Goal: Task Accomplishment & Management: Manage account settings

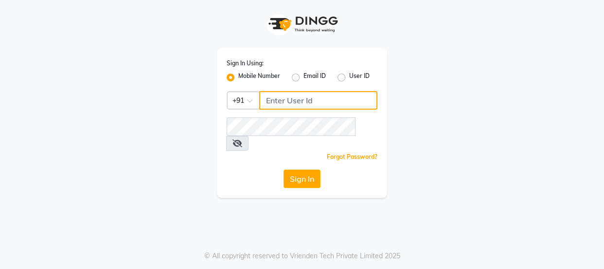
click at [293, 102] on input "Username" at bounding box center [318, 100] width 118 height 18
type input "7499539835"
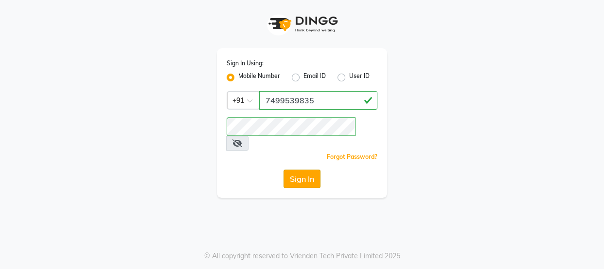
click at [310, 169] on button "Sign In" at bounding box center [302, 178] width 37 height 18
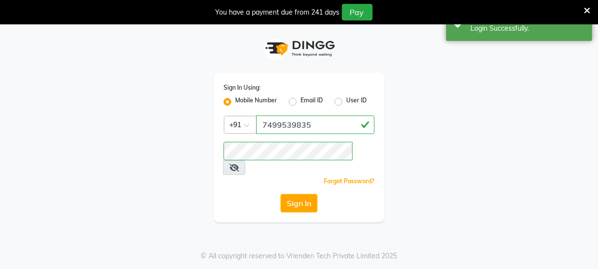
select select "service"
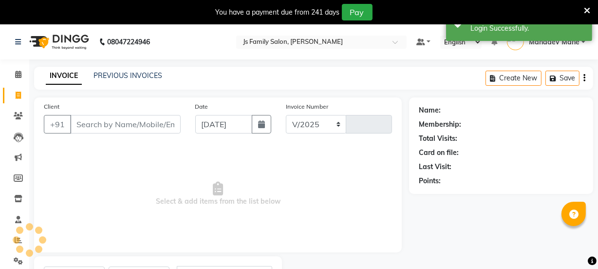
select select "3729"
type input "6897"
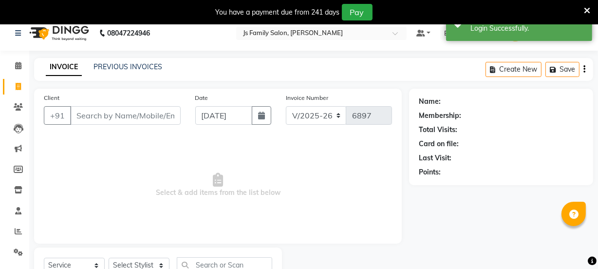
click at [584, 13] on icon at bounding box center [586, 10] width 6 height 9
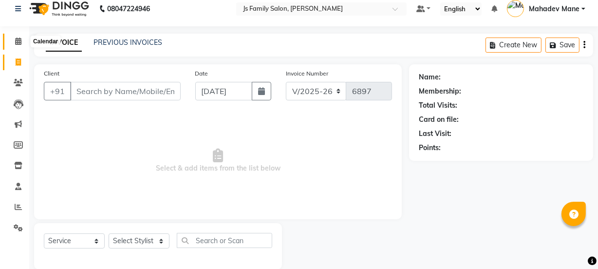
click at [22, 42] on span at bounding box center [18, 41] width 17 height 11
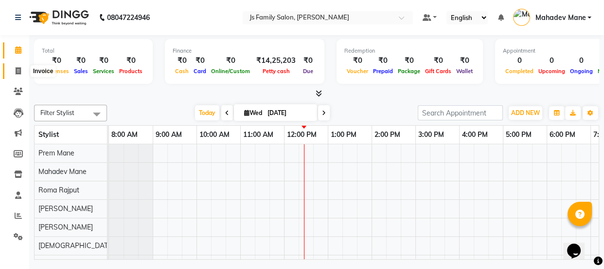
click at [16, 71] on icon at bounding box center [18, 70] width 5 height 7
select select "3729"
select select "service"
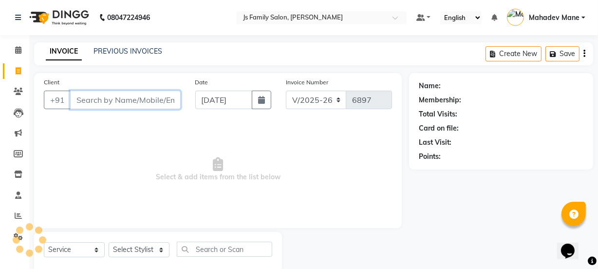
click at [104, 92] on input "Client" at bounding box center [125, 100] width 110 height 18
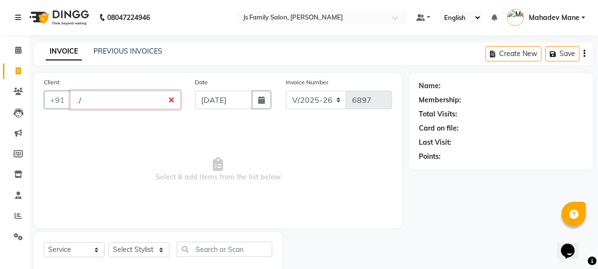
type input "."
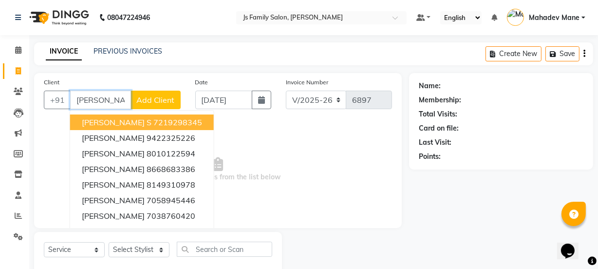
click at [103, 97] on input "[PERSON_NAME]" at bounding box center [100, 100] width 61 height 18
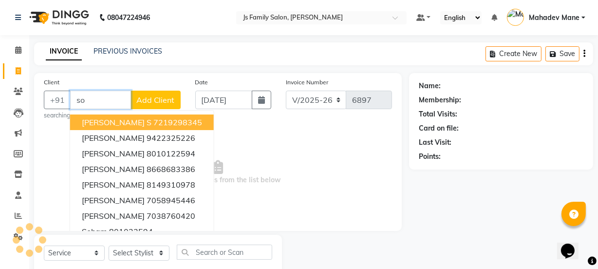
type input "s"
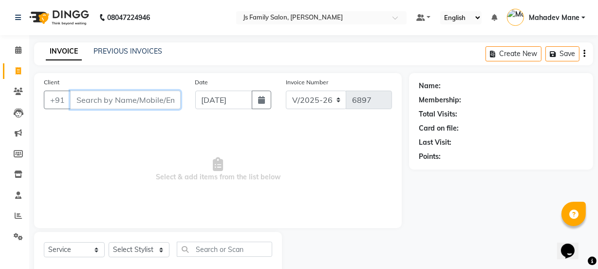
click at [151, 106] on input "Client" at bounding box center [125, 100] width 110 height 18
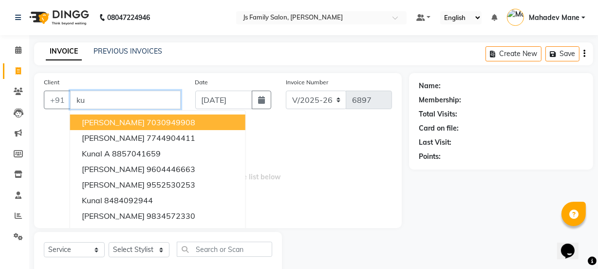
type input "k"
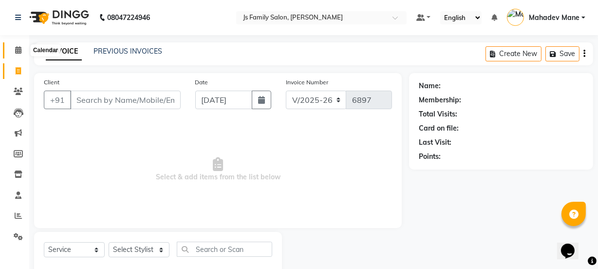
click at [19, 47] on icon at bounding box center [18, 49] width 6 height 7
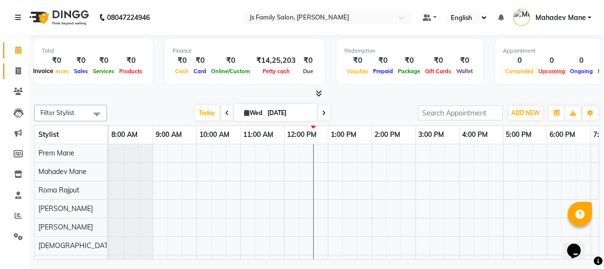
click at [16, 73] on icon at bounding box center [18, 70] width 5 height 7
select select "3729"
select select "service"
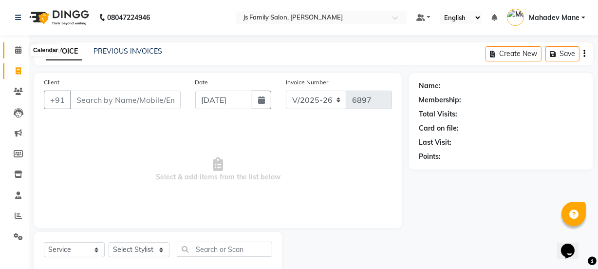
click at [16, 55] on span at bounding box center [18, 50] width 17 height 11
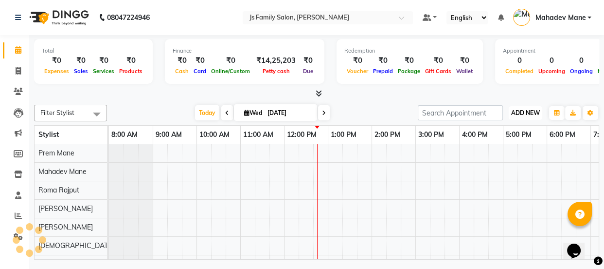
click at [519, 109] on span "ADD NEW" at bounding box center [525, 112] width 29 height 7
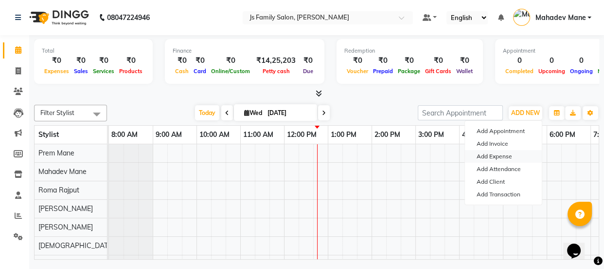
click at [492, 153] on link "Add Expense" at bounding box center [503, 156] width 77 height 13
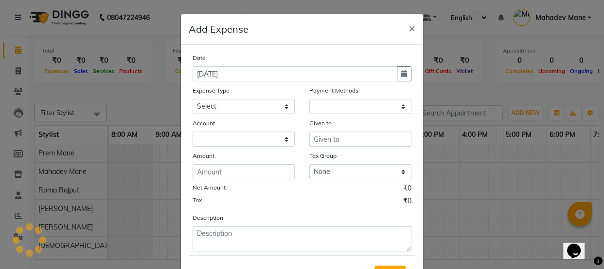
select select "1"
select select "1885"
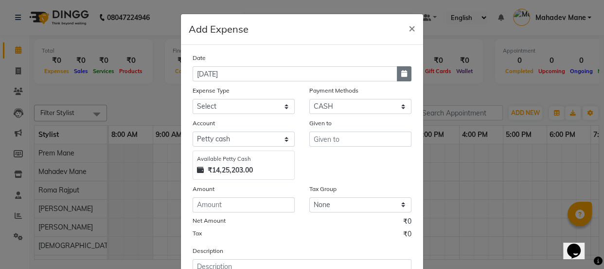
click at [401, 76] on icon "button" at bounding box center [404, 73] width 6 height 7
select select "9"
select select "2025"
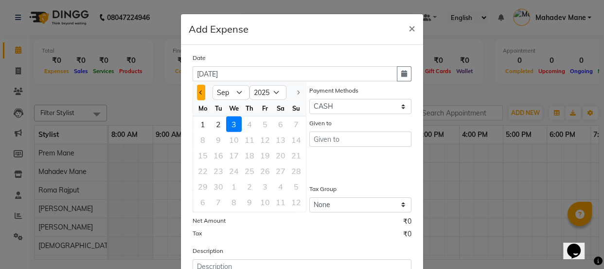
click at [197, 91] on button "Previous month" at bounding box center [201, 93] width 8 height 16
select select "8"
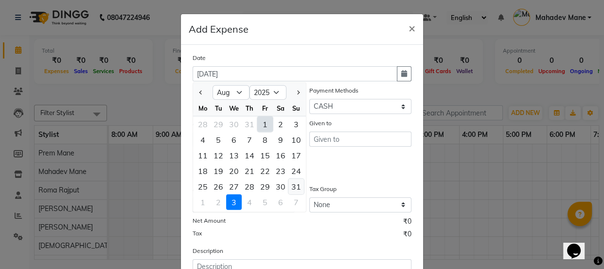
click at [294, 187] on div "31" at bounding box center [297, 187] width 16 height 16
type input "31-08-2025"
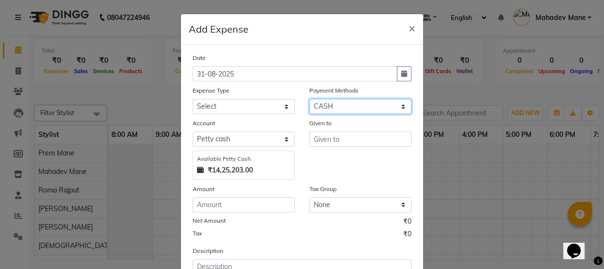
click at [328, 106] on select "Select CASH ONLINE CARD" at bounding box center [360, 106] width 102 height 15
select select "3"
click at [309, 99] on select "Select CASH ONLINE CARD" at bounding box center [360, 106] width 102 height 15
select select "1064"
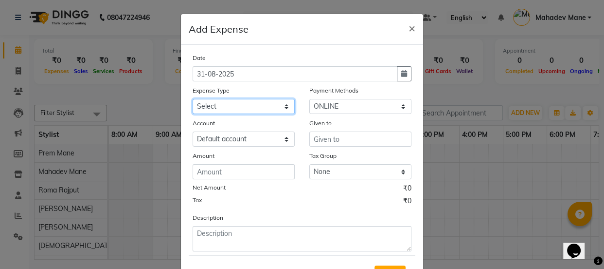
click at [249, 110] on select "Select Advance salary Advance salary ajaj Bank charges Car maintenance Cash tra…" at bounding box center [244, 106] width 102 height 15
select select "18043"
click at [193, 99] on select "Select Advance salary Advance salary ajaj Bank charges Car maintenance Cash tra…" at bounding box center [244, 106] width 102 height 15
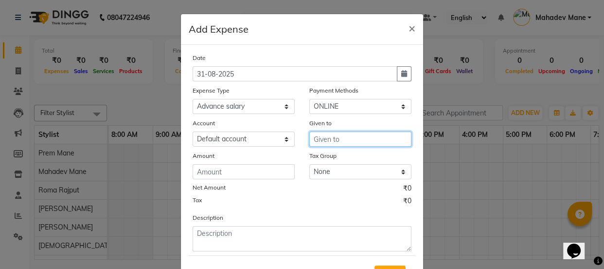
click at [321, 137] on input "text" at bounding box center [360, 138] width 102 height 15
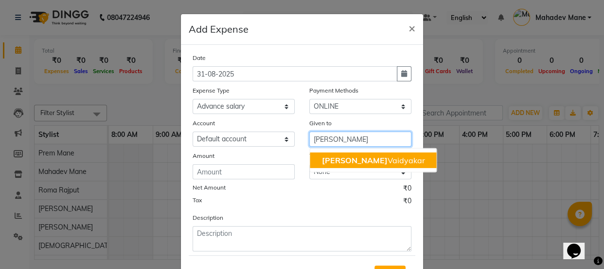
click at [331, 156] on span "[PERSON_NAME]" at bounding box center [355, 160] width 66 height 10
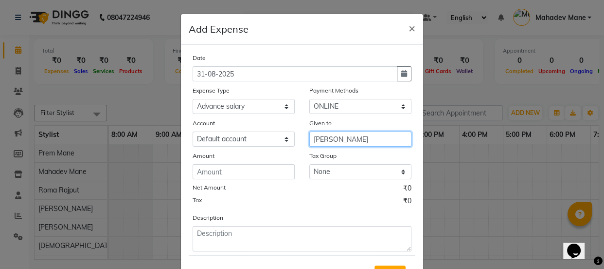
type input "[PERSON_NAME]"
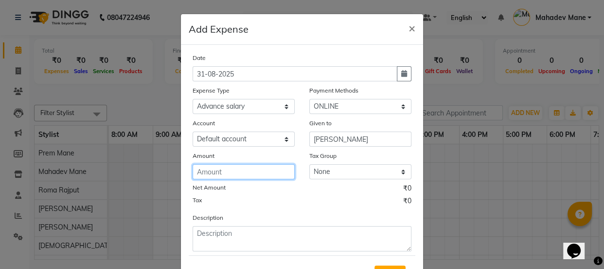
click at [246, 179] on input "number" at bounding box center [244, 171] width 102 height 15
type input "5000"
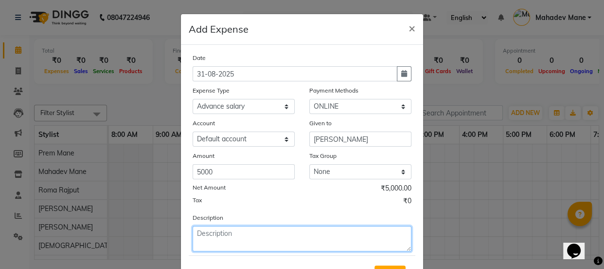
click at [279, 235] on textarea at bounding box center [302, 238] width 219 height 25
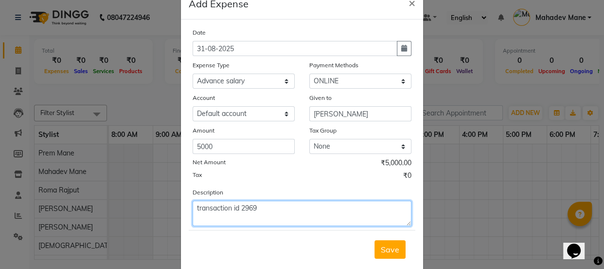
scroll to position [48, 0]
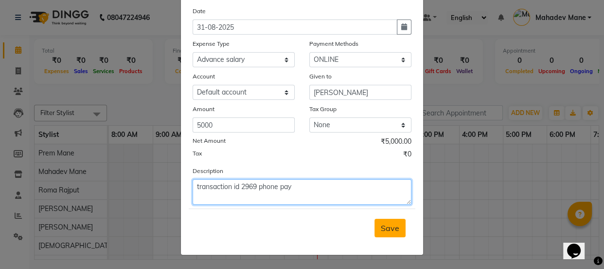
type textarea "transaction id 2969 phone pay"
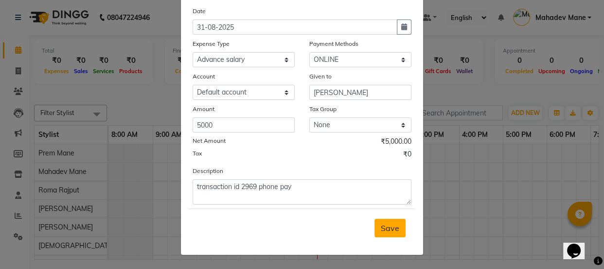
click at [376, 230] on button "Save" at bounding box center [390, 227] width 31 height 18
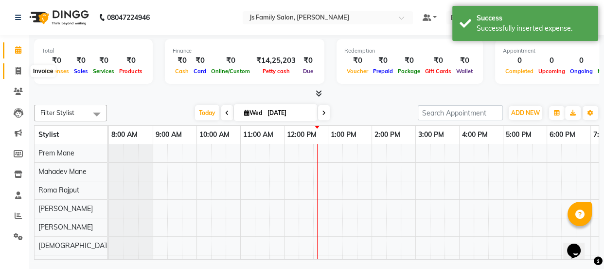
click at [18, 72] on icon at bounding box center [18, 70] width 5 height 7
select select "3729"
select select "service"
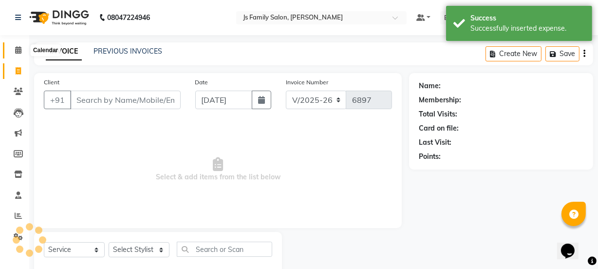
click at [17, 53] on icon at bounding box center [18, 49] width 6 height 7
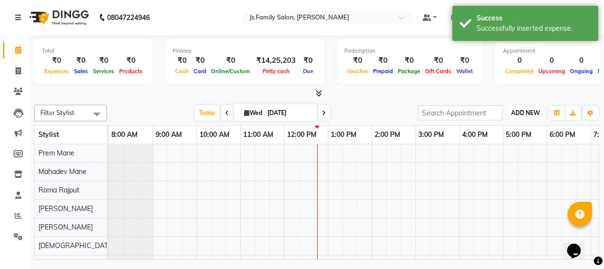
click at [521, 109] on span "ADD NEW" at bounding box center [525, 112] width 29 height 7
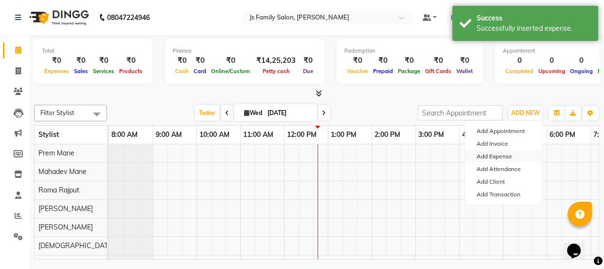
click at [504, 151] on link "Add Expense" at bounding box center [503, 156] width 77 height 13
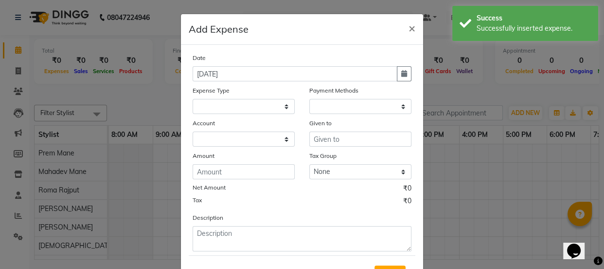
select select
select select "1"
select select "1885"
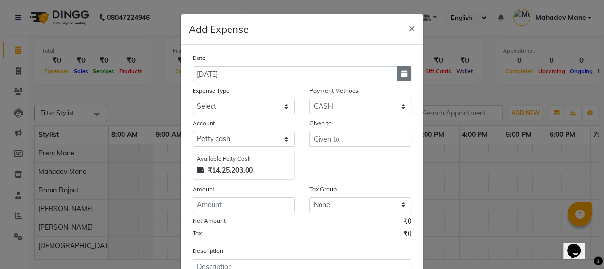
click at [404, 74] on icon "button" at bounding box center [404, 73] width 6 height 7
select select "9"
select select "2025"
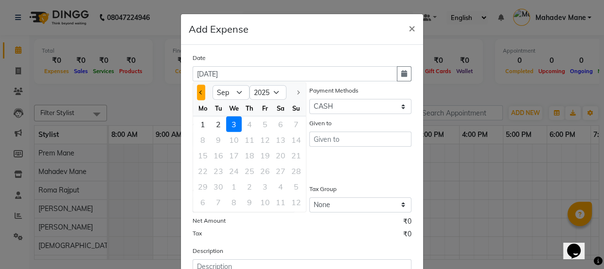
click at [200, 92] on span "Previous month" at bounding box center [202, 92] width 4 height 4
select select "8"
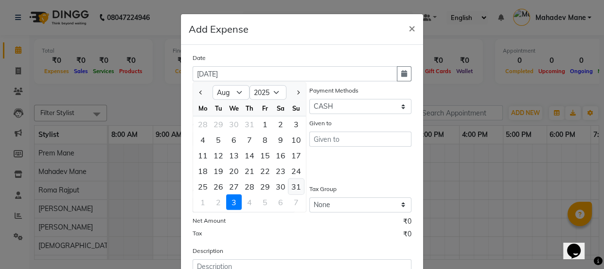
click at [291, 189] on div "31" at bounding box center [297, 187] width 16 height 16
type input "31-08-2025"
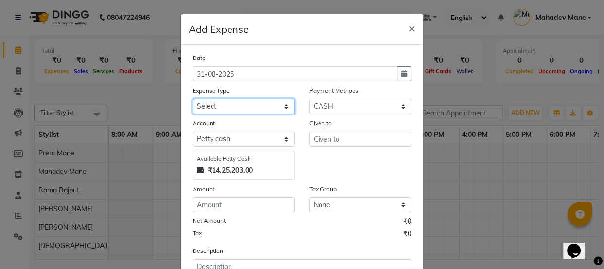
click at [254, 110] on select "Select Advance salary Advance salary ajaj Bank charges Car maintenance Cash tra…" at bounding box center [244, 106] width 102 height 15
select select "18043"
click at [193, 99] on select "Select Advance salary Advance salary ajaj Bank charges Car maintenance Cash tra…" at bounding box center [244, 106] width 102 height 15
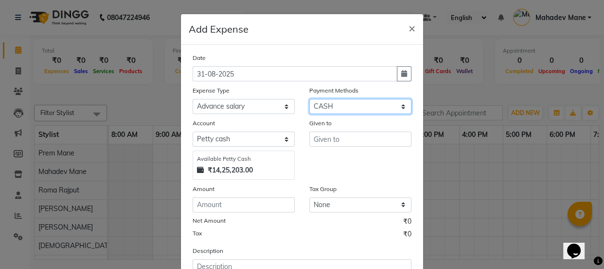
click at [323, 108] on select "Select CASH ONLINE CARD" at bounding box center [360, 106] width 102 height 15
select select "3"
click at [309, 99] on select "Select CASH ONLINE CARD" at bounding box center [360, 106] width 102 height 15
select select "1064"
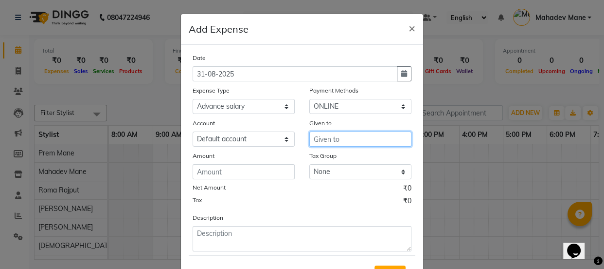
click at [326, 138] on input "text" at bounding box center [360, 138] width 102 height 15
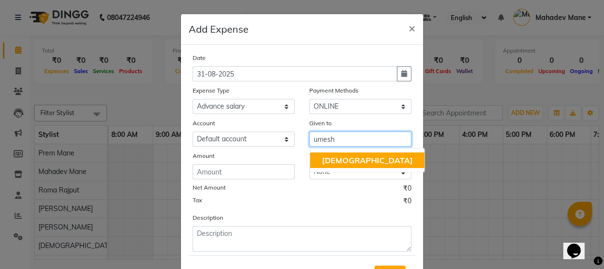
click at [334, 161] on span "[DEMOGRAPHIC_DATA]" at bounding box center [367, 160] width 91 height 10
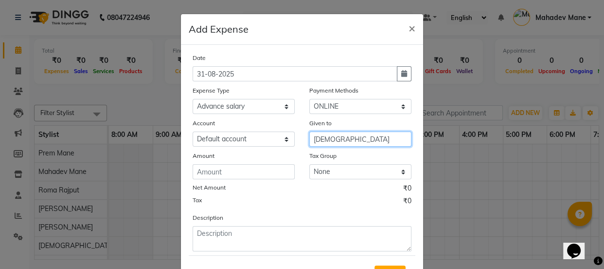
type input "[DEMOGRAPHIC_DATA]"
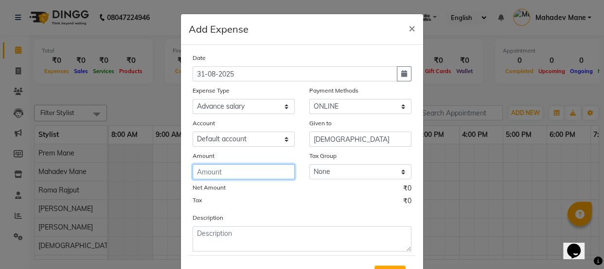
click at [258, 177] on input "number" at bounding box center [244, 171] width 102 height 15
type input "20000"
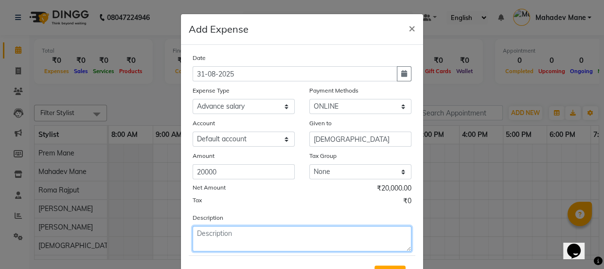
click at [258, 235] on textarea at bounding box center [302, 238] width 219 height 25
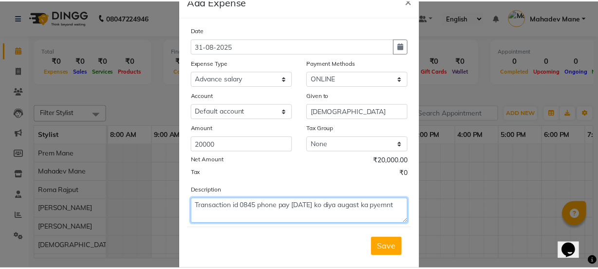
scroll to position [48, 0]
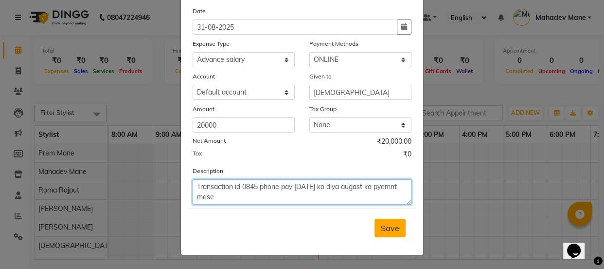
type textarea "Transaction id 0845 phone pay [DATE] ko diya augast ka pyemnt mese"
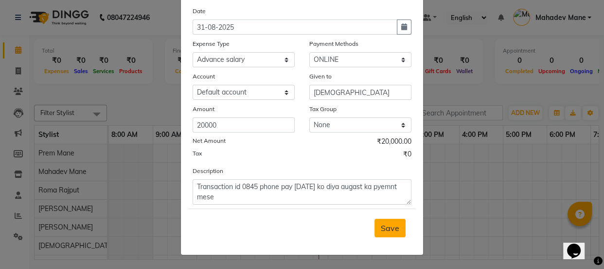
click at [393, 235] on button "Save" at bounding box center [390, 227] width 31 height 18
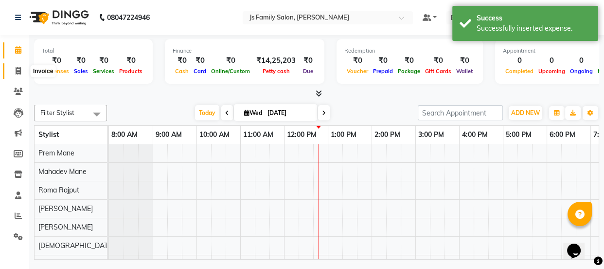
click at [16, 70] on icon at bounding box center [18, 70] width 5 height 7
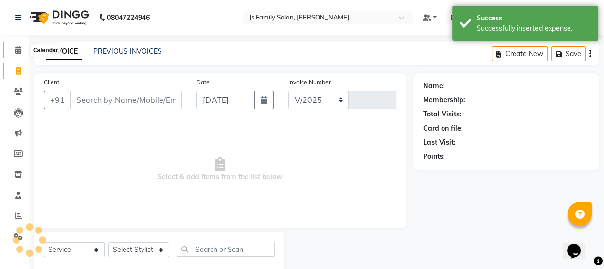
click at [18, 49] on icon at bounding box center [18, 49] width 6 height 7
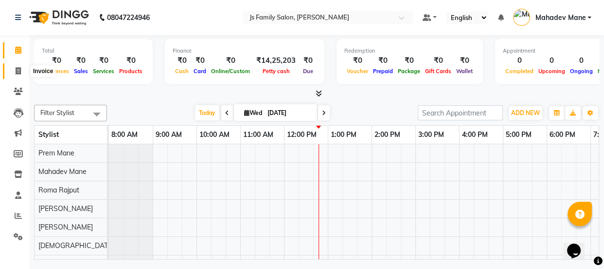
click at [21, 69] on span at bounding box center [18, 71] width 17 height 11
select select "3729"
select select "service"
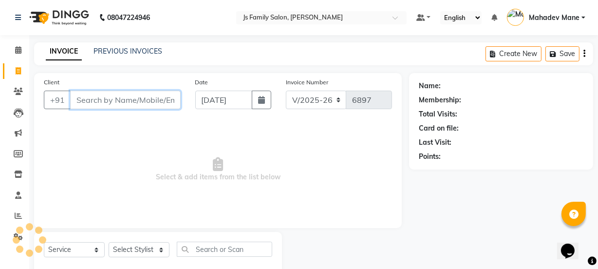
click at [121, 97] on input "Client" at bounding box center [125, 100] width 110 height 18
click at [121, 98] on input "Client" at bounding box center [125, 100] width 110 height 18
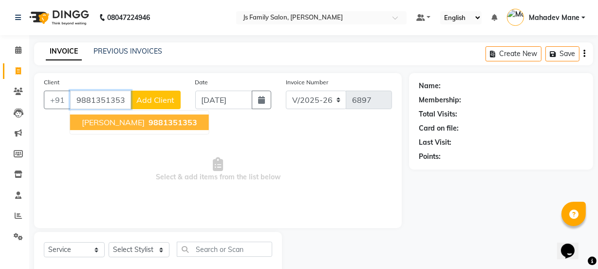
click at [127, 114] on button "[PERSON_NAME] 9881351353" at bounding box center [139, 122] width 139 height 16
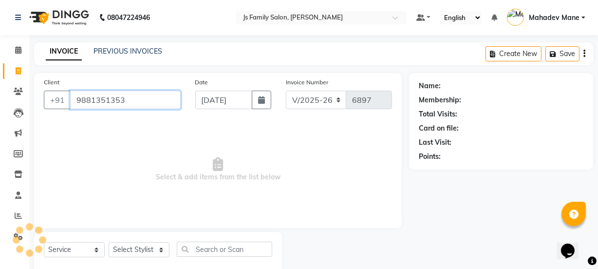
type input "9881351353"
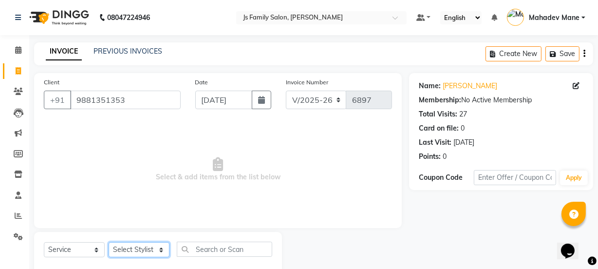
click at [139, 248] on select "Select Stylist [PERSON_NAME] Vaidyakar [PERSON_NAME] [PERSON_NAME] Mane Mosin […" at bounding box center [139, 249] width 61 height 15
select select "43386"
click at [109, 242] on select "Select Stylist [PERSON_NAME] Vaidyakar [PERSON_NAME] [PERSON_NAME] Mane Mosin […" at bounding box center [139, 249] width 61 height 15
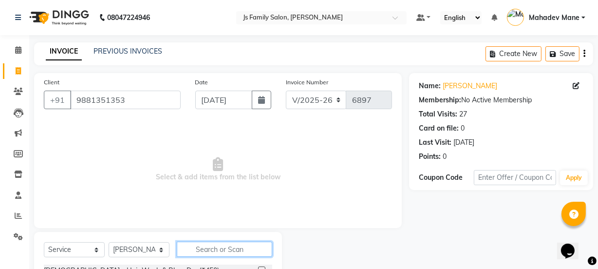
drag, startPoint x: 181, startPoint y: 249, endPoint x: 213, endPoint y: 247, distance: 31.7
click at [181, 248] on input "text" at bounding box center [224, 248] width 95 height 15
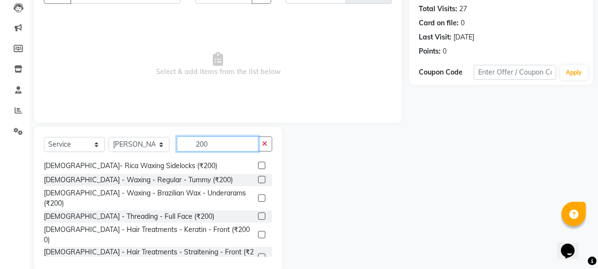
scroll to position [122, 0]
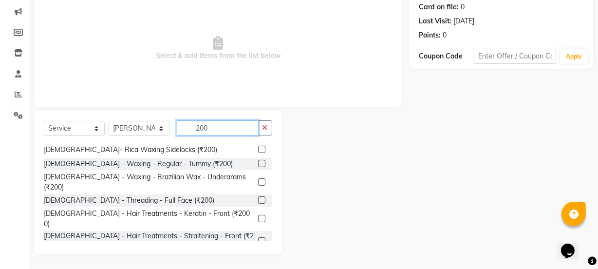
type input "200"
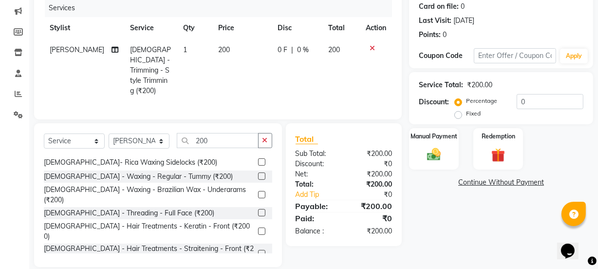
checkbox input "false"
click at [433, 156] on img at bounding box center [433, 154] width 23 height 17
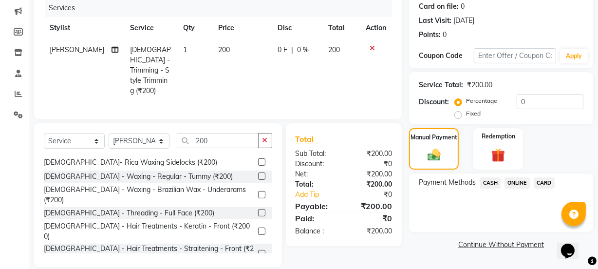
click at [524, 179] on span "ONLINE" at bounding box center [516, 182] width 25 height 11
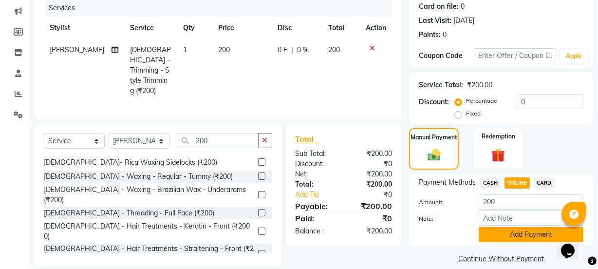
click at [530, 233] on button "Add Payment" at bounding box center [530, 234] width 105 height 15
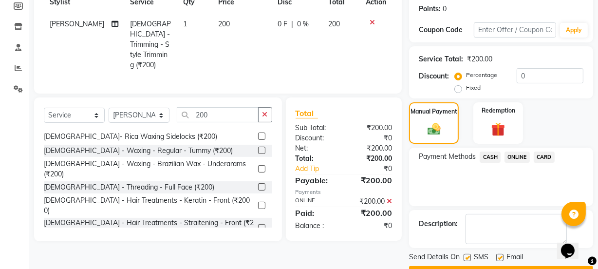
scroll to position [174, 0]
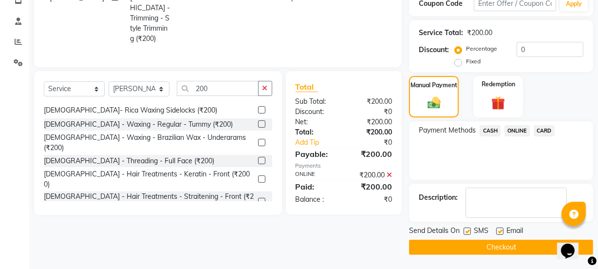
click at [513, 248] on button "Checkout" at bounding box center [501, 246] width 184 height 15
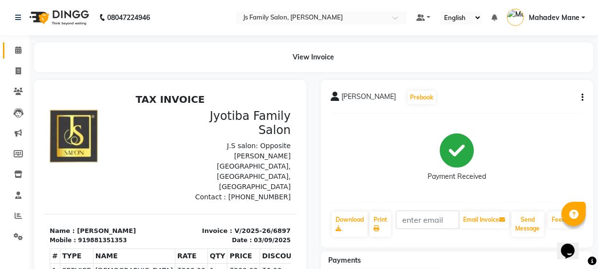
click at [24, 55] on link "Calendar" at bounding box center [14, 50] width 23 height 16
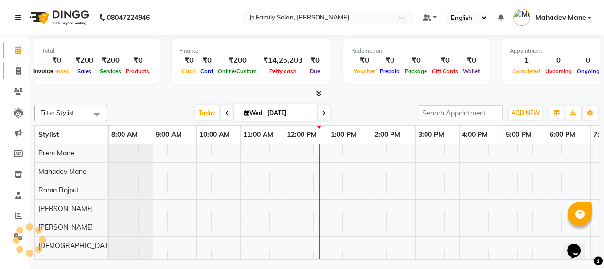
click at [19, 67] on icon at bounding box center [18, 70] width 5 height 7
select select "service"
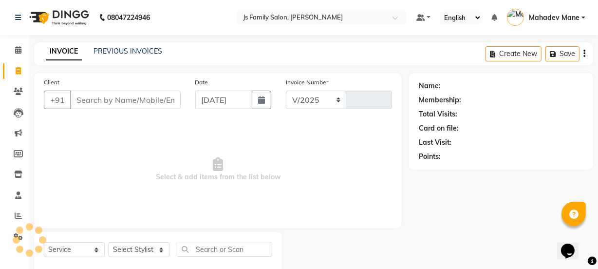
select select "3729"
type input "6898"
click at [113, 99] on input "Client" at bounding box center [125, 100] width 110 height 18
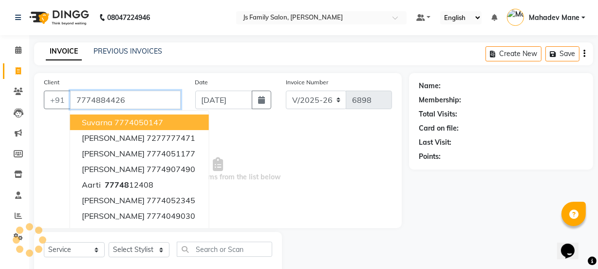
type input "7774884426"
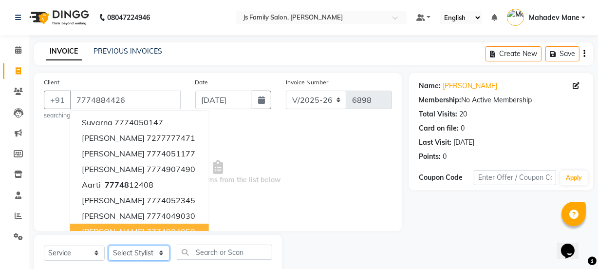
click at [136, 254] on select "Select Stylist [PERSON_NAME] Vaidyakar [PERSON_NAME] [PERSON_NAME] Mane Mosin […" at bounding box center [139, 252] width 61 height 15
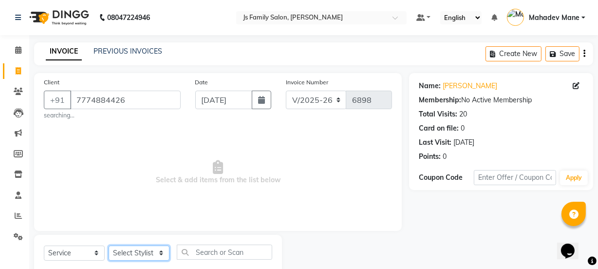
select select "58002"
click at [109, 245] on select "Select Stylist [PERSON_NAME] Vaidyakar [PERSON_NAME] [PERSON_NAME] Mane Mosin […" at bounding box center [139, 252] width 61 height 15
drag, startPoint x: 204, startPoint y: 244, endPoint x: 232, endPoint y: 243, distance: 27.8
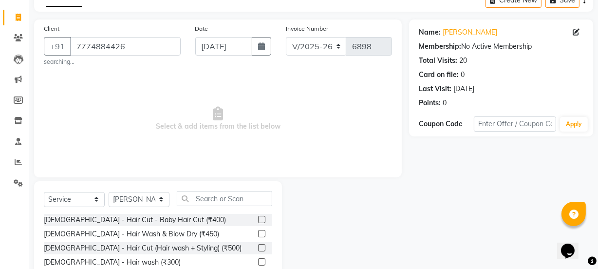
scroll to position [88, 0]
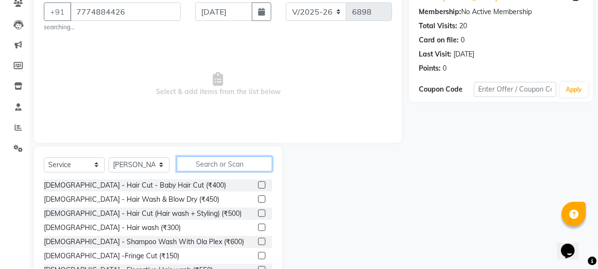
click at [238, 163] on input "text" at bounding box center [224, 163] width 95 height 15
click at [221, 163] on input "text" at bounding box center [224, 163] width 95 height 15
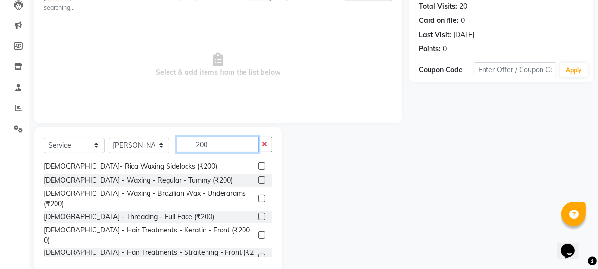
scroll to position [125, 0]
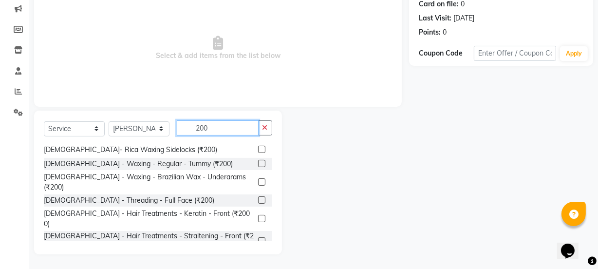
type input "200"
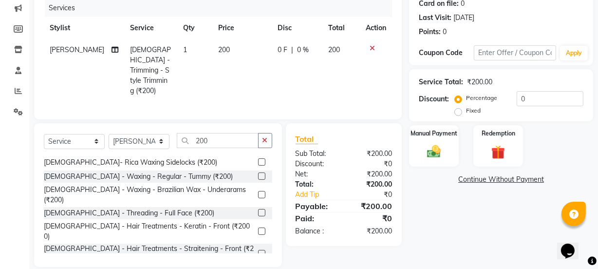
checkbox input "false"
click at [429, 137] on div "Manual Payment" at bounding box center [434, 145] width 52 height 43
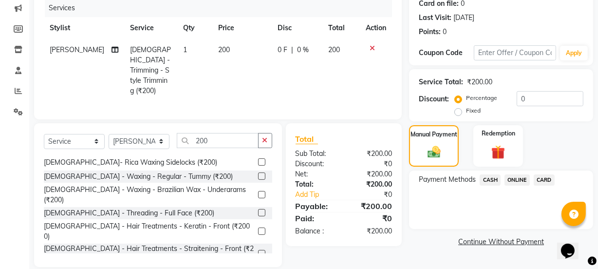
click at [486, 180] on span "CASH" at bounding box center [489, 179] width 21 height 11
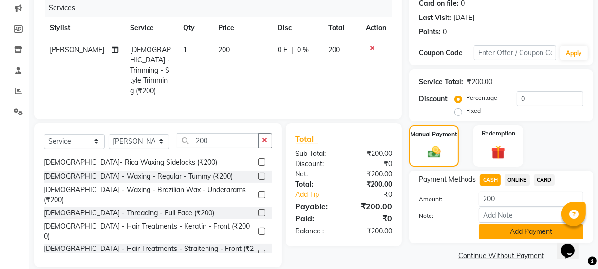
click at [503, 226] on button "Add Payment" at bounding box center [530, 231] width 105 height 15
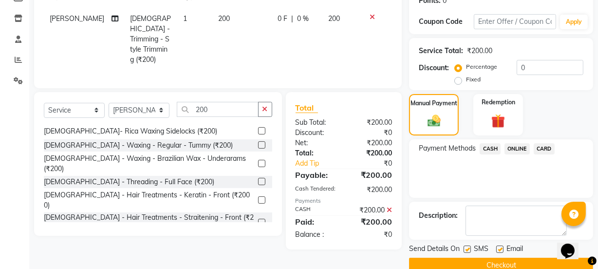
scroll to position [174, 0]
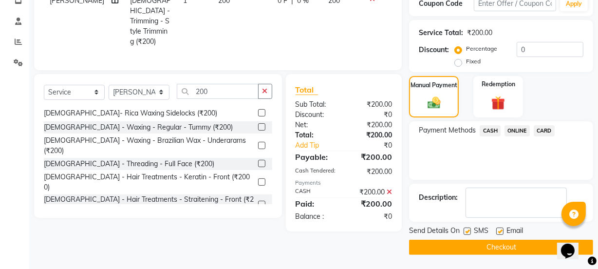
click at [500, 249] on button "Checkout" at bounding box center [501, 246] width 184 height 15
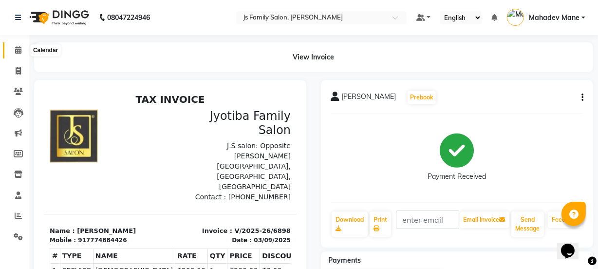
click at [17, 50] on icon at bounding box center [18, 49] width 6 height 7
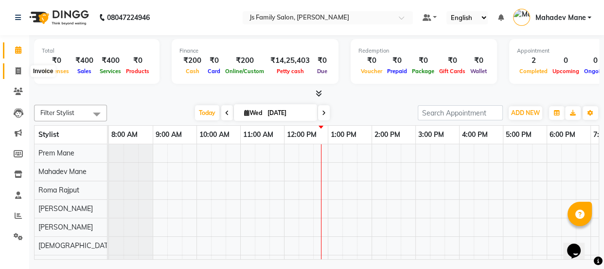
click at [18, 71] on icon at bounding box center [18, 70] width 5 height 7
select select "3729"
select select "service"
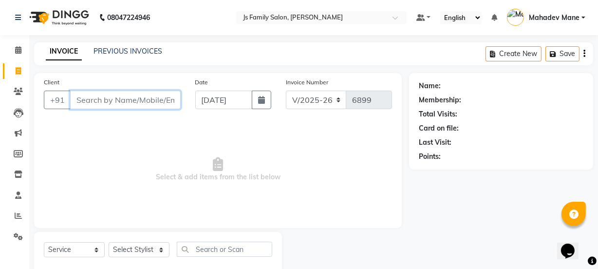
click at [128, 98] on input "Client" at bounding box center [125, 100] width 110 height 18
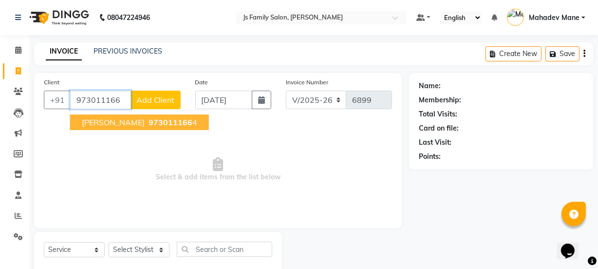
click at [132, 115] on button "[PERSON_NAME] 973011166 4" at bounding box center [139, 122] width 139 height 16
type input "9730111664"
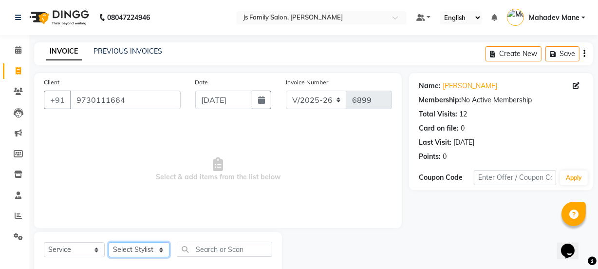
click at [135, 242] on select "Select Stylist [PERSON_NAME] Vaidyakar [PERSON_NAME] [PERSON_NAME] Mane Mosin […" at bounding box center [139, 249] width 61 height 15
select select "63677"
click at [109, 242] on select "Select Stylist [PERSON_NAME] Vaidyakar [PERSON_NAME] [PERSON_NAME] Mane Mosin […" at bounding box center [139, 249] width 61 height 15
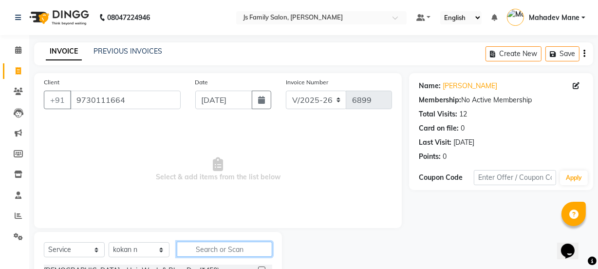
click at [217, 251] on input "text" at bounding box center [224, 248] width 95 height 15
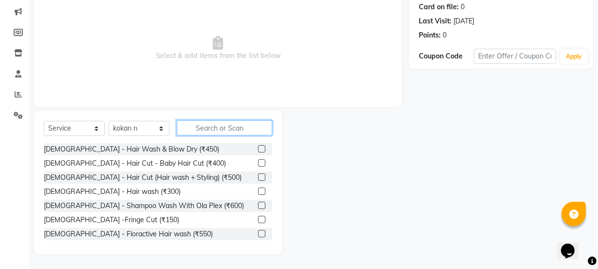
scroll to position [77, 0]
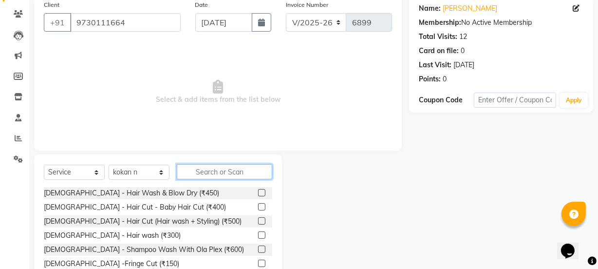
click at [250, 172] on input "text" at bounding box center [224, 171] width 95 height 15
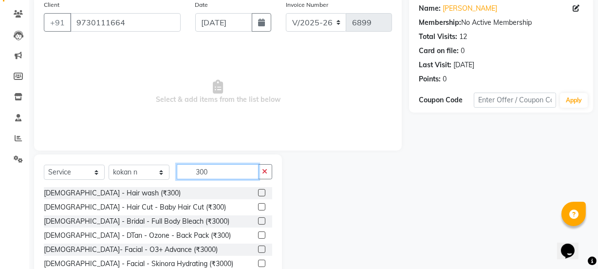
type input "300"
click at [129, 175] on select "Select Stylist [PERSON_NAME] Vaidyakar [PERSON_NAME] [PERSON_NAME] Mane Mosin […" at bounding box center [139, 171] width 61 height 15
select select "88915"
click at [109, 164] on select "Select Stylist [PERSON_NAME] Vaidyakar [PERSON_NAME] [PERSON_NAME] Mane Mosin […" at bounding box center [139, 171] width 61 height 15
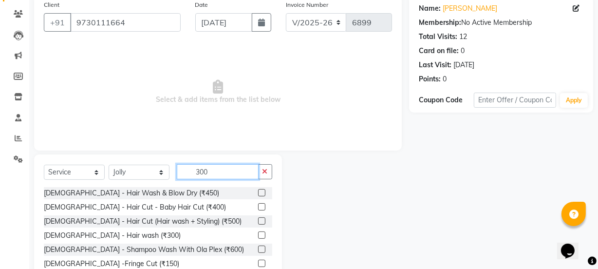
click at [198, 168] on input "300" at bounding box center [218, 171] width 82 height 15
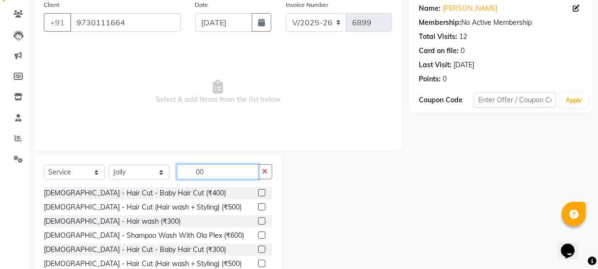
type input "300"
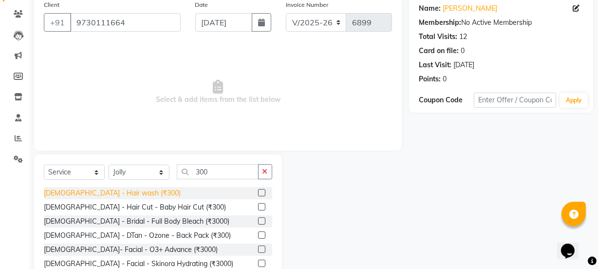
drag, startPoint x: 112, startPoint y: 195, endPoint x: 278, endPoint y: 191, distance: 165.5
click at [112, 194] on div "[DEMOGRAPHIC_DATA] - Hair wash (₹300)" at bounding box center [112, 193] width 137 height 10
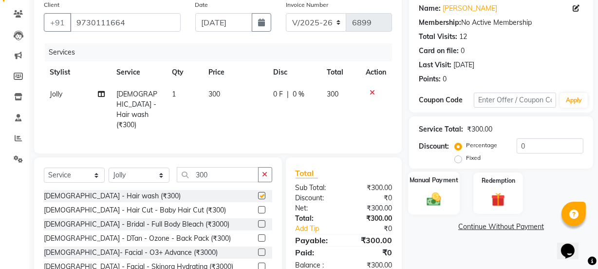
checkbox input "false"
click at [452, 192] on div "Manual Payment" at bounding box center [434, 192] width 52 height 43
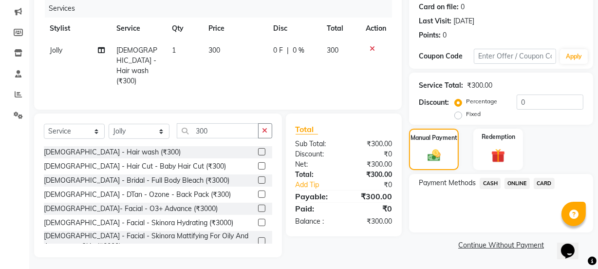
scroll to position [122, 0]
click at [509, 188] on span "ONLINE" at bounding box center [516, 182] width 25 height 11
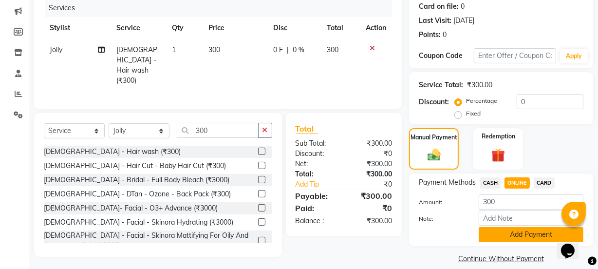
click at [514, 237] on button "Add Payment" at bounding box center [530, 234] width 105 height 15
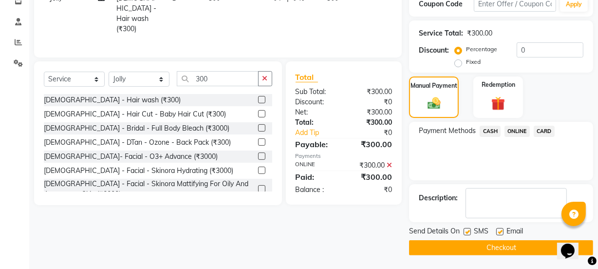
scroll to position [174, 0]
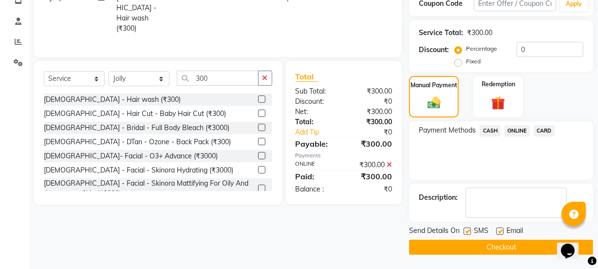
click at [515, 245] on button "Checkout" at bounding box center [501, 246] width 184 height 15
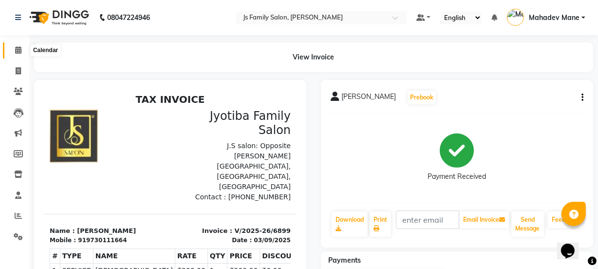
click at [14, 48] on span at bounding box center [18, 50] width 17 height 11
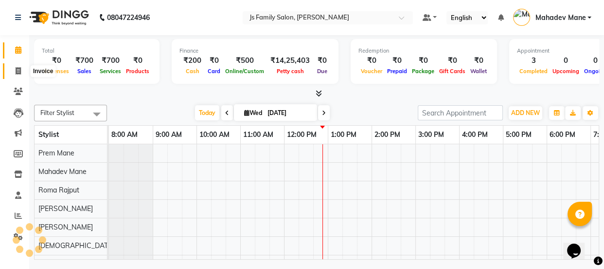
click at [16, 69] on icon at bounding box center [18, 70] width 5 height 7
select select "3729"
select select "service"
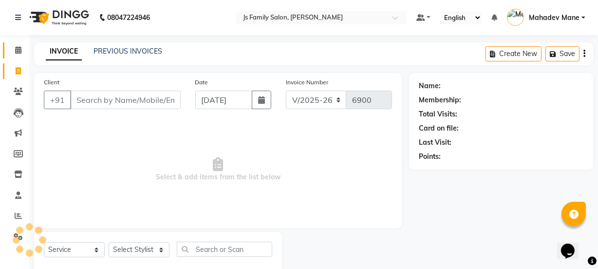
click at [119, 97] on input "Client" at bounding box center [125, 100] width 110 height 18
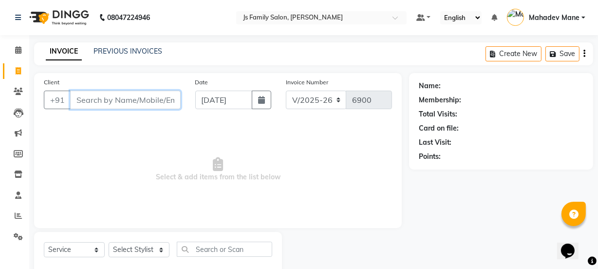
click at [119, 97] on input "Client" at bounding box center [125, 100] width 110 height 18
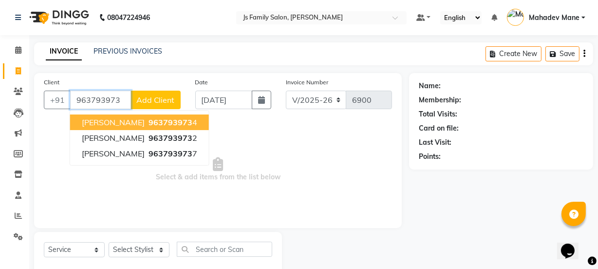
click at [130, 118] on span "[PERSON_NAME]" at bounding box center [113, 122] width 63 height 10
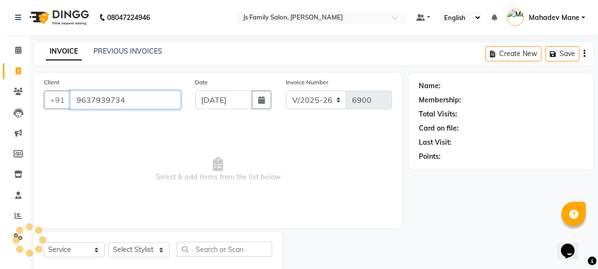
type input "9637939734"
select select "1: Object"
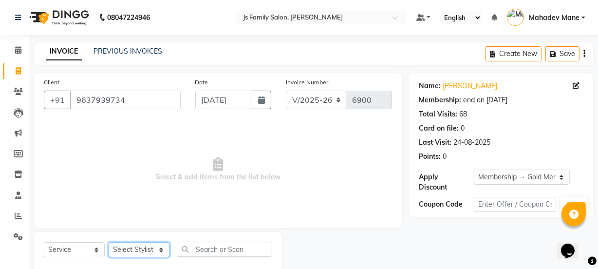
click at [144, 255] on select "Select Stylist [PERSON_NAME] Vaidyakar [PERSON_NAME] [PERSON_NAME] Mane Mosin […" at bounding box center [139, 249] width 61 height 15
select select "84579"
click at [109, 242] on select "Select Stylist [PERSON_NAME] Vaidyakar [PERSON_NAME] [PERSON_NAME] Mane Mosin […" at bounding box center [139, 249] width 61 height 15
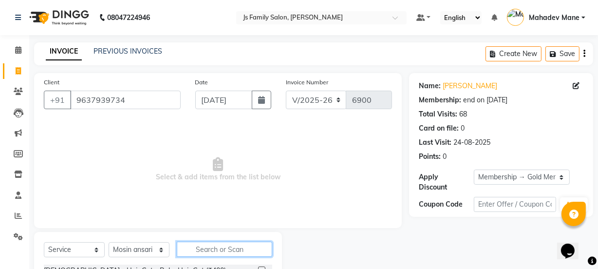
click at [198, 248] on input "text" at bounding box center [224, 248] width 95 height 15
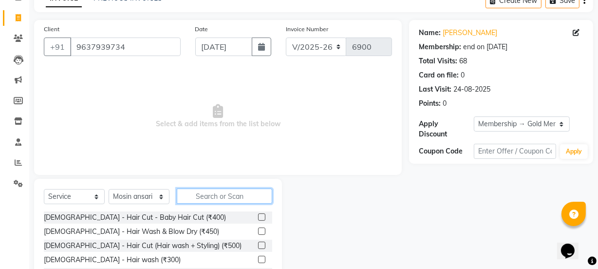
scroll to position [122, 0]
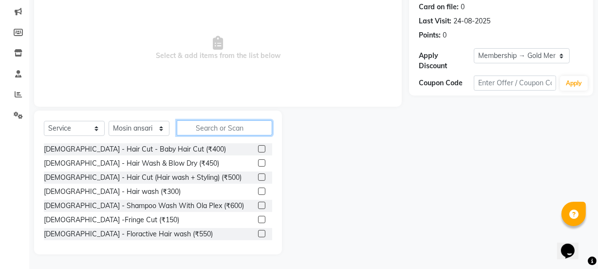
click at [222, 126] on input "text" at bounding box center [224, 127] width 95 height 15
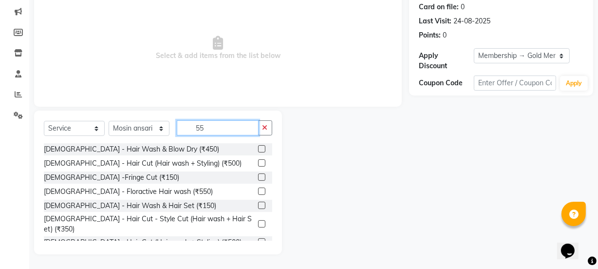
scroll to position [117, 0]
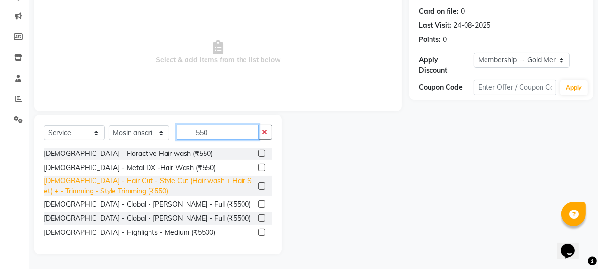
type input "550"
click at [215, 182] on div "[DEMOGRAPHIC_DATA] - Hair Cut - Style Cut (Hair wash + Hair Set) + - Trimming -…" at bounding box center [149, 186] width 210 height 20
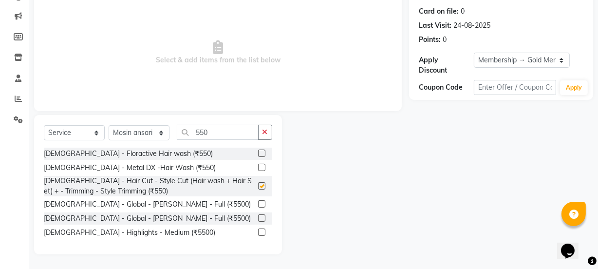
checkbox input "false"
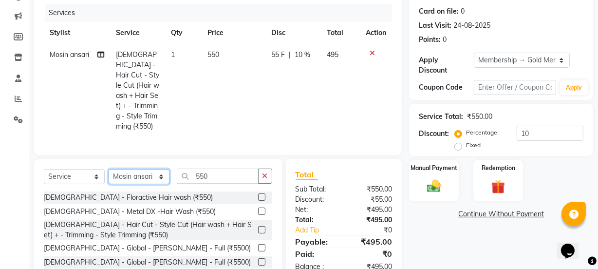
click at [149, 173] on select "Select Stylist [PERSON_NAME] Vaidyakar [PERSON_NAME] [PERSON_NAME] Mane Mosin […" at bounding box center [139, 176] width 61 height 15
click at [371, 54] on icon at bounding box center [371, 53] width 5 height 7
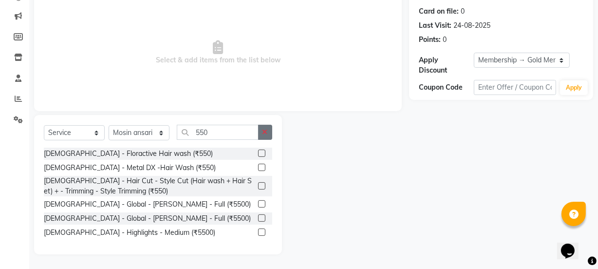
click at [262, 136] on button "button" at bounding box center [265, 132] width 14 height 15
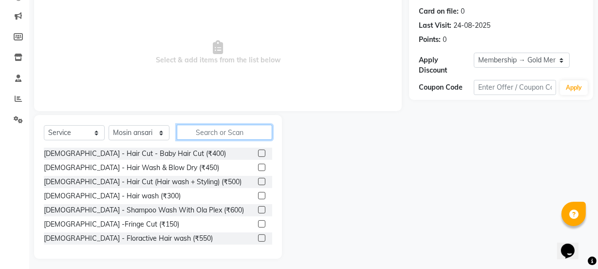
click at [230, 128] on input "text" at bounding box center [224, 132] width 95 height 15
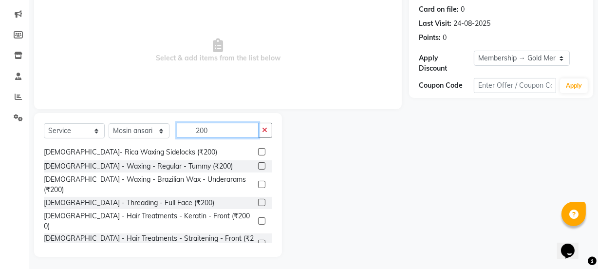
scroll to position [122, 0]
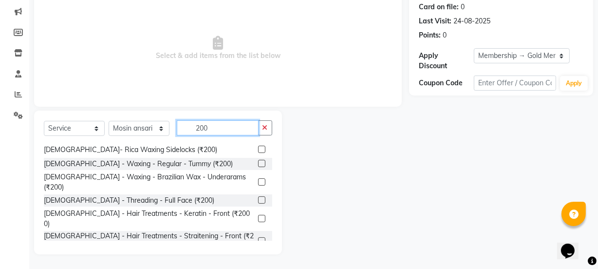
type input "200"
checkbox input "false"
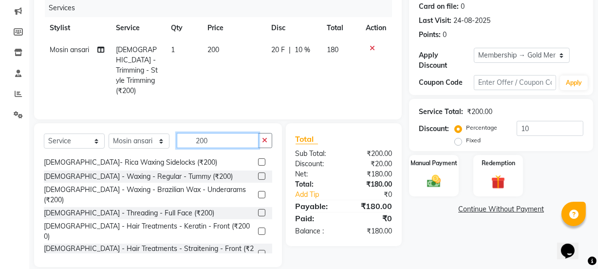
click at [211, 141] on input "200" at bounding box center [218, 140] width 82 height 15
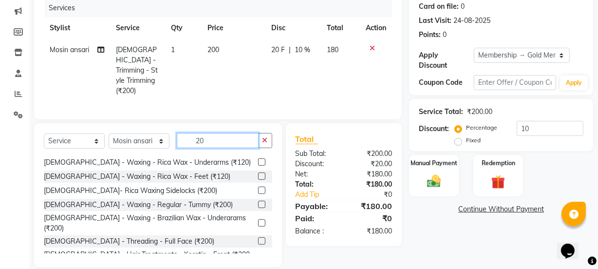
type input "2"
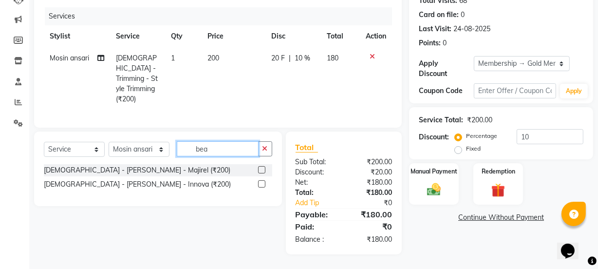
scroll to position [110, 0]
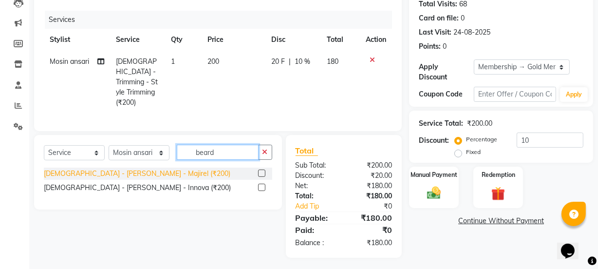
type input "beard"
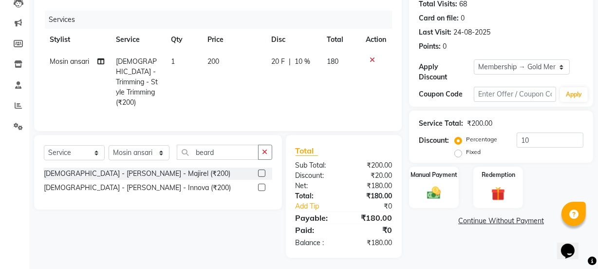
drag, startPoint x: 115, startPoint y: 166, endPoint x: 156, endPoint y: 166, distance: 40.4
click at [116, 168] on div "[DEMOGRAPHIC_DATA] - [PERSON_NAME] - Majirel (₹200)" at bounding box center [137, 173] width 186 height 10
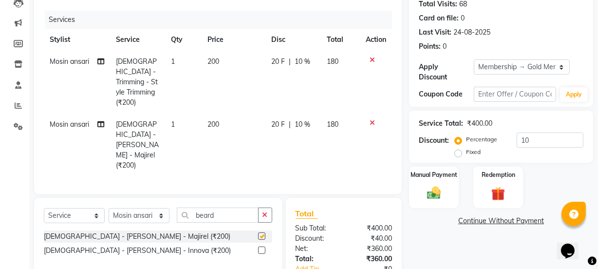
checkbox input "false"
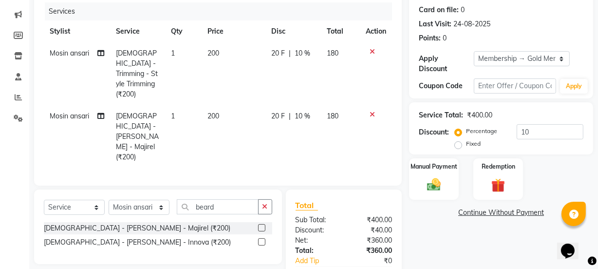
scroll to position [152, 0]
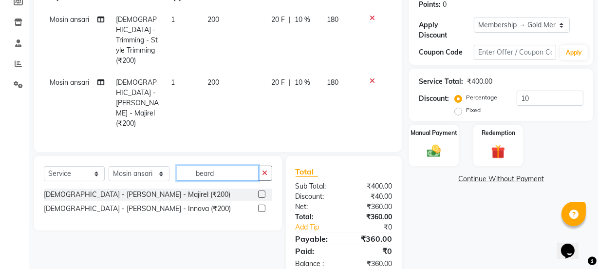
click at [229, 165] on input "beard" at bounding box center [218, 172] width 82 height 15
type input "b"
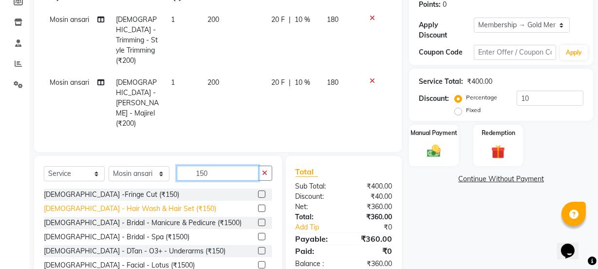
type input "150"
click at [125, 203] on div "[DEMOGRAPHIC_DATA] - Hair Wash & Hair Set (₹150)" at bounding box center [130, 208] width 172 height 10
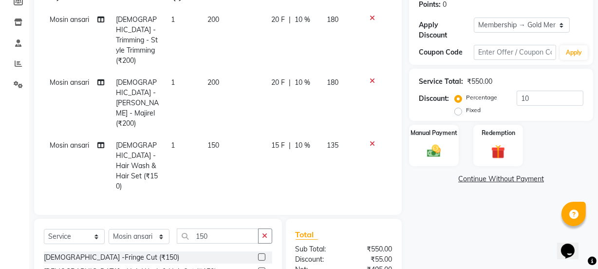
checkbox input "false"
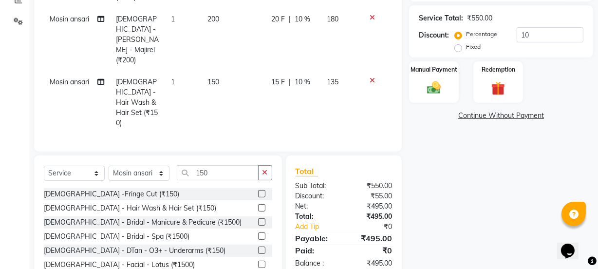
scroll to position [216, 0]
click at [127, 165] on select "Select Stylist [PERSON_NAME] Vaidyakar [PERSON_NAME] [PERSON_NAME] Mane Mosin […" at bounding box center [139, 172] width 61 height 15
select select "47417"
click at [109, 165] on select "Select Stylist [PERSON_NAME] Vaidyakar [PERSON_NAME] [PERSON_NAME] Mane Mosin […" at bounding box center [139, 172] width 61 height 15
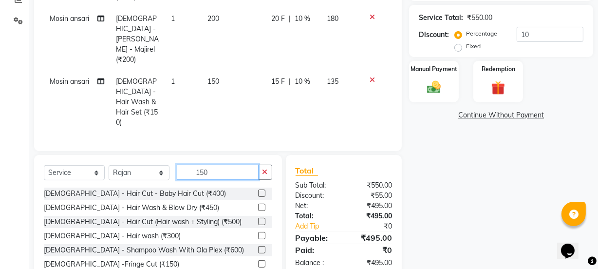
click at [238, 164] on input "150" at bounding box center [218, 171] width 82 height 15
type input "1"
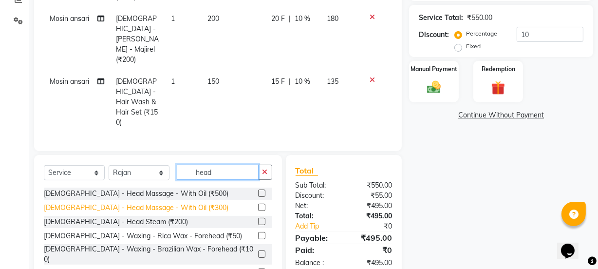
type input "head"
click at [133, 202] on div "[DEMOGRAPHIC_DATA] - Head Massage - With Oil (₹300)" at bounding box center [136, 207] width 184 height 10
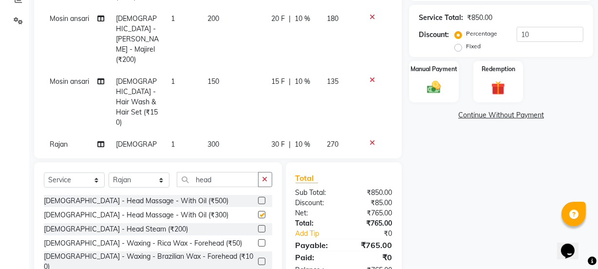
checkbox input "false"
click at [442, 86] on img at bounding box center [433, 87] width 23 height 17
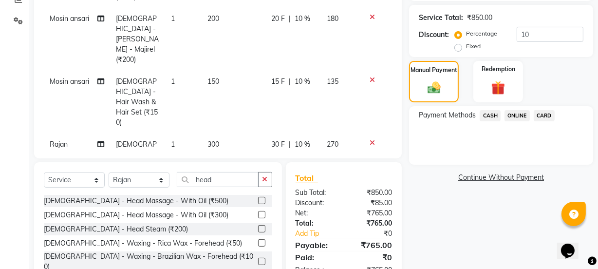
click at [520, 119] on span "ONLINE" at bounding box center [516, 115] width 25 height 11
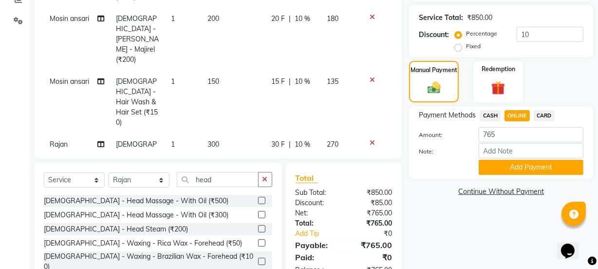
click at [530, 164] on button "Add Payment" at bounding box center [530, 167] width 105 height 15
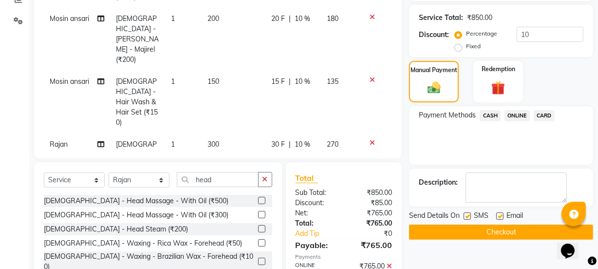
click at [529, 229] on button "Checkout" at bounding box center [501, 231] width 184 height 15
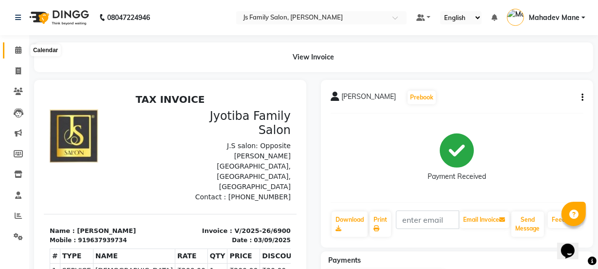
click at [18, 45] on span at bounding box center [18, 50] width 17 height 11
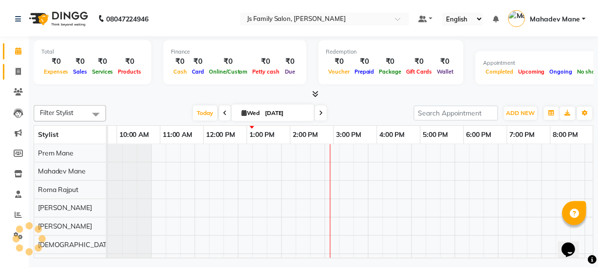
scroll to position [0, 79]
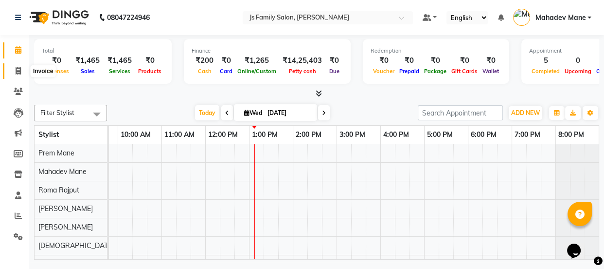
click at [16, 71] on icon at bounding box center [18, 70] width 5 height 7
select select "service"
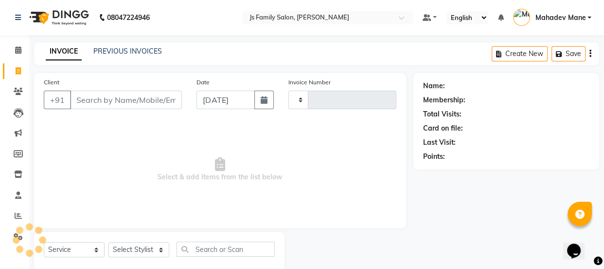
type input "6901"
select select "3729"
click at [118, 50] on link "PREVIOUS INVOICES" at bounding box center [127, 51] width 69 height 9
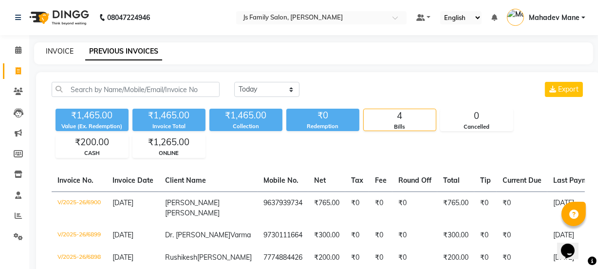
click at [60, 52] on link "INVOICE" at bounding box center [60, 51] width 28 height 9
select select "service"
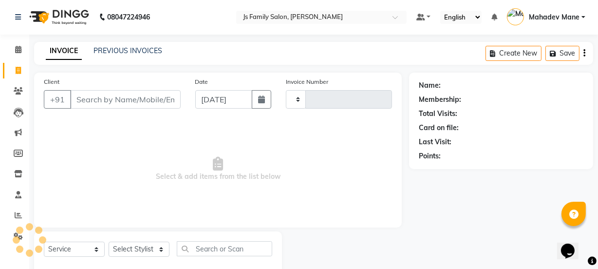
type input "6901"
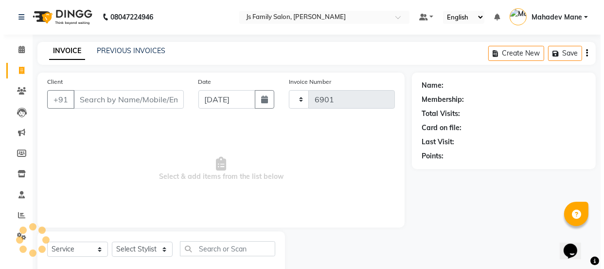
scroll to position [24, 0]
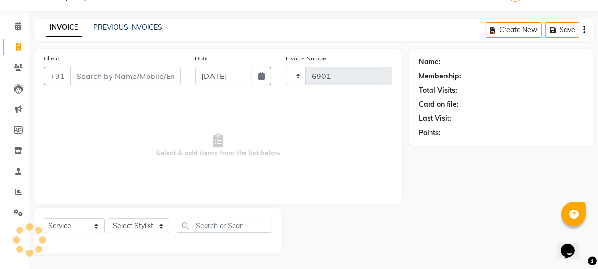
select select "3729"
click at [91, 80] on input "Client" at bounding box center [125, 76] width 110 height 18
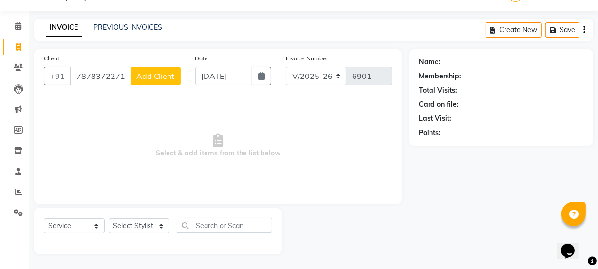
type input "7878372271"
click at [146, 81] on button "Add Client" at bounding box center [155, 76] width 50 height 18
select select "22"
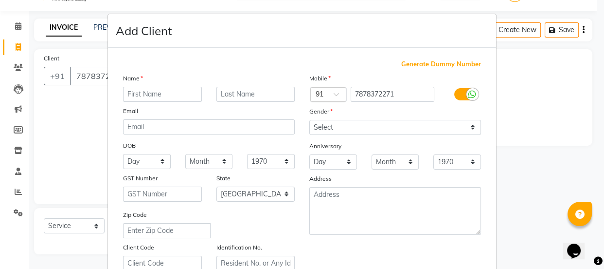
click at [150, 95] on input "text" at bounding box center [162, 94] width 79 height 15
type input "Ashwini"
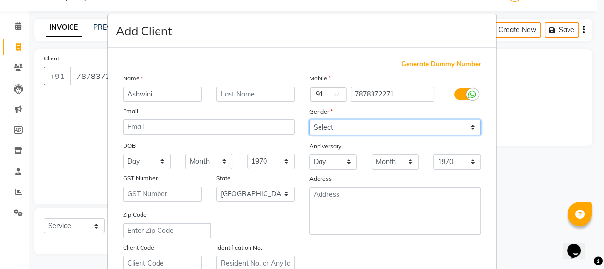
click at [322, 130] on select "Select [DEMOGRAPHIC_DATA] [DEMOGRAPHIC_DATA] Other Prefer Not To Say" at bounding box center [395, 127] width 172 height 15
select select "[DEMOGRAPHIC_DATA]"
click at [309, 120] on select "Select [DEMOGRAPHIC_DATA] [DEMOGRAPHIC_DATA] Other Prefer Not To Say" at bounding box center [395, 127] width 172 height 15
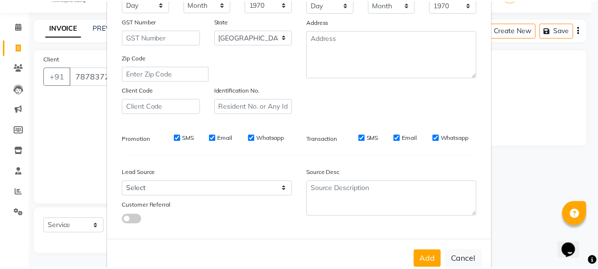
scroll to position [183, 0]
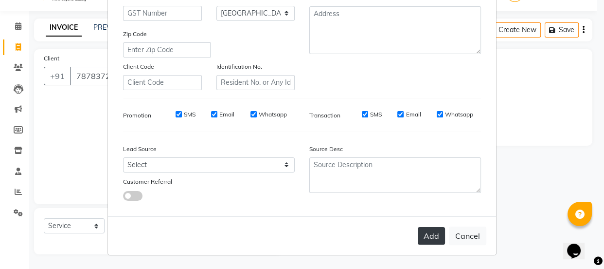
click at [428, 238] on button "Add" at bounding box center [431, 236] width 27 height 18
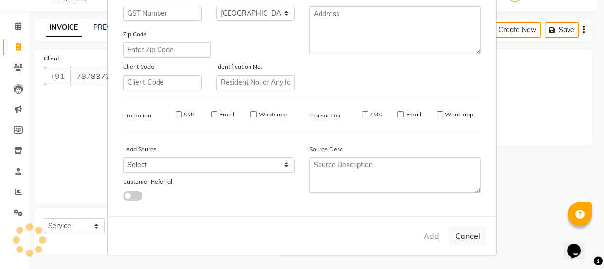
select select
select select "null"
select select
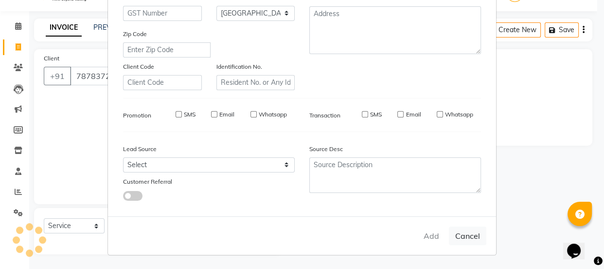
select select
checkbox input "false"
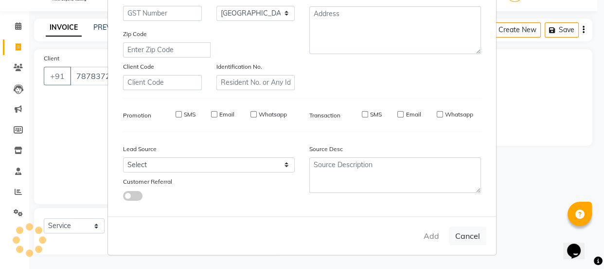
checkbox input "false"
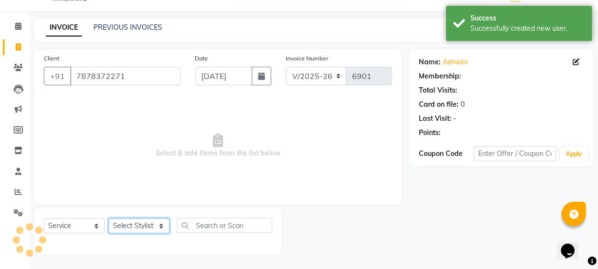
click at [125, 233] on select "Select Stylist [PERSON_NAME] Vaidyakar [PERSON_NAME] [PERSON_NAME] Mane Mosin […" at bounding box center [139, 225] width 61 height 15
select select "58002"
click at [109, 218] on select "Select Stylist [PERSON_NAME] Vaidyakar [PERSON_NAME] [PERSON_NAME] Mane Mosin […" at bounding box center [139, 225] width 61 height 15
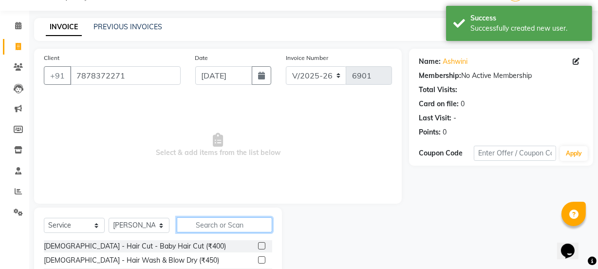
click at [186, 223] on input "text" at bounding box center [224, 224] width 95 height 15
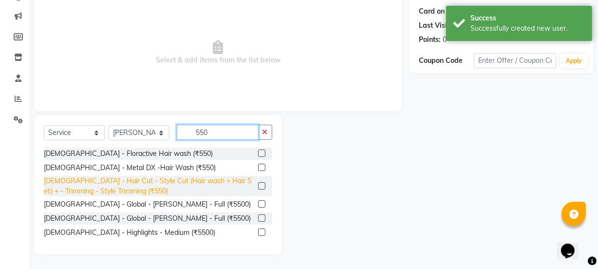
scroll to position [117, 0]
type input "550"
click at [215, 181] on div "[DEMOGRAPHIC_DATA] - Hair Cut - Style Cut (Hair wash + Hair Set) + - Trimming -…" at bounding box center [149, 186] width 210 height 20
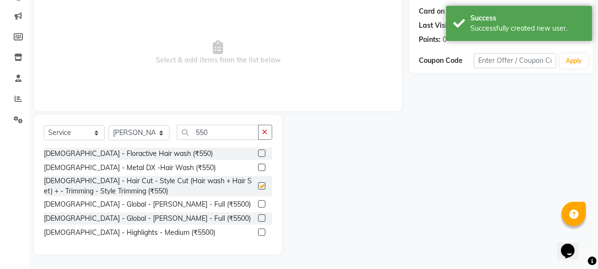
checkbox input "false"
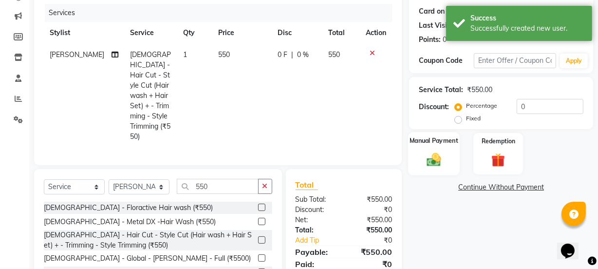
click at [451, 161] on div "Manual Payment" at bounding box center [434, 153] width 52 height 43
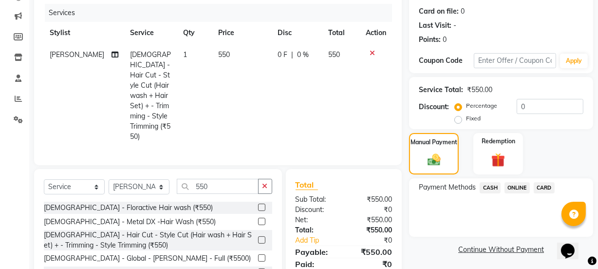
click at [512, 183] on span "ONLINE" at bounding box center [516, 187] width 25 height 11
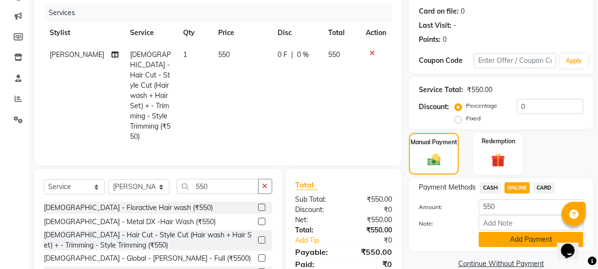
click at [517, 237] on button "Add Payment" at bounding box center [530, 239] width 105 height 15
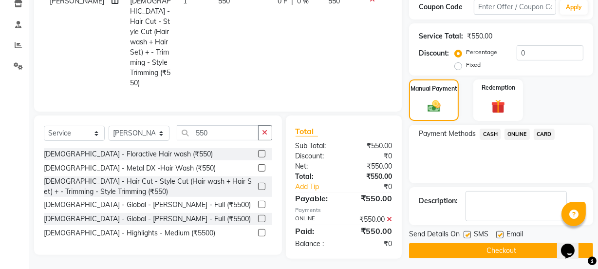
scroll to position [174, 0]
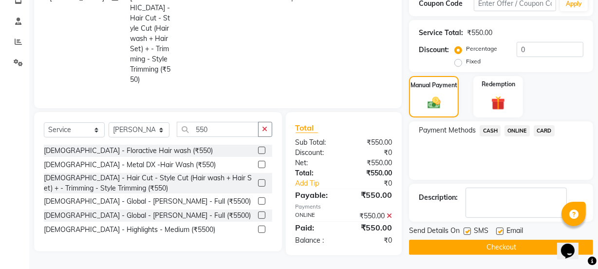
click at [518, 240] on button "Checkout" at bounding box center [501, 246] width 184 height 15
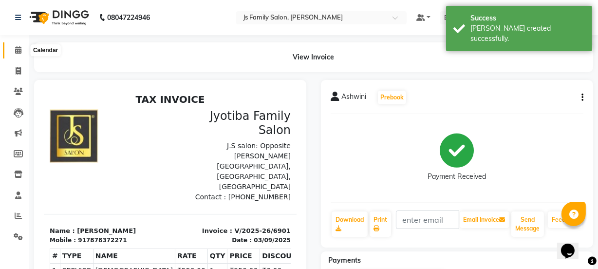
click at [16, 52] on icon at bounding box center [18, 49] width 6 height 7
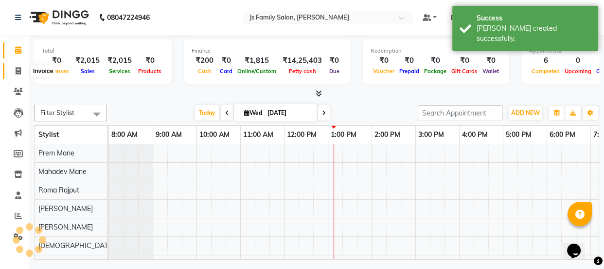
click at [14, 67] on span at bounding box center [18, 71] width 17 height 11
select select "service"
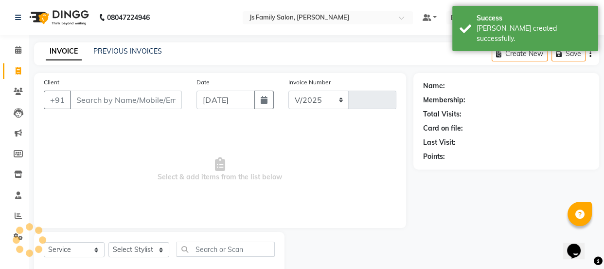
select select "3729"
type input "6902"
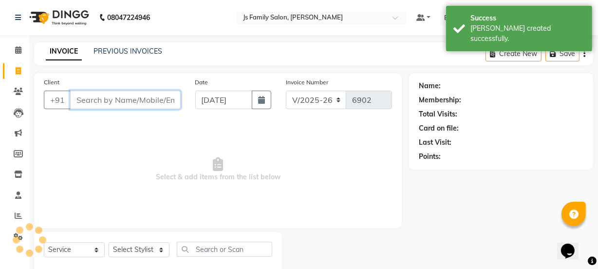
click at [109, 97] on input "Client" at bounding box center [125, 100] width 110 height 18
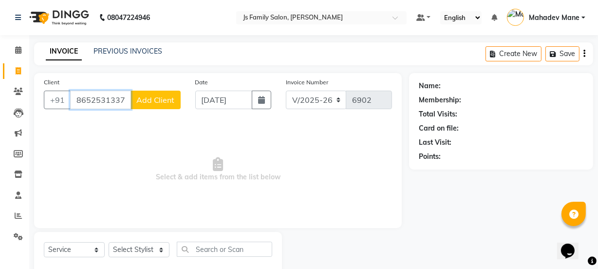
type input "8652531337"
click at [153, 104] on span "Add Client" at bounding box center [155, 100] width 38 height 10
select select "22"
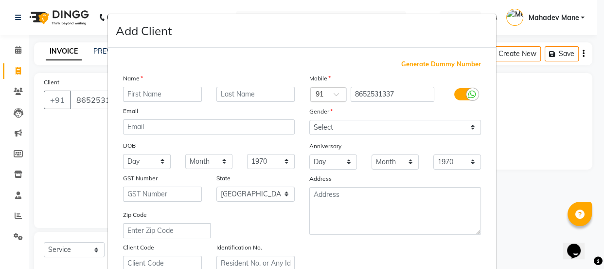
click at [157, 91] on input "text" at bounding box center [162, 94] width 79 height 15
type input "Pooja"
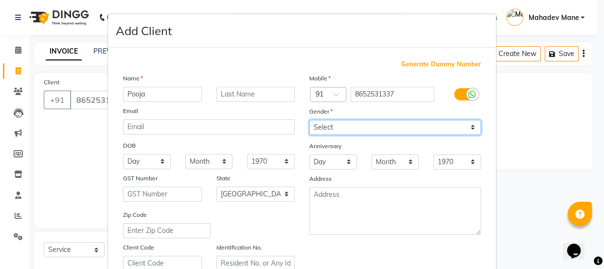
click at [342, 130] on select "Select [DEMOGRAPHIC_DATA] [DEMOGRAPHIC_DATA] Other Prefer Not To Say" at bounding box center [395, 127] width 172 height 15
select select "[DEMOGRAPHIC_DATA]"
click at [309, 120] on select "Select [DEMOGRAPHIC_DATA] [DEMOGRAPHIC_DATA] Other Prefer Not To Say" at bounding box center [395, 127] width 172 height 15
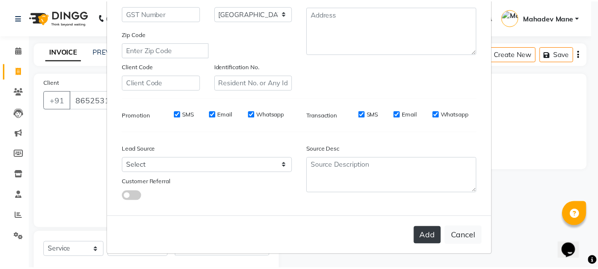
scroll to position [183, 0]
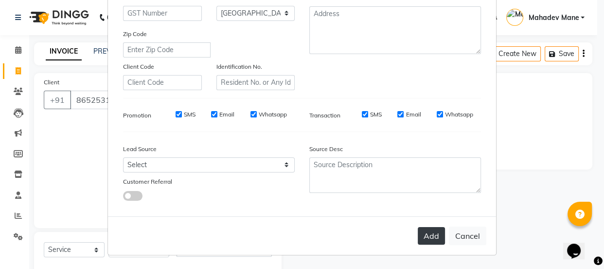
click at [433, 234] on button "Add" at bounding box center [431, 236] width 27 height 18
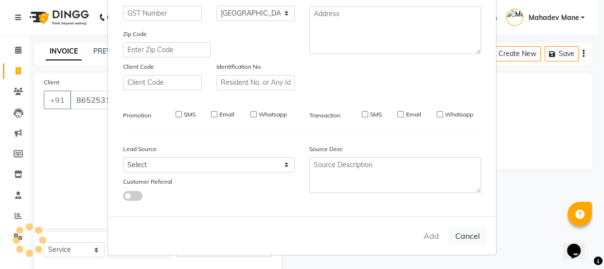
select select
select select "null"
select select
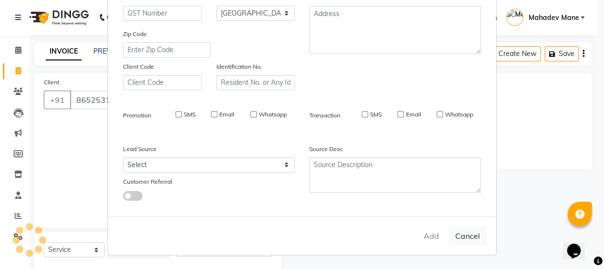
select select
checkbox input "false"
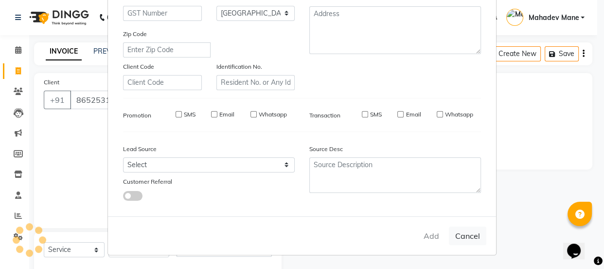
checkbox input "false"
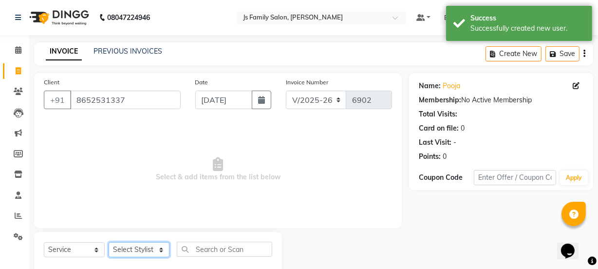
click at [128, 256] on select "Select Stylist [PERSON_NAME] Vaidyakar [PERSON_NAME] [PERSON_NAME] Mane Mosin […" at bounding box center [139, 249] width 61 height 15
select select "34315"
click at [109, 242] on select "Select Stylist [PERSON_NAME] Vaidyakar [PERSON_NAME] [PERSON_NAME] Mane Mosin […" at bounding box center [139, 249] width 61 height 15
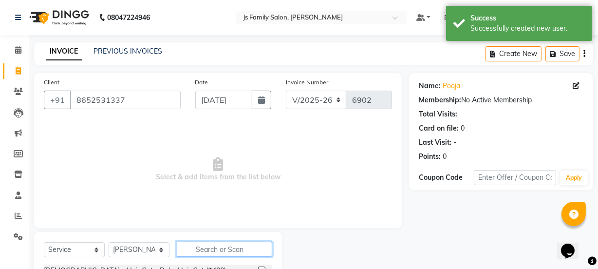
click at [230, 246] on input "text" at bounding box center [224, 248] width 95 height 15
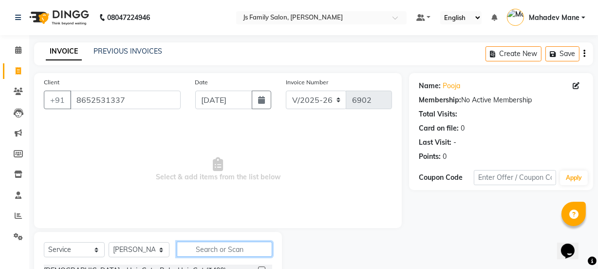
scroll to position [0, 0]
click at [231, 251] on input "text" at bounding box center [224, 248] width 95 height 15
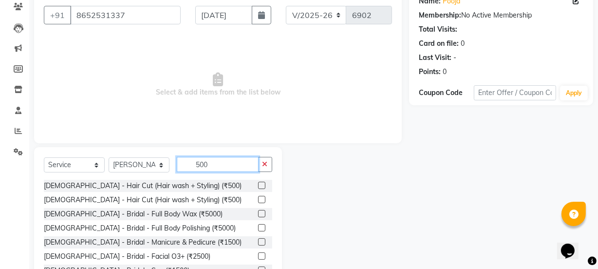
scroll to position [88, 0]
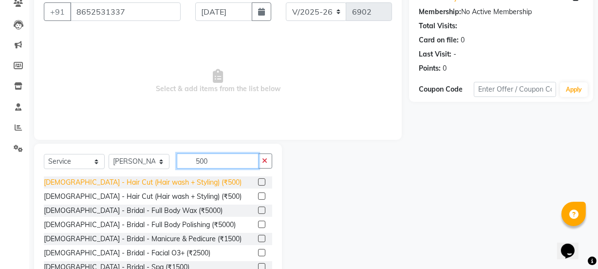
type input "500"
click at [179, 177] on div "[DEMOGRAPHIC_DATA] - Hair Cut (Hair wash + Styling) (₹500)" at bounding box center [143, 182] width 198 height 10
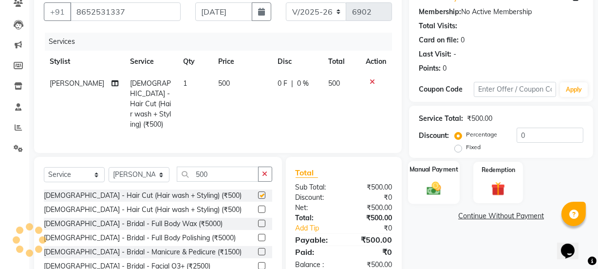
checkbox input "false"
click at [429, 183] on img at bounding box center [433, 188] width 23 height 17
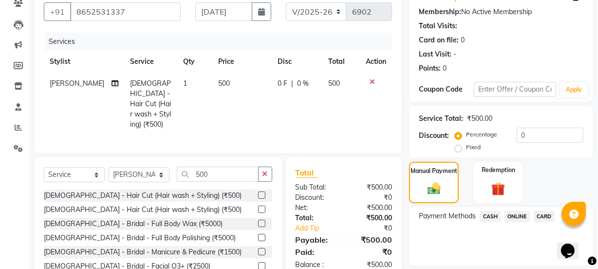
click at [525, 218] on span "ONLINE" at bounding box center [516, 216] width 25 height 11
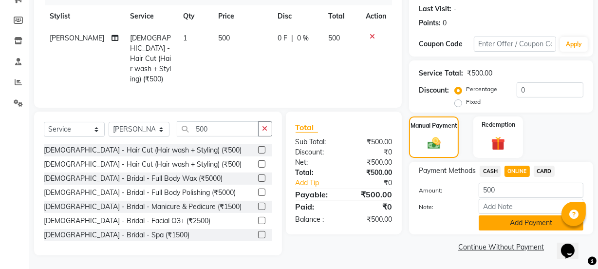
click at [521, 229] on button "Add Payment" at bounding box center [530, 222] width 105 height 15
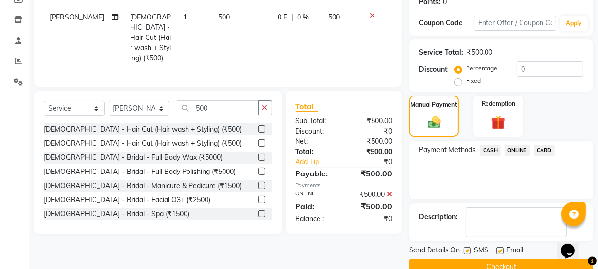
scroll to position [174, 0]
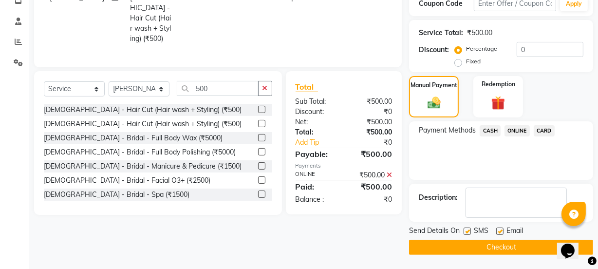
click at [508, 244] on button "Checkout" at bounding box center [501, 246] width 184 height 15
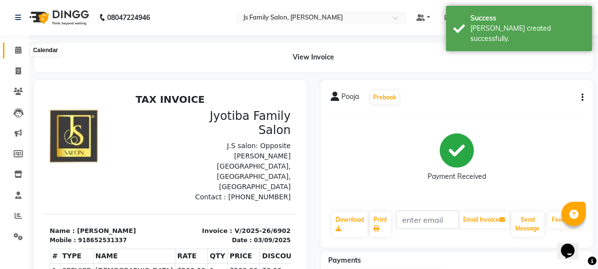
click at [17, 54] on span at bounding box center [18, 50] width 17 height 11
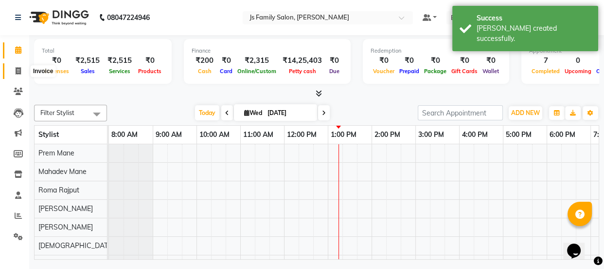
click at [19, 66] on span at bounding box center [18, 71] width 17 height 11
select select "3729"
select select "service"
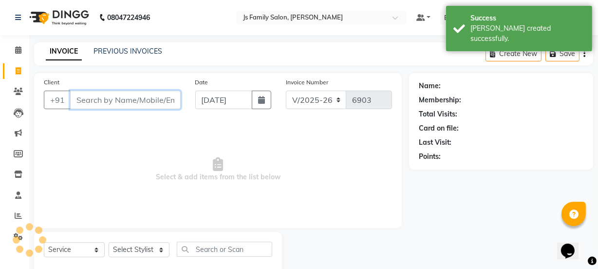
click at [86, 98] on input "Client" at bounding box center [125, 100] width 110 height 18
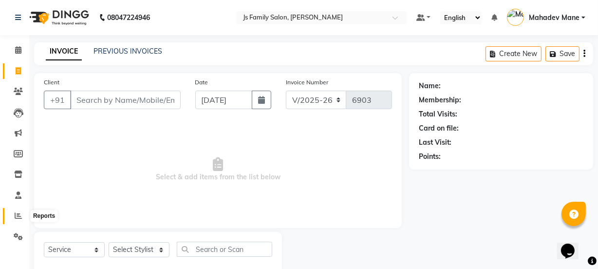
click at [17, 216] on icon at bounding box center [18, 215] width 7 height 7
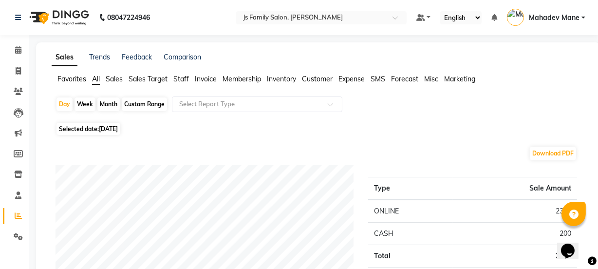
click at [105, 102] on div "Month" at bounding box center [108, 104] width 22 height 14
select select "9"
select select "2025"
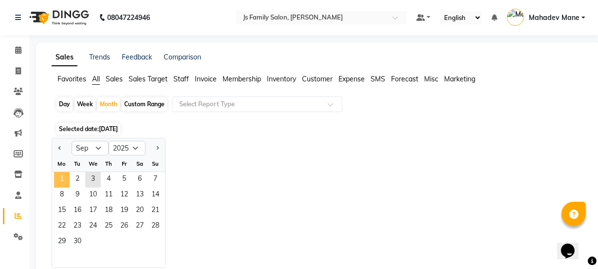
click at [62, 180] on span "1" at bounding box center [62, 180] width 16 height 16
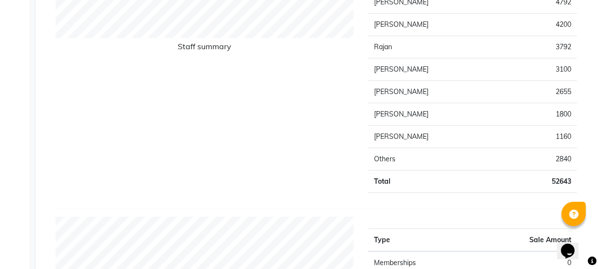
scroll to position [235, 0]
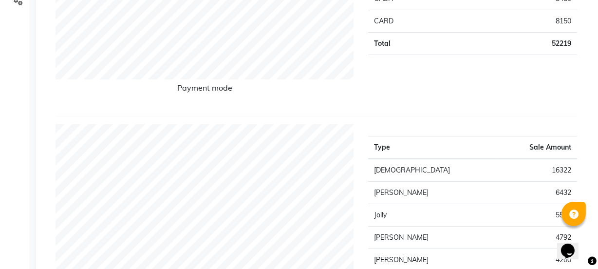
select select "service"
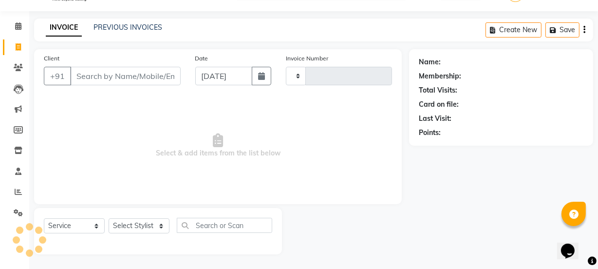
scroll to position [24, 0]
type input "6903"
select select "3729"
click at [27, 28] on ngb-tooltip-window "Calendar" at bounding box center [46, 26] width 38 height 17
click at [22, 27] on span at bounding box center [18, 26] width 17 height 11
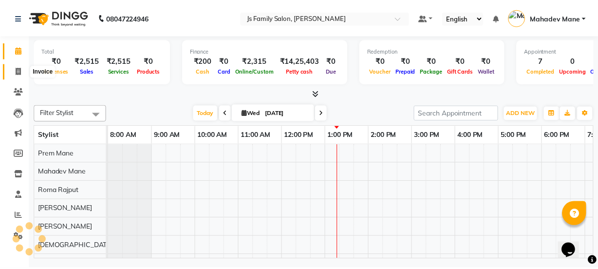
scroll to position [0, 79]
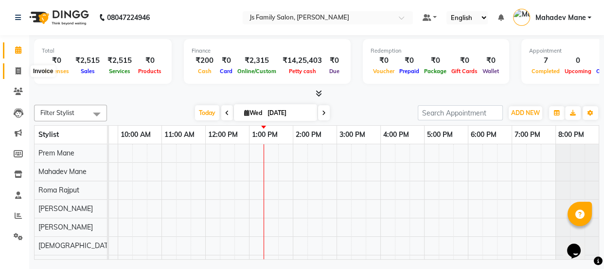
click at [21, 68] on span at bounding box center [18, 71] width 17 height 11
select select "3729"
select select "service"
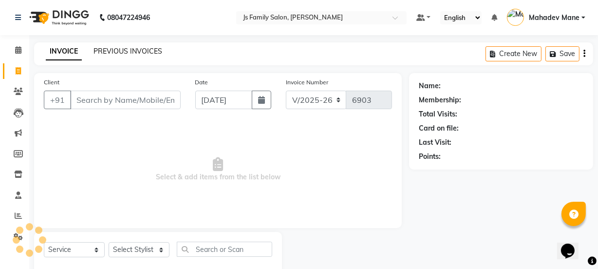
click at [125, 52] on link "PREVIOUS INVOICES" at bounding box center [127, 51] width 69 height 9
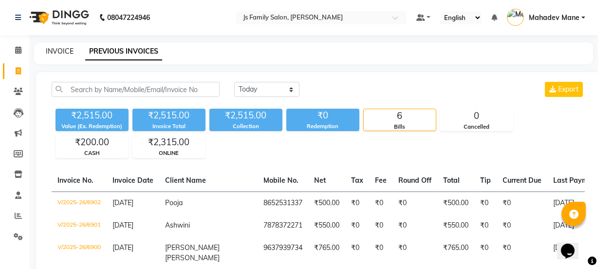
click at [56, 50] on link "INVOICE" at bounding box center [60, 51] width 28 height 9
select select "service"
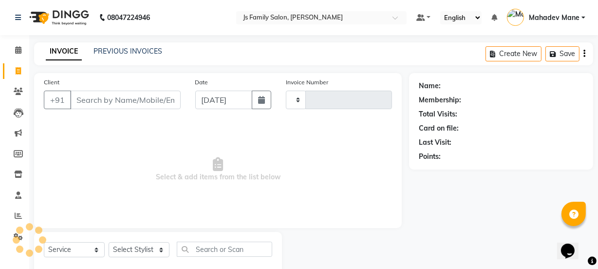
scroll to position [24, 0]
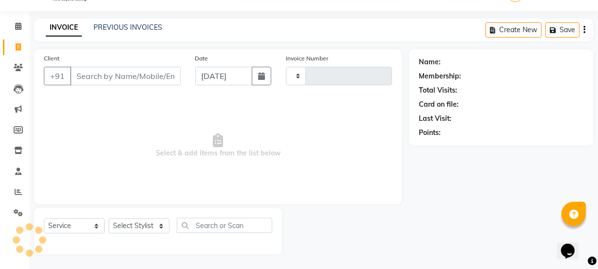
click at [88, 79] on input "Client" at bounding box center [125, 76] width 110 height 18
type input "6903"
select select "3729"
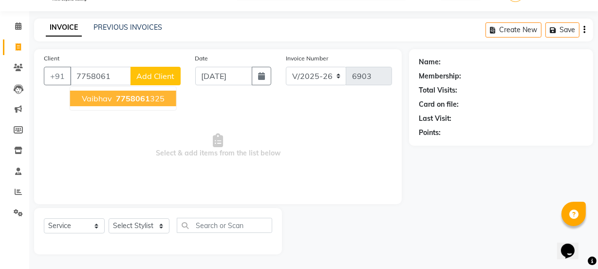
click at [134, 97] on span "7758061" at bounding box center [133, 98] width 34 height 10
type input "7758061325"
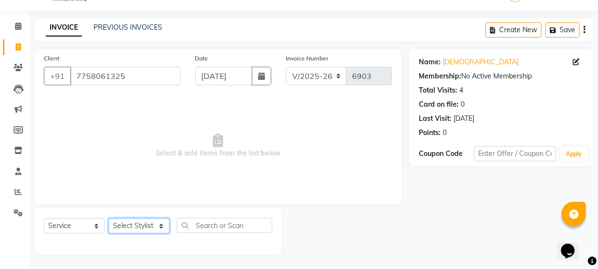
click at [142, 221] on select "Select Stylist [PERSON_NAME] Vaidyakar [PERSON_NAME] [PERSON_NAME] Mane Mosin […" at bounding box center [139, 225] width 61 height 15
select select "33251"
click at [109, 218] on select "Select Stylist [PERSON_NAME] Vaidyakar [PERSON_NAME] [PERSON_NAME] Mane Mosin […" at bounding box center [139, 225] width 61 height 15
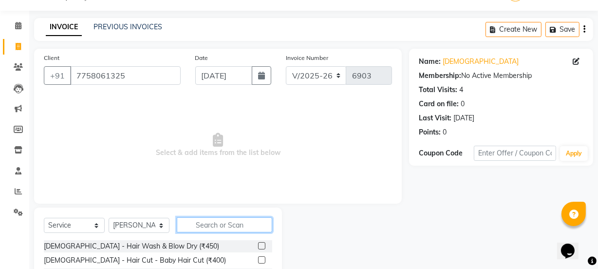
drag, startPoint x: 179, startPoint y: 220, endPoint x: 336, endPoint y: 194, distance: 159.4
click at [180, 220] on input "text" at bounding box center [224, 224] width 95 height 15
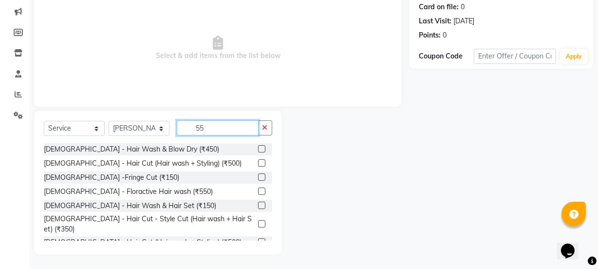
scroll to position [117, 0]
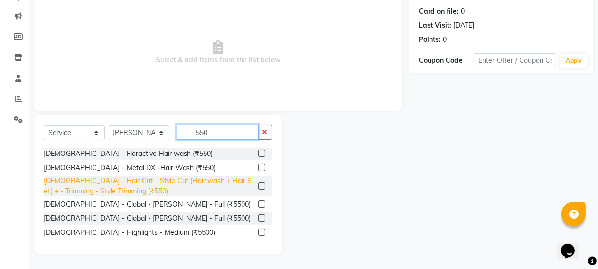
type input "550"
click at [161, 177] on div "[DEMOGRAPHIC_DATA] - Hair Cut - Style Cut (Hair wash + Hair Set) + - Trimming -…" at bounding box center [149, 186] width 210 height 20
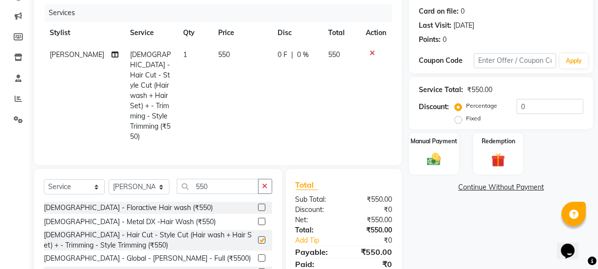
checkbox input "false"
click at [449, 161] on div "Manual Payment" at bounding box center [434, 153] width 52 height 43
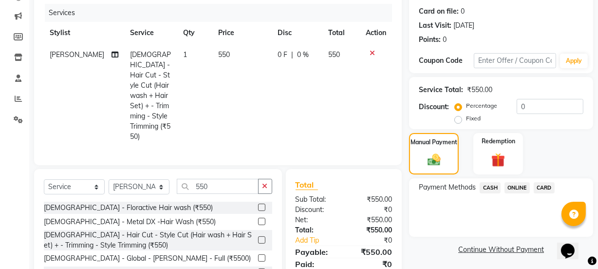
click at [518, 188] on span "ONLINE" at bounding box center [516, 187] width 25 height 11
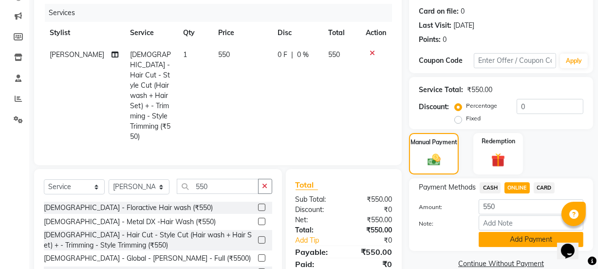
click at [531, 240] on button "Add Payment" at bounding box center [530, 239] width 105 height 15
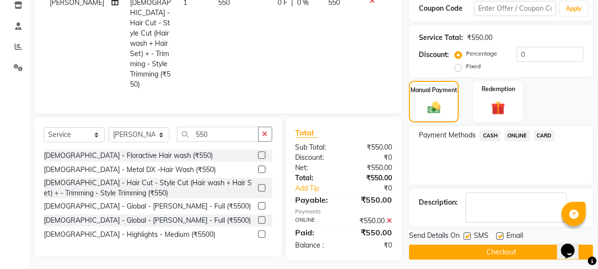
scroll to position [174, 0]
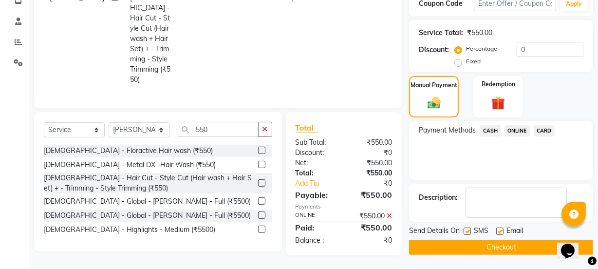
click at [530, 248] on button "Checkout" at bounding box center [501, 246] width 184 height 15
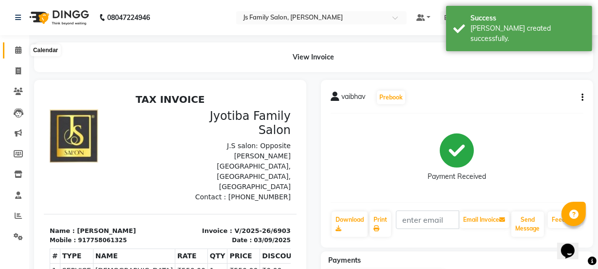
click at [13, 52] on span at bounding box center [18, 50] width 17 height 11
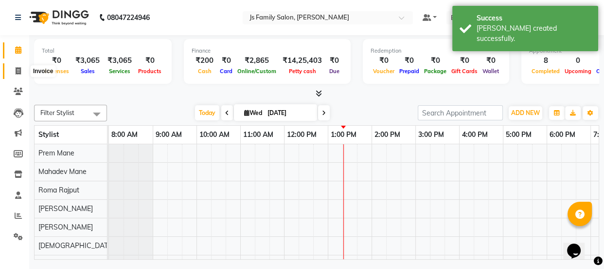
click at [22, 72] on span at bounding box center [18, 71] width 17 height 11
select select "3729"
select select "service"
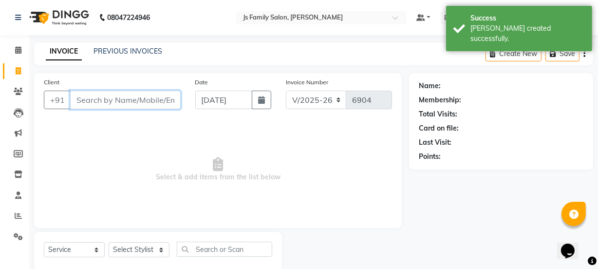
drag, startPoint x: 22, startPoint y: 72, endPoint x: 119, endPoint y: 101, distance: 101.5
click at [119, 101] on input "Client" at bounding box center [125, 100] width 110 height 18
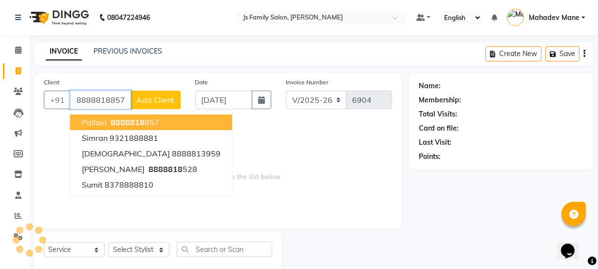
type input "8888818857"
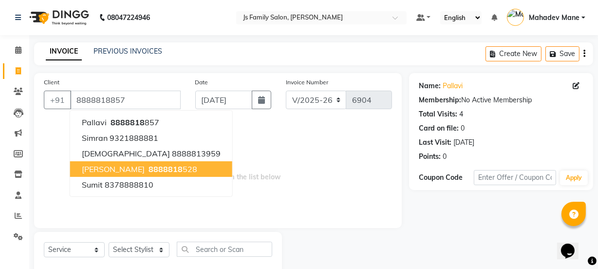
click at [148, 258] on div "Select Service Product Membership Package Voucher Prepaid Gift Card Select Styl…" at bounding box center [158, 252] width 228 height 23
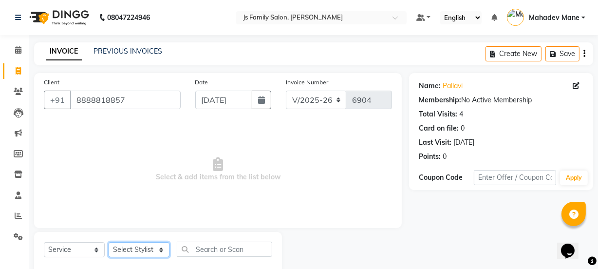
click at [145, 247] on select "Select Stylist [PERSON_NAME] Vaidyakar [PERSON_NAME] [PERSON_NAME] Mane Mosin […" at bounding box center [139, 249] width 61 height 15
select select "22902"
click at [109, 242] on select "Select Stylist [PERSON_NAME] Vaidyakar [PERSON_NAME] [PERSON_NAME] Mane Mosin […" at bounding box center [139, 249] width 61 height 15
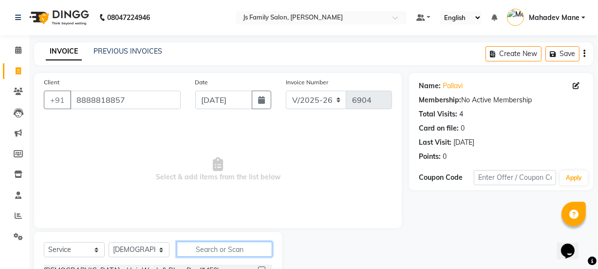
click at [191, 249] on input "text" at bounding box center [224, 248] width 95 height 15
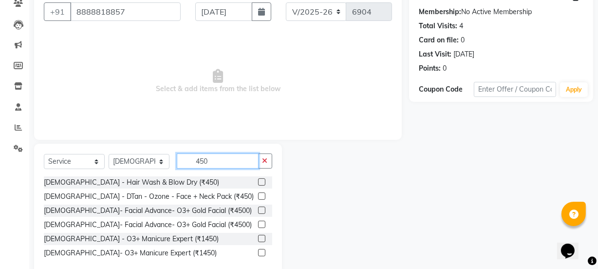
scroll to position [109, 0]
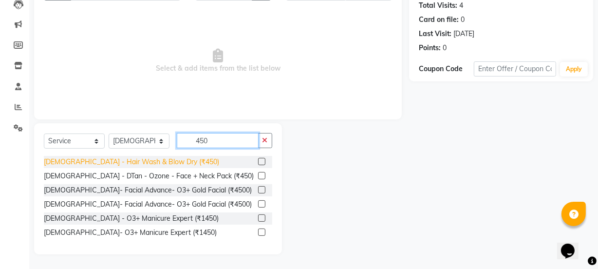
type input "450"
click at [164, 164] on div "[DEMOGRAPHIC_DATA] - Hair Wash & Blow Dry (₹450)" at bounding box center [131, 162] width 175 height 10
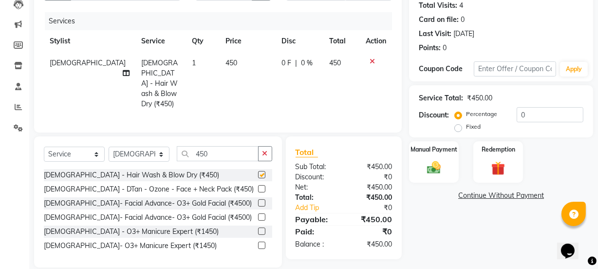
checkbox input "false"
click at [145, 146] on select "Select Stylist [PERSON_NAME] Vaidyakar [PERSON_NAME] [PERSON_NAME] Mane Mosin […" at bounding box center [139, 153] width 61 height 15
select select "84029"
click at [109, 146] on select "Select Stylist [PERSON_NAME] Vaidyakar [PERSON_NAME] [PERSON_NAME] Mane Mosin […" at bounding box center [139, 153] width 61 height 15
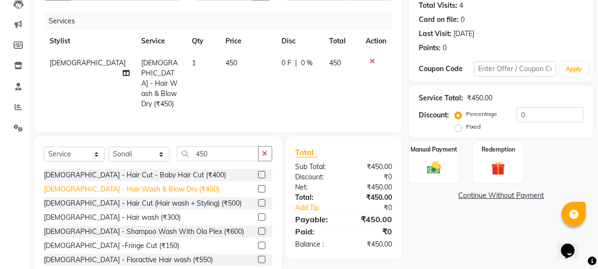
click at [156, 184] on div "[DEMOGRAPHIC_DATA] - Hair Wash & Blow Dry (₹450)" at bounding box center [131, 189] width 175 height 10
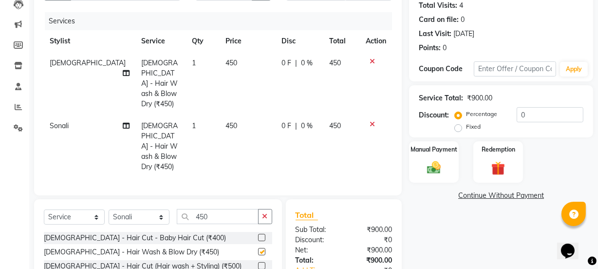
checkbox input "false"
click at [431, 160] on img at bounding box center [433, 167] width 23 height 17
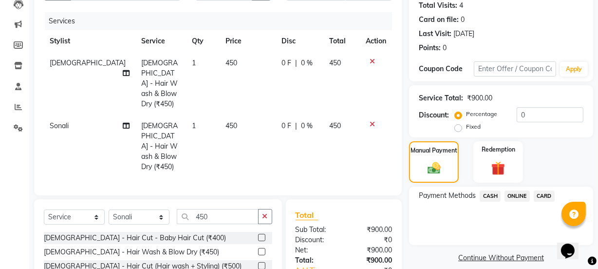
click at [516, 193] on span "ONLINE" at bounding box center [516, 195] width 25 height 11
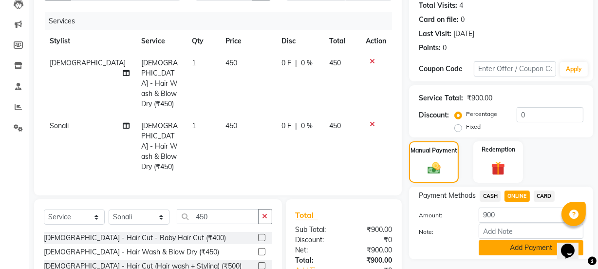
click at [529, 243] on button "Add Payment" at bounding box center [530, 247] width 105 height 15
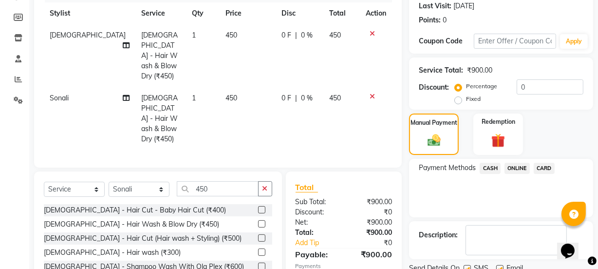
scroll to position [174, 0]
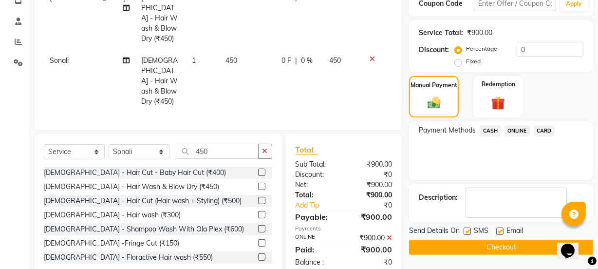
click at [528, 245] on button "Checkout" at bounding box center [501, 246] width 184 height 15
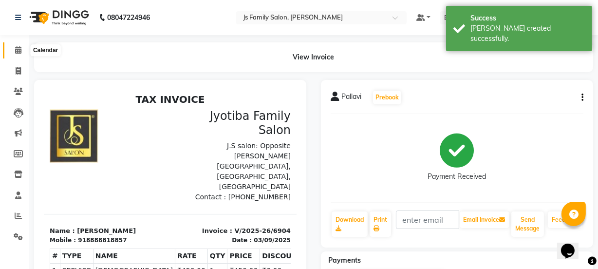
click at [22, 51] on span at bounding box center [18, 50] width 17 height 11
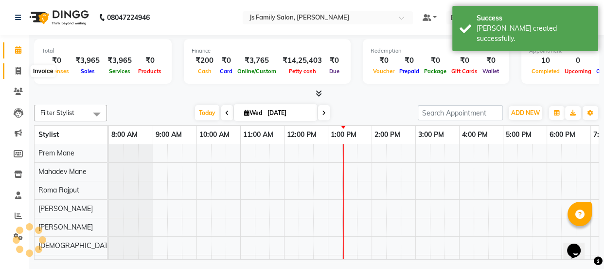
click at [20, 68] on icon at bounding box center [18, 70] width 5 height 7
select select "service"
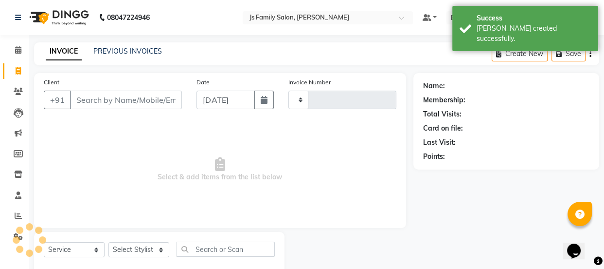
type input "6905"
select select "3729"
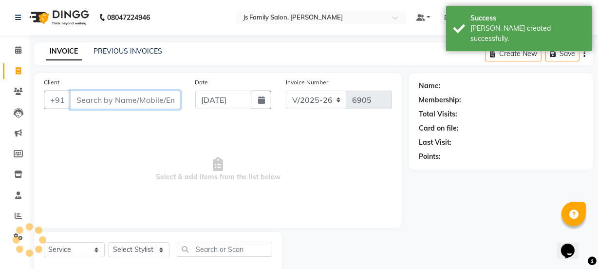
click at [93, 102] on input "Client" at bounding box center [125, 100] width 110 height 18
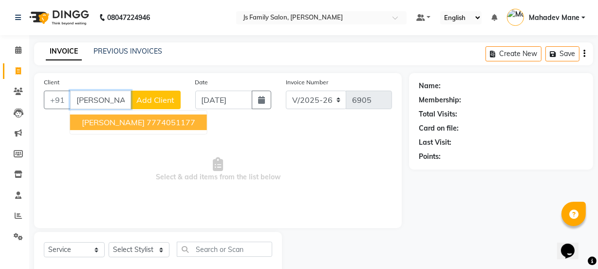
click at [112, 123] on span "[PERSON_NAME]" at bounding box center [113, 122] width 63 height 10
type input "7774051177"
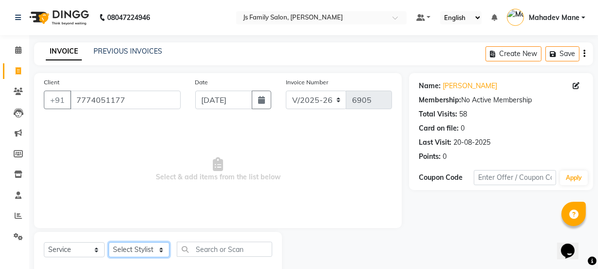
click at [137, 252] on select "Select Stylist [PERSON_NAME] Vaidyakar [PERSON_NAME] [PERSON_NAME] Mane Mosin […" at bounding box center [139, 249] width 61 height 15
select select "84579"
click at [109, 242] on select "Select Stylist [PERSON_NAME] Vaidyakar [PERSON_NAME] [PERSON_NAME] Mane Mosin […" at bounding box center [139, 249] width 61 height 15
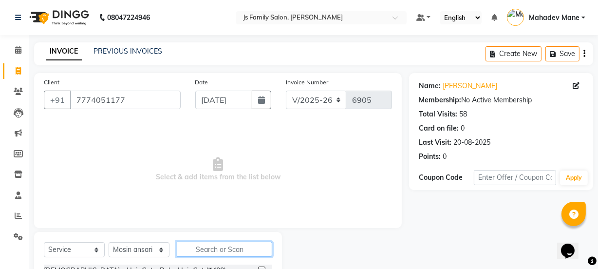
click at [212, 243] on input "text" at bounding box center [224, 248] width 95 height 15
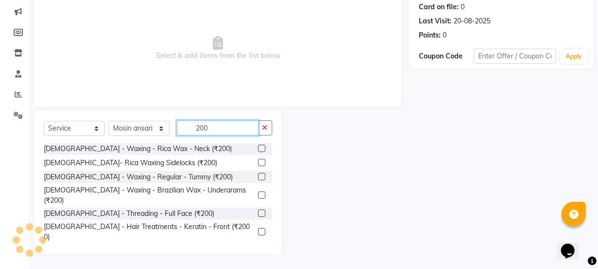
scroll to position [438, 0]
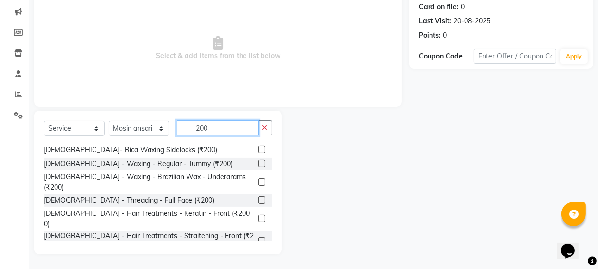
type input "200"
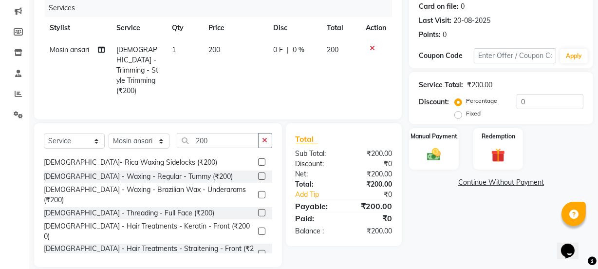
checkbox input "false"
click at [446, 151] on div "Manual Payment" at bounding box center [434, 148] width 52 height 43
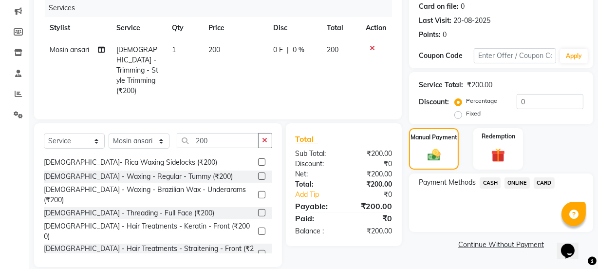
click at [490, 183] on span "CASH" at bounding box center [489, 182] width 21 height 11
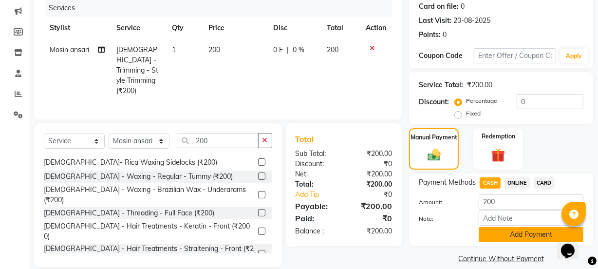
click at [498, 232] on button "Add Payment" at bounding box center [530, 234] width 105 height 15
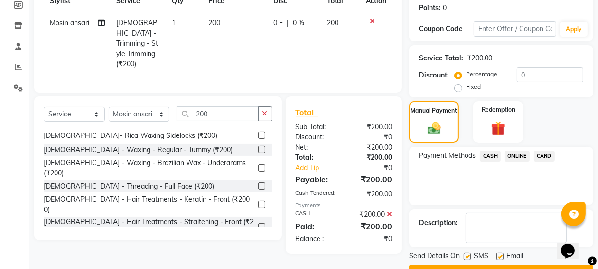
scroll to position [174, 0]
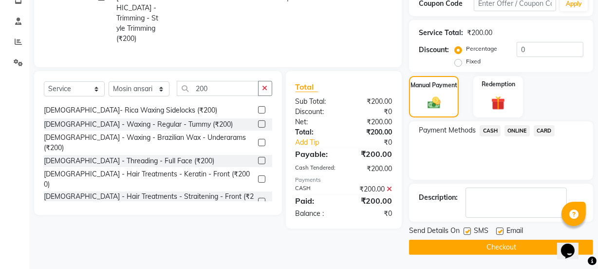
click at [496, 244] on button "Checkout" at bounding box center [501, 246] width 184 height 15
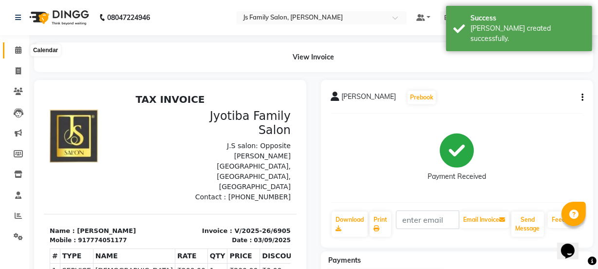
click at [17, 54] on span at bounding box center [18, 50] width 17 height 11
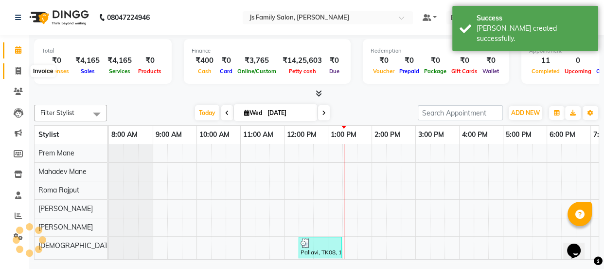
click at [19, 72] on icon at bounding box center [18, 70] width 5 height 7
select select "3729"
select select "service"
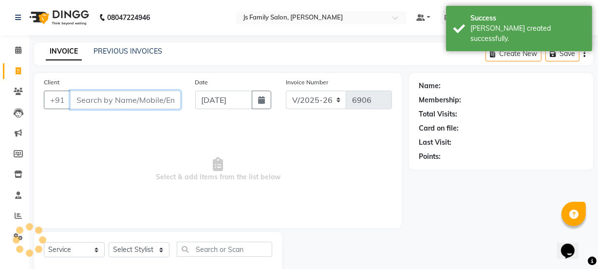
drag, startPoint x: 19, startPoint y: 72, endPoint x: 105, endPoint y: 102, distance: 91.1
click at [105, 102] on input "Client" at bounding box center [125, 100] width 110 height 18
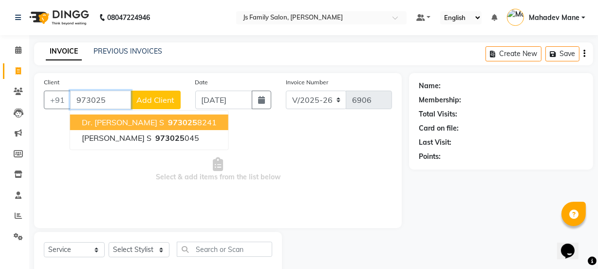
click at [119, 122] on span "Dr. [PERSON_NAME] S" at bounding box center [123, 122] width 82 height 10
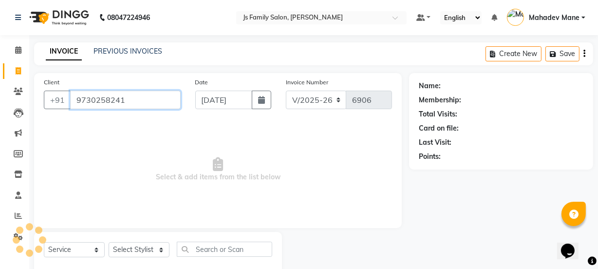
type input "9730258241"
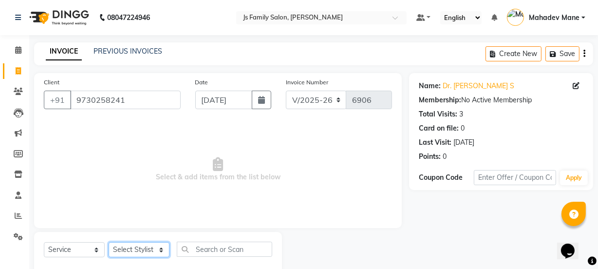
click at [134, 254] on select "Select Stylist [PERSON_NAME] Vaidyakar [PERSON_NAME] [PERSON_NAME] Mane Mosin […" at bounding box center [139, 249] width 61 height 15
select select "43386"
click at [109, 242] on select "Select Stylist [PERSON_NAME] Vaidyakar [PERSON_NAME] [PERSON_NAME] Mane Mosin […" at bounding box center [139, 249] width 61 height 15
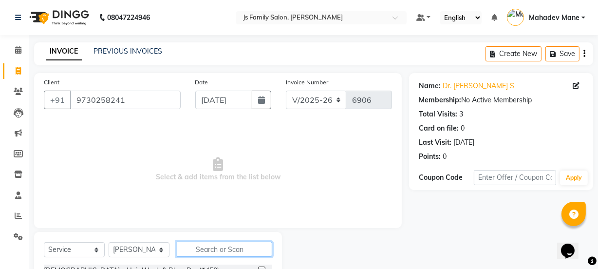
click at [254, 253] on input "text" at bounding box center [224, 248] width 95 height 15
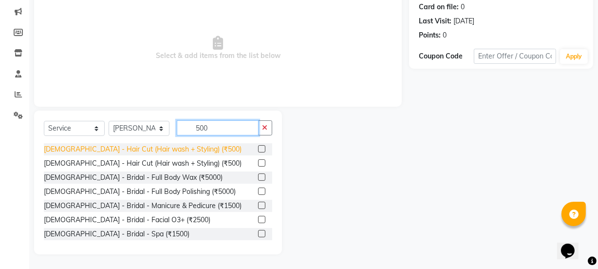
type input "500"
click at [178, 145] on div "[DEMOGRAPHIC_DATA] - Hair Cut (Hair wash + Styling) (₹500)" at bounding box center [143, 149] width 198 height 10
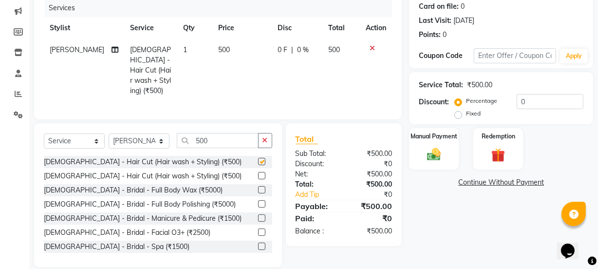
checkbox input "false"
click at [447, 152] on div "Manual Payment" at bounding box center [434, 148] width 52 height 43
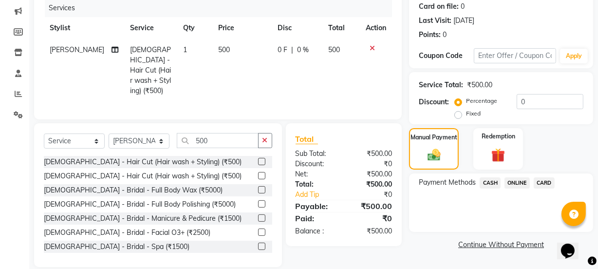
click at [518, 182] on span "ONLINE" at bounding box center [516, 182] width 25 height 11
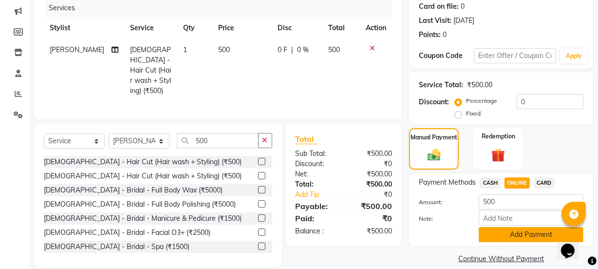
click at [522, 229] on button "Add Payment" at bounding box center [530, 234] width 105 height 15
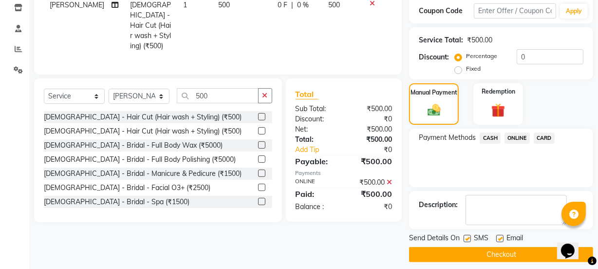
scroll to position [174, 0]
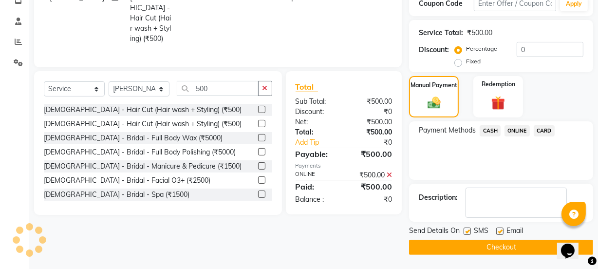
click at [517, 247] on button "Checkout" at bounding box center [501, 246] width 184 height 15
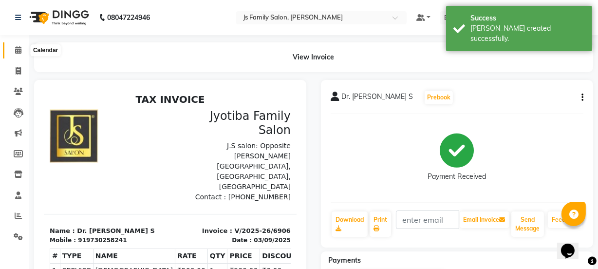
click at [16, 49] on icon at bounding box center [18, 49] width 6 height 7
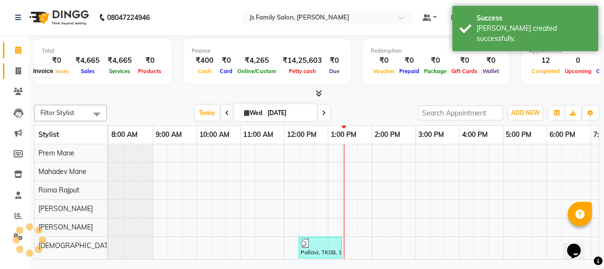
click at [18, 73] on icon at bounding box center [18, 70] width 5 height 7
select select "3729"
select select "service"
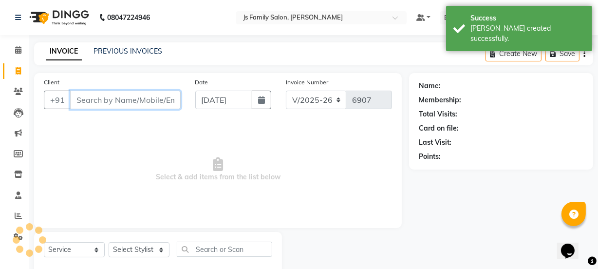
click at [107, 101] on input "Client" at bounding box center [125, 100] width 110 height 18
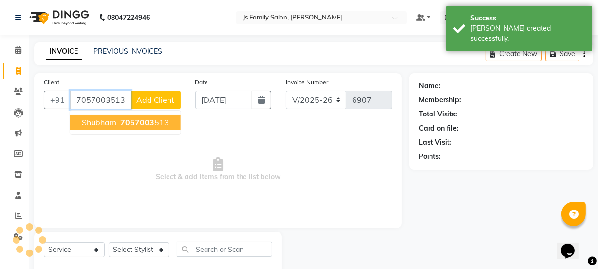
type input "7057003513"
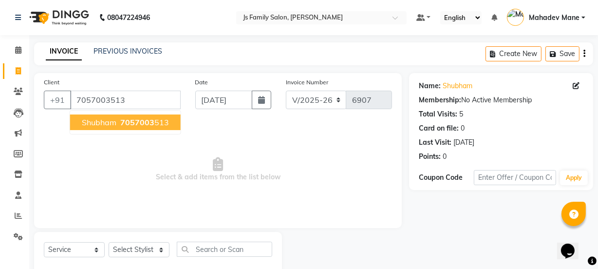
click at [114, 122] on span "Shubham" at bounding box center [99, 122] width 35 height 10
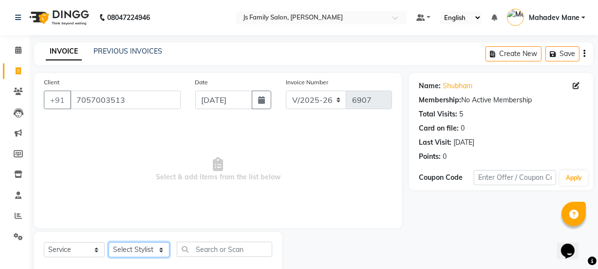
click at [127, 253] on select "Select Stylist [PERSON_NAME] Vaidyakar [PERSON_NAME] [PERSON_NAME] Mane Mosin […" at bounding box center [139, 249] width 61 height 15
select select "58002"
click at [109, 242] on select "Select Stylist [PERSON_NAME] Vaidyakar [PERSON_NAME] [PERSON_NAME] Mane Mosin […" at bounding box center [139, 249] width 61 height 15
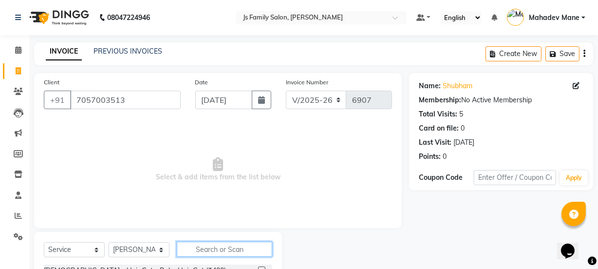
click at [206, 247] on input "text" at bounding box center [224, 248] width 95 height 15
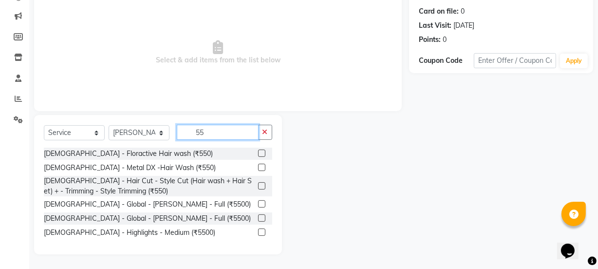
scroll to position [117, 0]
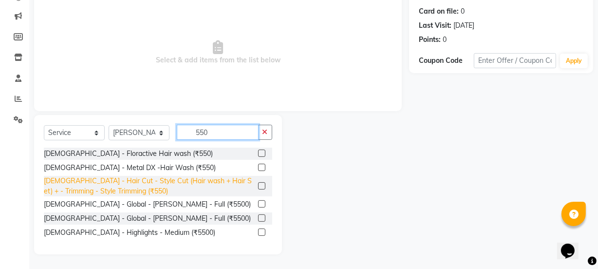
type input "550"
click at [245, 186] on div "[DEMOGRAPHIC_DATA] - Hair Cut - Style Cut (Hair wash + Hair Set) + - Trimming -…" at bounding box center [149, 186] width 210 height 20
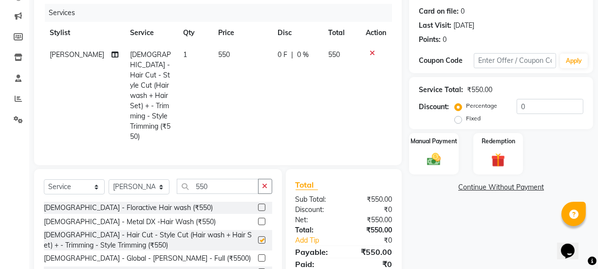
checkbox input "false"
click at [428, 164] on img at bounding box center [433, 159] width 23 height 17
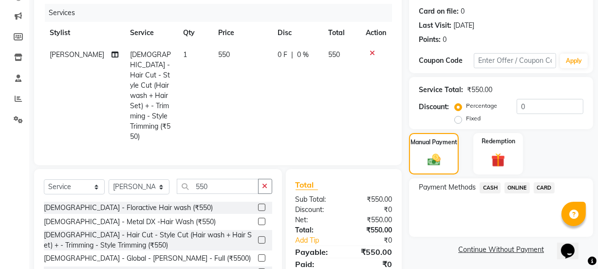
click at [507, 183] on span "ONLINE" at bounding box center [516, 187] width 25 height 11
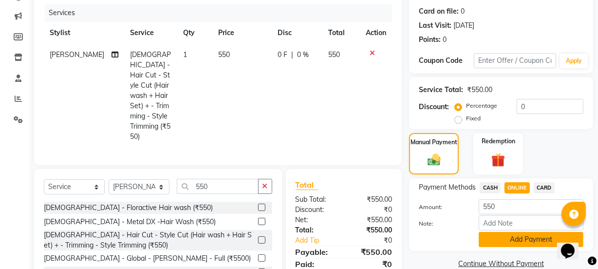
click at [513, 246] on button "Add Payment" at bounding box center [530, 239] width 105 height 15
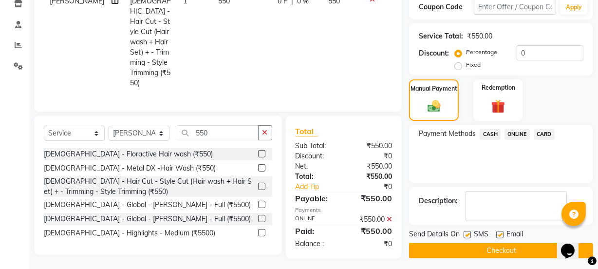
scroll to position [174, 0]
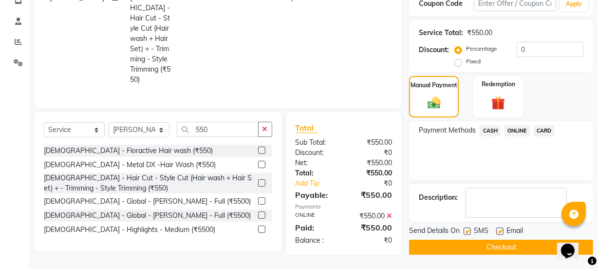
click at [513, 246] on button "Checkout" at bounding box center [501, 246] width 184 height 15
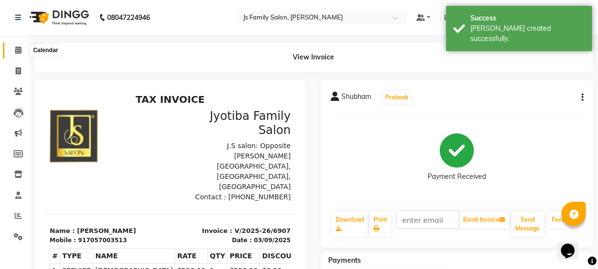
click at [22, 50] on span at bounding box center [18, 50] width 17 height 11
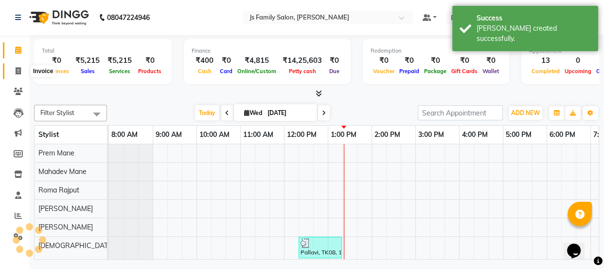
click at [20, 71] on icon at bounding box center [18, 70] width 5 height 7
select select "service"
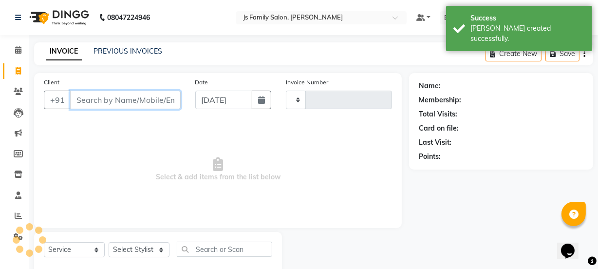
click at [102, 102] on input "Client" at bounding box center [125, 100] width 110 height 18
type input "7"
type input "6908"
select select "3729"
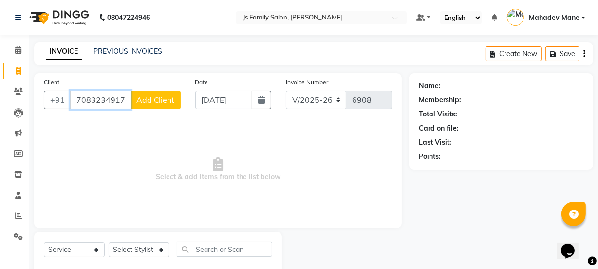
type input "7083234917"
click at [158, 101] on span "Add Client" at bounding box center [155, 100] width 38 height 10
select select "22"
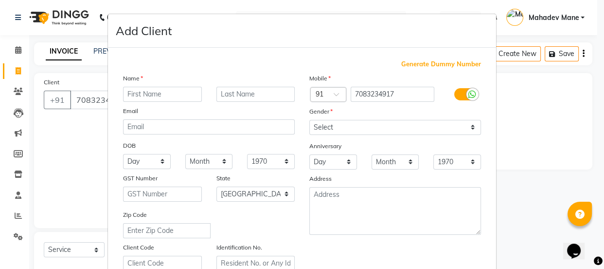
click at [158, 95] on input "text" at bounding box center [162, 94] width 79 height 15
type input "[PERSON_NAME]"
click at [223, 92] on input "text" at bounding box center [256, 94] width 79 height 15
type input "Patil"
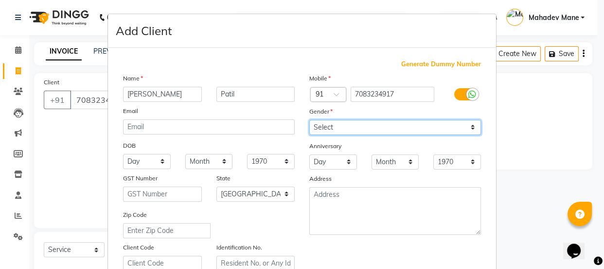
click at [388, 123] on select "Select [DEMOGRAPHIC_DATA] [DEMOGRAPHIC_DATA] Other Prefer Not To Say" at bounding box center [395, 127] width 172 height 15
select select "[DEMOGRAPHIC_DATA]"
click at [309, 120] on select "Select [DEMOGRAPHIC_DATA] [DEMOGRAPHIC_DATA] Other Prefer Not To Say" at bounding box center [395, 127] width 172 height 15
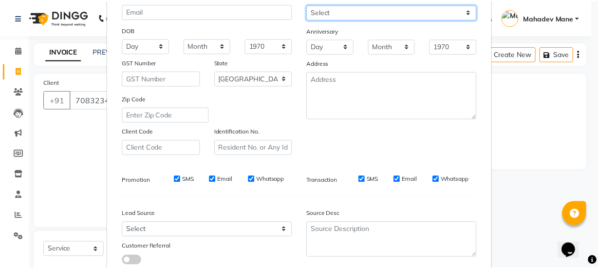
scroll to position [183, 0]
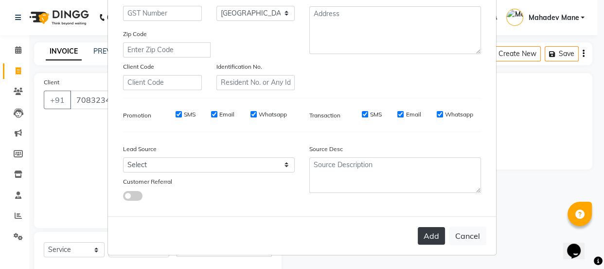
click at [427, 237] on button "Add" at bounding box center [431, 236] width 27 height 18
select select
select select "null"
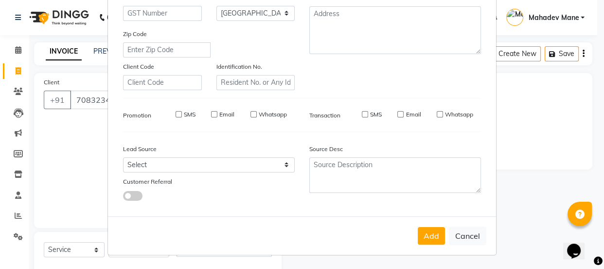
select select
checkbox input "false"
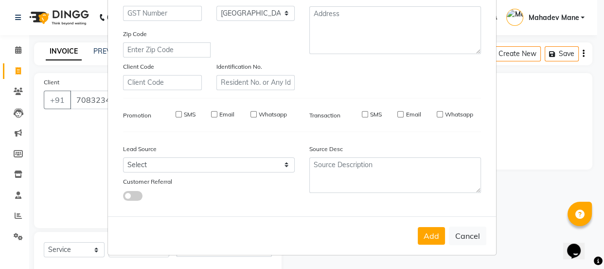
checkbox input "false"
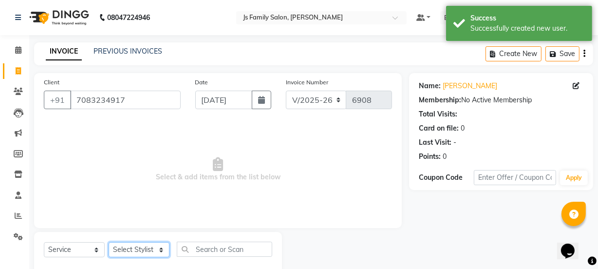
click at [158, 248] on select "Select Stylist [PERSON_NAME] Vaidyakar [PERSON_NAME] [PERSON_NAME] Mane Mosin […" at bounding box center [139, 249] width 61 height 15
select select "89962"
click at [109, 242] on select "Select Stylist [PERSON_NAME] Vaidyakar [PERSON_NAME] [PERSON_NAME] Mane Mosin […" at bounding box center [139, 249] width 61 height 15
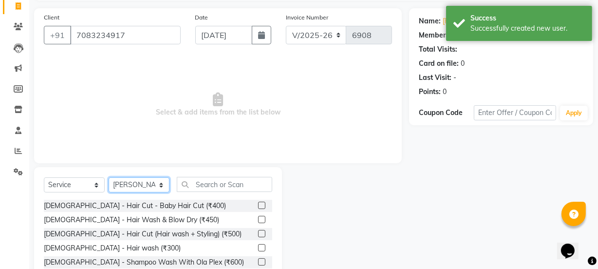
scroll to position [122, 0]
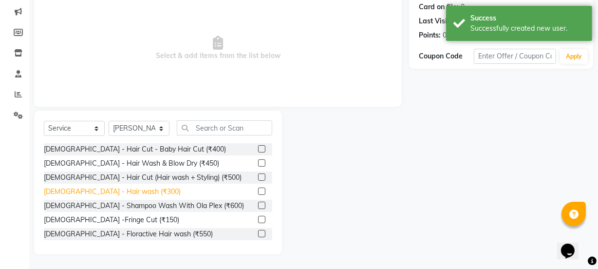
click at [120, 187] on div "[DEMOGRAPHIC_DATA] - Hair wash (₹300)" at bounding box center [112, 191] width 137 height 10
checkbox input "false"
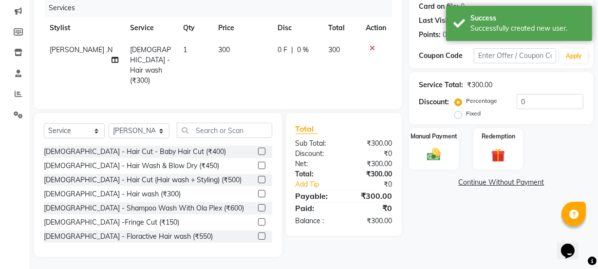
click at [370, 45] on icon at bounding box center [371, 48] width 5 height 7
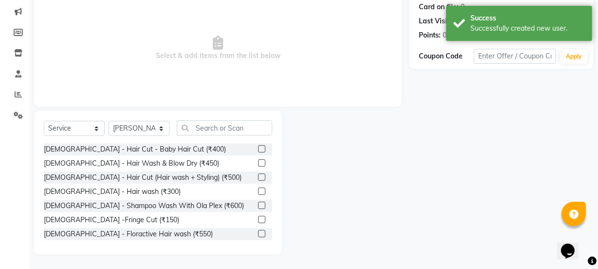
click at [190, 144] on div "[DEMOGRAPHIC_DATA] - Hair Cut - Baby Hair Cut (₹400)" at bounding box center [158, 149] width 228 height 12
click at [203, 128] on input "text" at bounding box center [224, 127] width 95 height 15
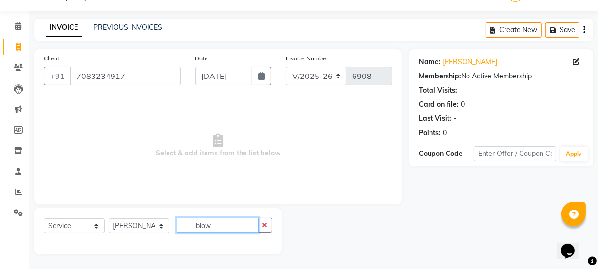
scroll to position [80, 0]
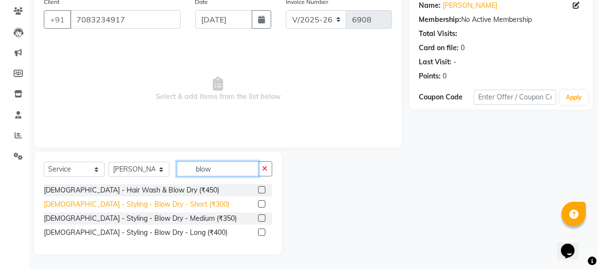
type input "blow"
click at [175, 203] on div "[DEMOGRAPHIC_DATA] - Styling - Blow Dry - Short (₹300)" at bounding box center [136, 204] width 185 height 10
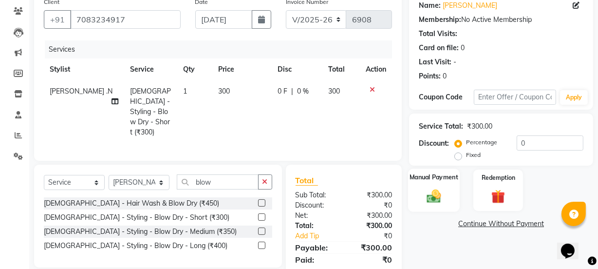
click at [428, 183] on div "Manual Payment" at bounding box center [434, 189] width 52 height 43
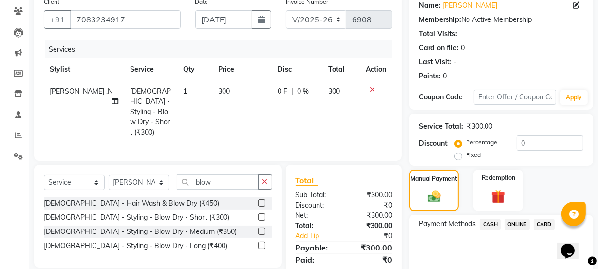
click at [511, 218] on span "ONLINE" at bounding box center [516, 223] width 25 height 11
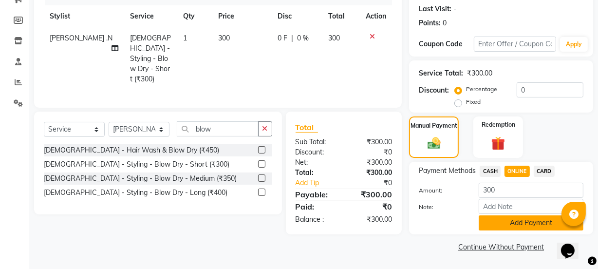
click at [523, 226] on button "Add Payment" at bounding box center [530, 222] width 105 height 15
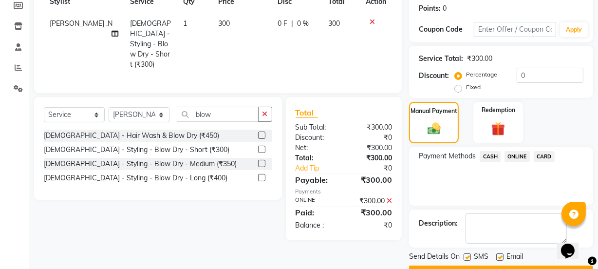
scroll to position [174, 0]
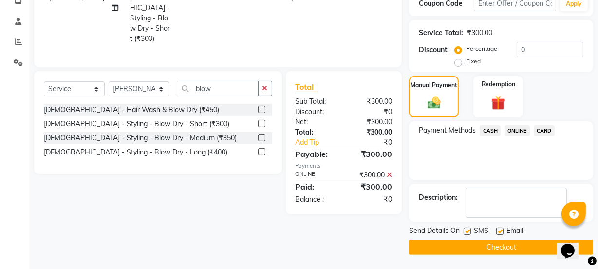
click at [511, 246] on button "Checkout" at bounding box center [501, 246] width 184 height 15
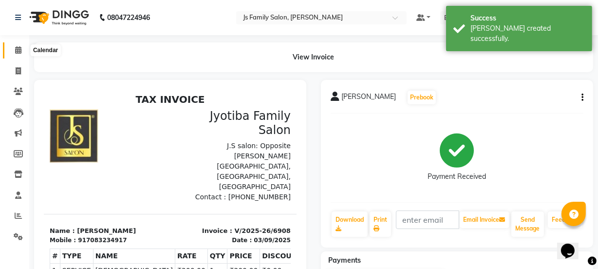
click at [22, 50] on span at bounding box center [18, 50] width 17 height 11
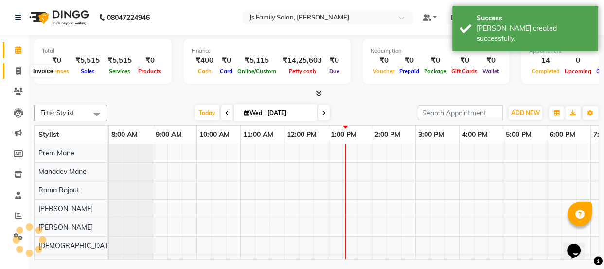
click at [21, 70] on span at bounding box center [18, 71] width 17 height 11
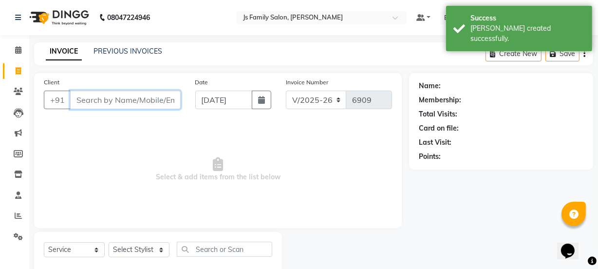
click at [104, 105] on input "Client" at bounding box center [125, 100] width 110 height 18
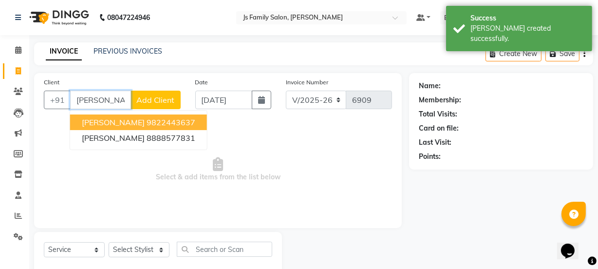
click at [110, 118] on span "[PERSON_NAME]" at bounding box center [113, 122] width 63 height 10
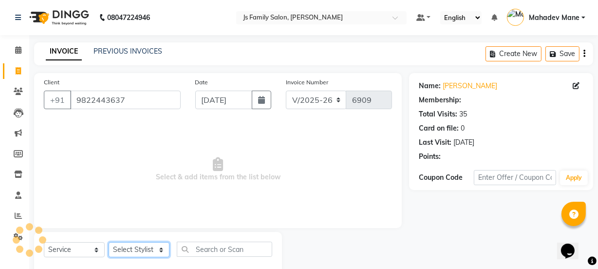
click at [133, 245] on select "Select Stylist [PERSON_NAME] Vaidyakar [PERSON_NAME] [PERSON_NAME] Mane Mosin […" at bounding box center [139, 249] width 61 height 15
click at [109, 242] on select "Select Stylist [PERSON_NAME] Vaidyakar [PERSON_NAME] [PERSON_NAME] Mane Mosin […" at bounding box center [139, 249] width 61 height 15
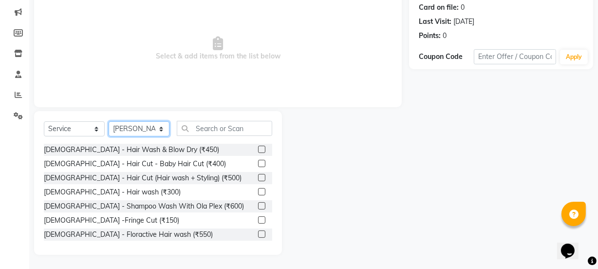
scroll to position [122, 0]
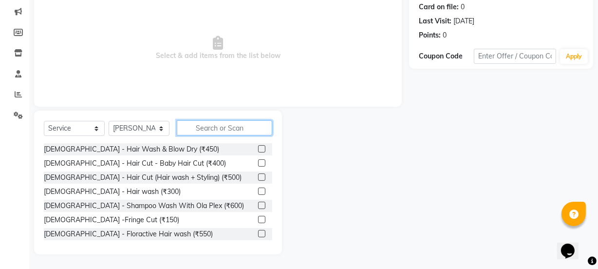
click at [216, 132] on input "text" at bounding box center [224, 127] width 95 height 15
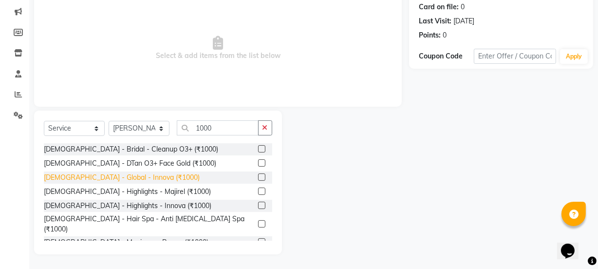
click at [116, 178] on div "[DEMOGRAPHIC_DATA] - Global - Innova (₹1000)" at bounding box center [122, 177] width 156 height 10
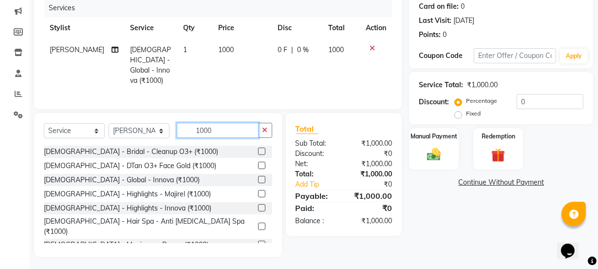
click at [241, 123] on input "1000" at bounding box center [218, 130] width 82 height 15
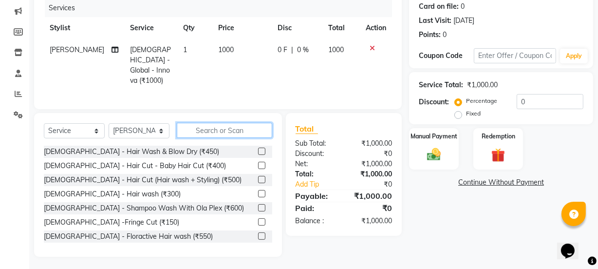
click at [190, 127] on input "text" at bounding box center [224, 130] width 95 height 15
click at [218, 132] on input "text" at bounding box center [224, 130] width 95 height 15
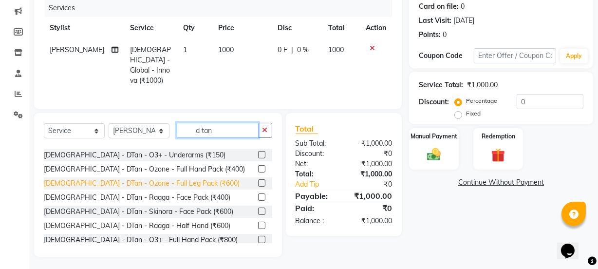
scroll to position [132, 0]
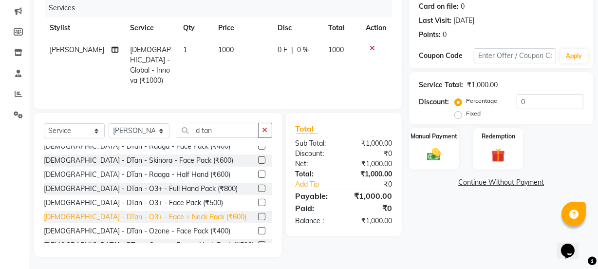
click at [79, 215] on div "[DEMOGRAPHIC_DATA] - DTan - O3+ - Face + Neck Pack (₹600)" at bounding box center [145, 217] width 202 height 10
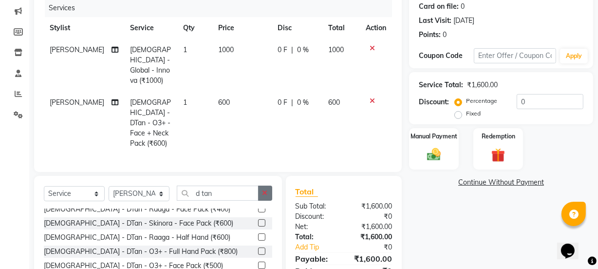
click at [261, 185] on button "button" at bounding box center [265, 192] width 14 height 15
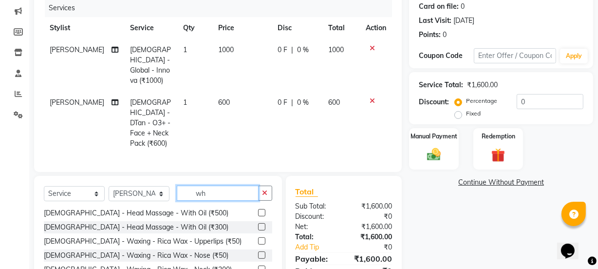
scroll to position [1, 0]
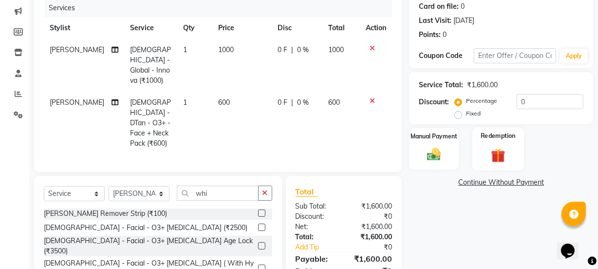
drag, startPoint x: 131, startPoint y: 200, endPoint x: 490, endPoint y: 145, distance: 362.8
click at [130, 208] on div "[PERSON_NAME] Remover Strip (₹100)" at bounding box center [105, 213] width 123 height 10
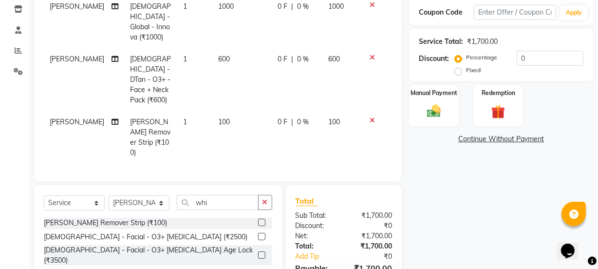
scroll to position [216, 0]
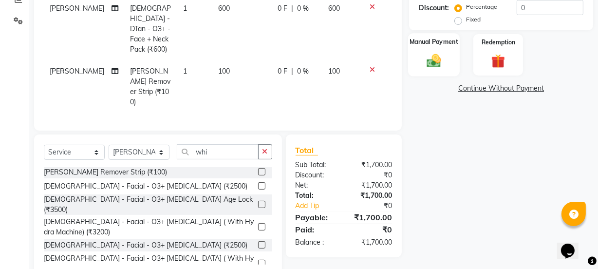
click at [435, 60] on img at bounding box center [433, 60] width 23 height 17
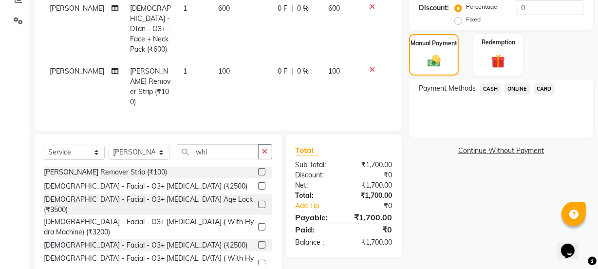
click at [509, 88] on span "ONLINE" at bounding box center [516, 88] width 25 height 11
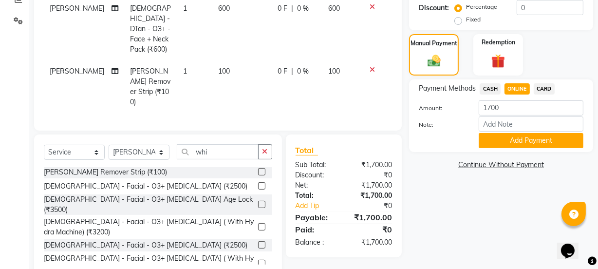
click at [494, 85] on span "CASH" at bounding box center [489, 88] width 21 height 11
click at [502, 141] on button "Add Payment" at bounding box center [530, 140] width 105 height 15
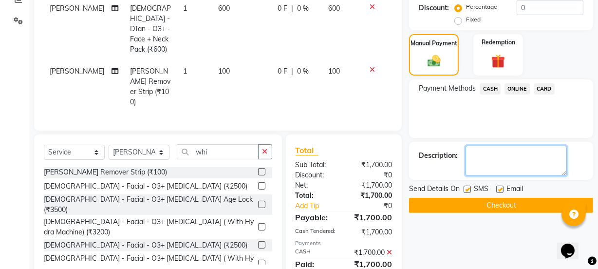
click at [479, 153] on textarea at bounding box center [515, 160] width 101 height 30
paste textarea "[PERSON_NAME] [PERSON_NAME] 3-25gm 20v-25ml"
click at [460, 201] on button "Checkout" at bounding box center [501, 205] width 184 height 15
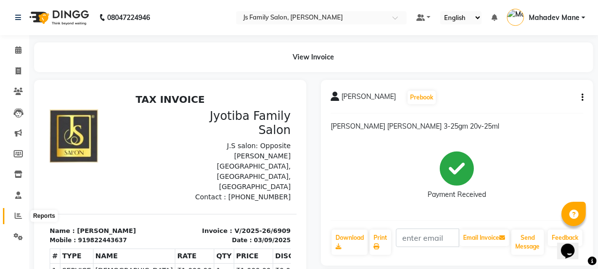
click at [18, 215] on icon at bounding box center [18, 215] width 7 height 7
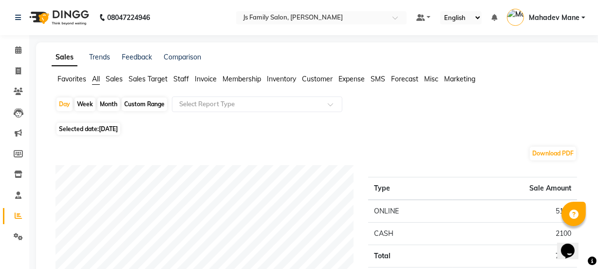
click at [105, 106] on div "Month" at bounding box center [108, 104] width 22 height 14
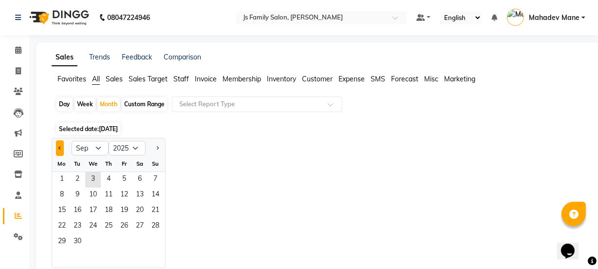
click at [60, 145] on button "Previous month" at bounding box center [60, 148] width 8 height 16
click at [127, 176] on span "1" at bounding box center [124, 180] width 16 height 16
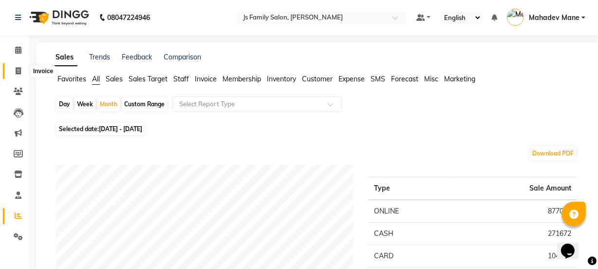
click at [17, 66] on span at bounding box center [18, 71] width 17 height 11
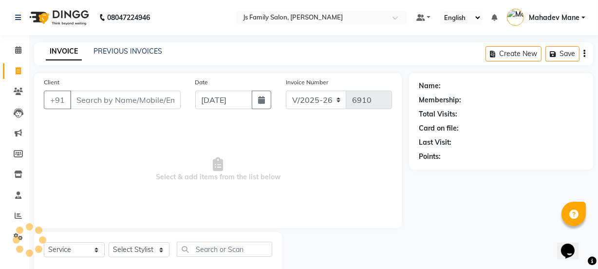
scroll to position [24, 0]
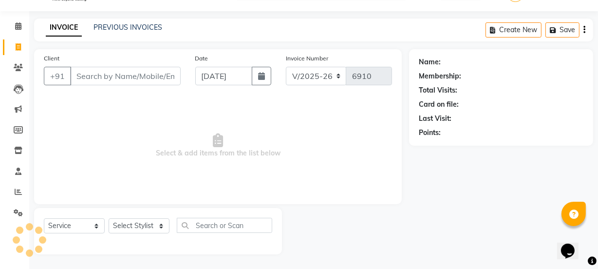
click at [114, 74] on input "Client" at bounding box center [125, 76] width 110 height 18
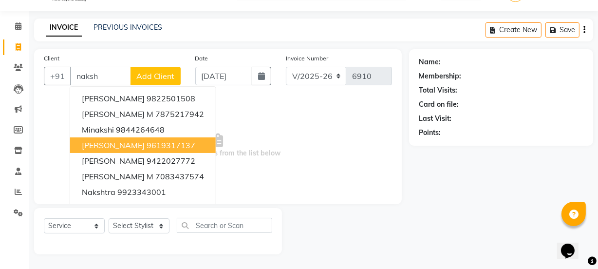
click at [120, 141] on span "[PERSON_NAME]" at bounding box center [113, 145] width 63 height 10
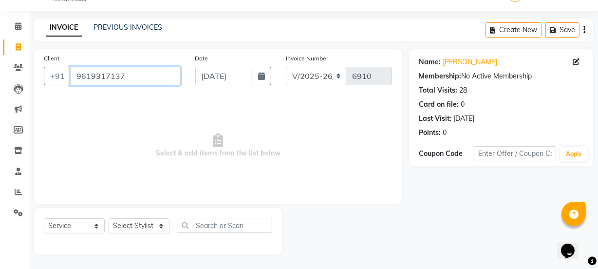
click at [127, 83] on input "9619317137" at bounding box center [125, 76] width 110 height 18
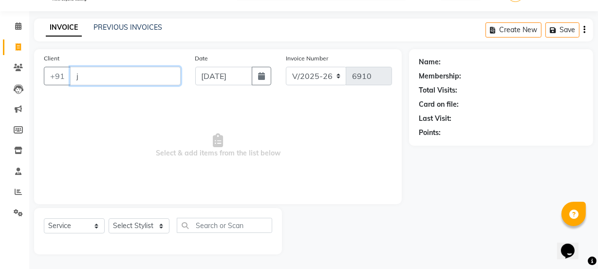
click at [93, 74] on input "j" at bounding box center [125, 76] width 110 height 18
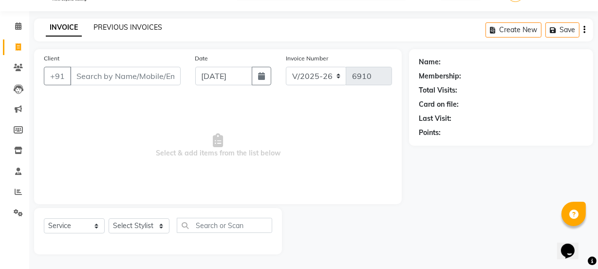
click at [113, 26] on link "PREVIOUS INVOICES" at bounding box center [127, 27] width 69 height 9
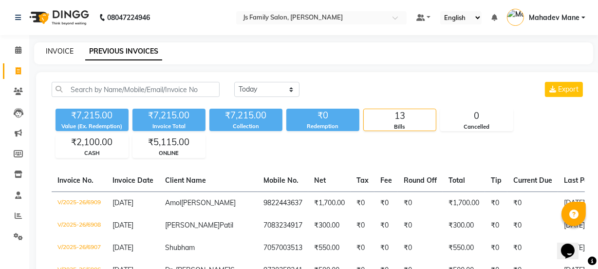
click at [61, 49] on link "INVOICE" at bounding box center [60, 51] width 28 height 9
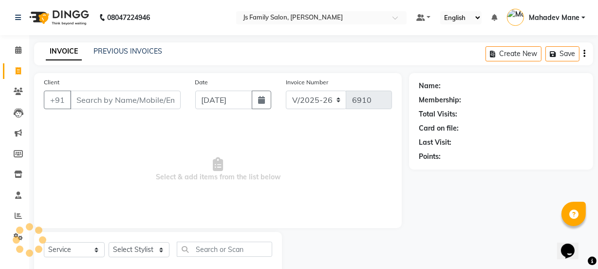
scroll to position [24, 0]
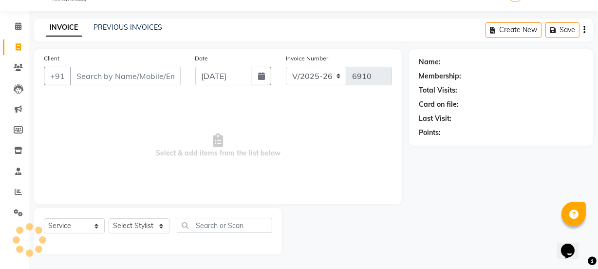
click at [121, 77] on input "Client" at bounding box center [125, 76] width 110 height 18
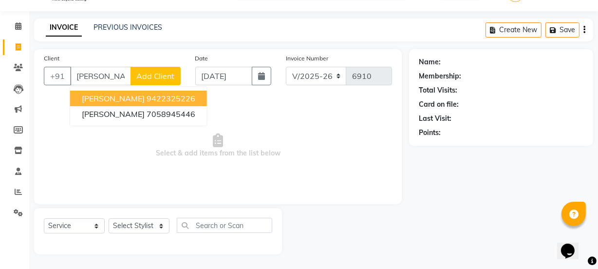
click at [121, 94] on span "[PERSON_NAME]" at bounding box center [113, 98] width 63 height 10
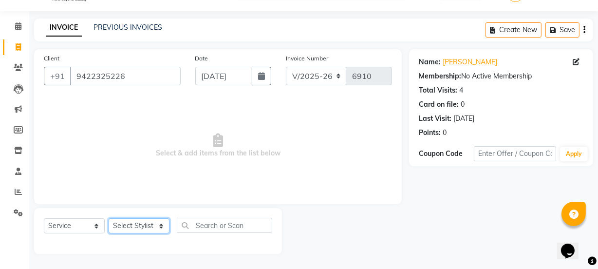
click at [129, 223] on select "Select Stylist [PERSON_NAME] Vaidyakar [PERSON_NAME] [PERSON_NAME] Mane Mosin […" at bounding box center [139, 225] width 61 height 15
click at [109, 218] on select "Select Stylist [PERSON_NAME] Vaidyakar [PERSON_NAME] [PERSON_NAME] Mane Mosin […" at bounding box center [139, 225] width 61 height 15
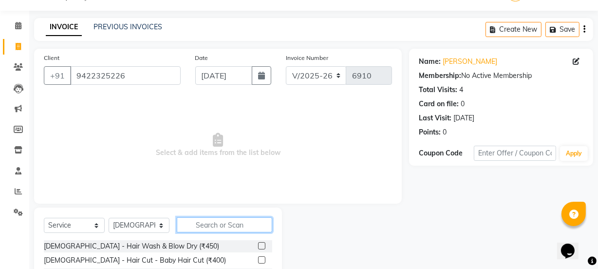
click at [200, 231] on input "text" at bounding box center [224, 224] width 95 height 15
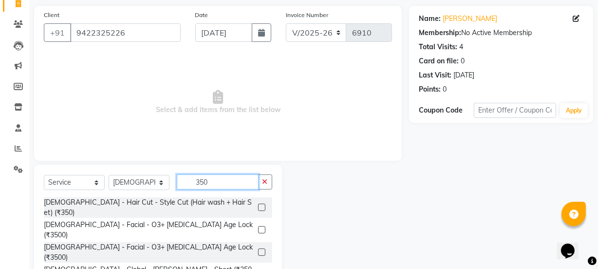
scroll to position [122, 0]
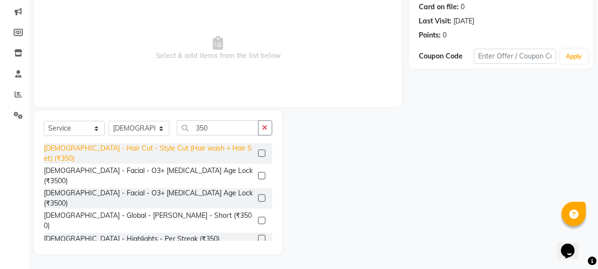
click at [201, 152] on div "[DEMOGRAPHIC_DATA] - Hair Cut - Style Cut (Hair wash + Hair Set) (₹350)" at bounding box center [149, 153] width 210 height 20
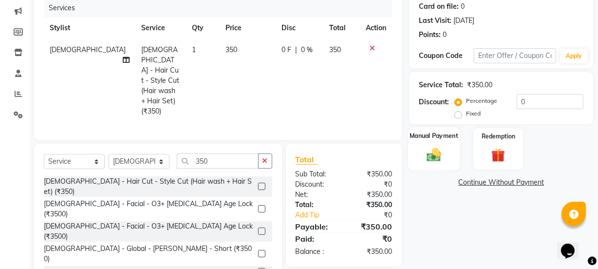
click at [431, 159] on img at bounding box center [433, 154] width 23 height 17
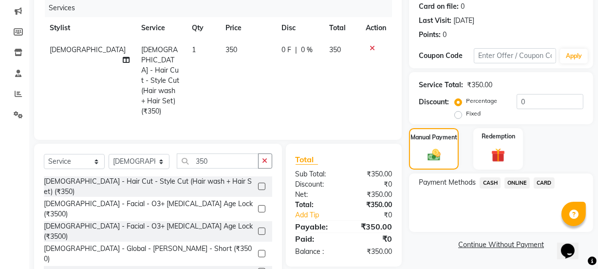
click at [509, 185] on span "ONLINE" at bounding box center [516, 182] width 25 height 11
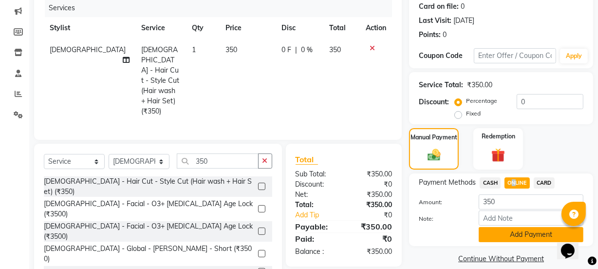
click at [514, 240] on button "Add Payment" at bounding box center [530, 234] width 105 height 15
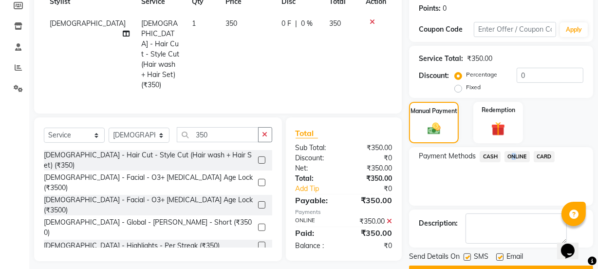
scroll to position [174, 0]
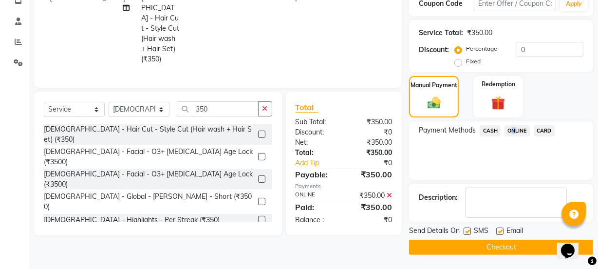
click at [511, 247] on button "Checkout" at bounding box center [501, 246] width 184 height 15
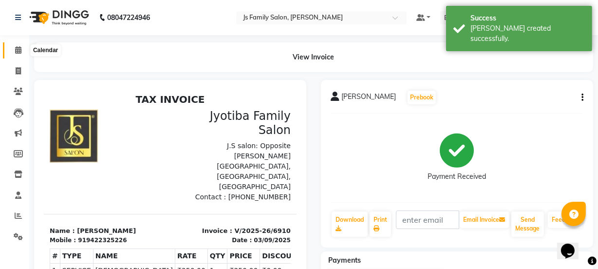
click at [19, 43] on link "Calendar" at bounding box center [14, 50] width 23 height 16
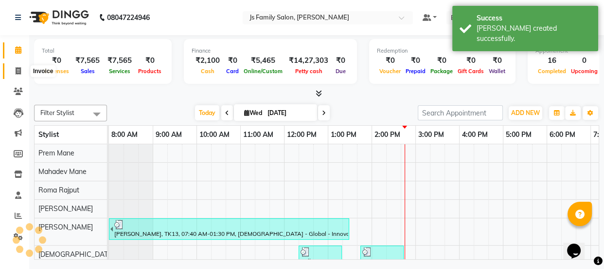
click at [22, 67] on span at bounding box center [18, 71] width 17 height 11
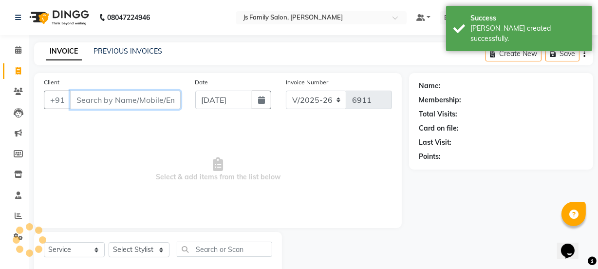
click at [123, 98] on input "Client" at bounding box center [125, 100] width 110 height 18
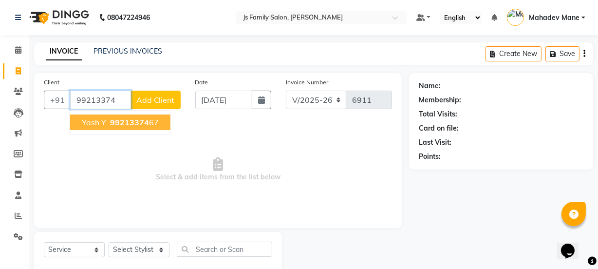
click at [141, 114] on button "Yash Y 99213374 67" at bounding box center [120, 122] width 100 height 16
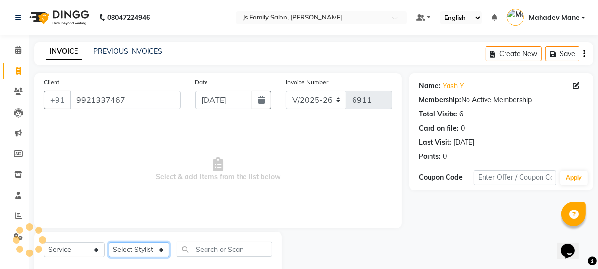
click at [136, 248] on select "Select Stylist [PERSON_NAME] Vaidyakar [PERSON_NAME] [PERSON_NAME] Mane Mosin […" at bounding box center [139, 249] width 61 height 15
click at [109, 242] on select "Select Stylist [PERSON_NAME] Vaidyakar [PERSON_NAME] [PERSON_NAME] Mane Mosin […" at bounding box center [139, 249] width 61 height 15
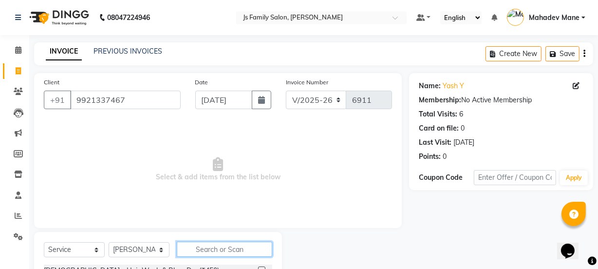
click at [184, 244] on input "text" at bounding box center [224, 248] width 95 height 15
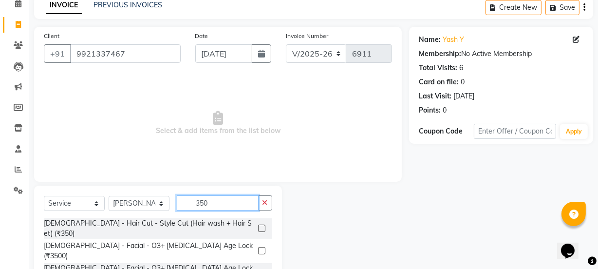
scroll to position [122, 0]
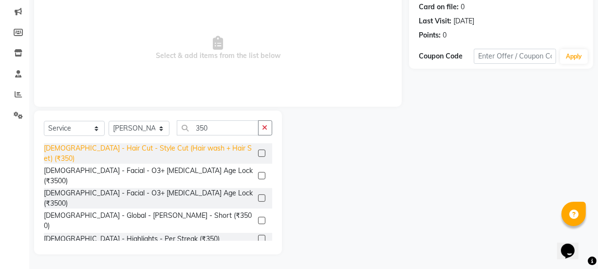
click at [209, 151] on div "[DEMOGRAPHIC_DATA] - Hair Cut - Style Cut (Hair wash + Hair Set) (₹350)" at bounding box center [149, 153] width 210 height 20
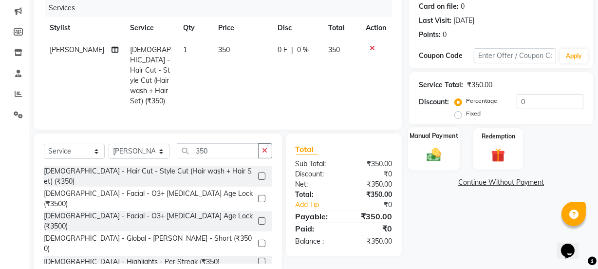
click at [437, 151] on img at bounding box center [433, 154] width 23 height 17
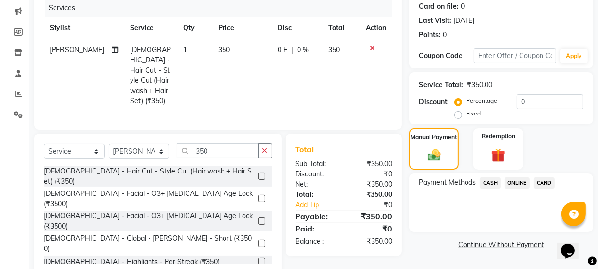
click at [487, 179] on span "CASH" at bounding box center [489, 182] width 21 height 11
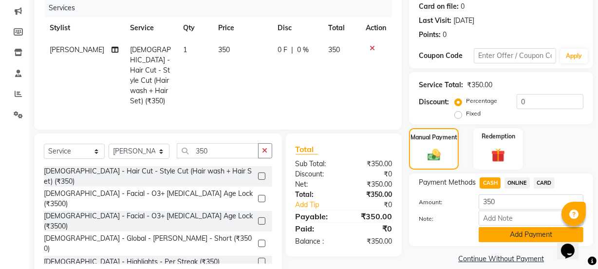
click at [515, 237] on button "Add Payment" at bounding box center [530, 234] width 105 height 15
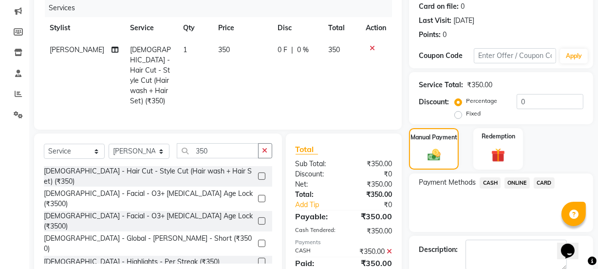
scroll to position [174, 0]
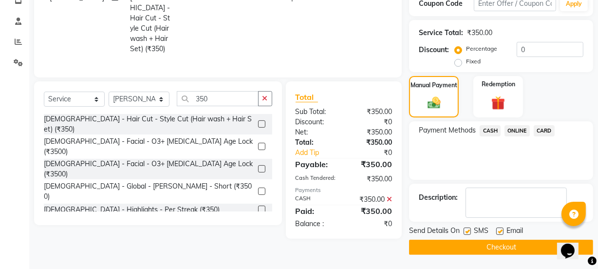
click at [515, 240] on button "Checkout" at bounding box center [501, 246] width 184 height 15
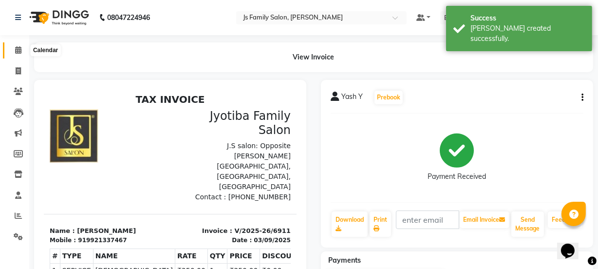
click at [12, 48] on span at bounding box center [18, 50] width 17 height 11
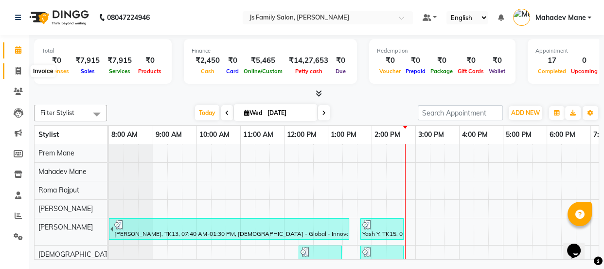
click at [16, 73] on icon at bounding box center [18, 70] width 5 height 7
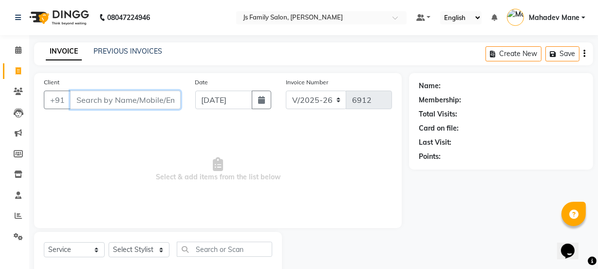
click at [144, 97] on input "Client" at bounding box center [125, 100] width 110 height 18
click at [162, 98] on input "Client" at bounding box center [125, 100] width 110 height 18
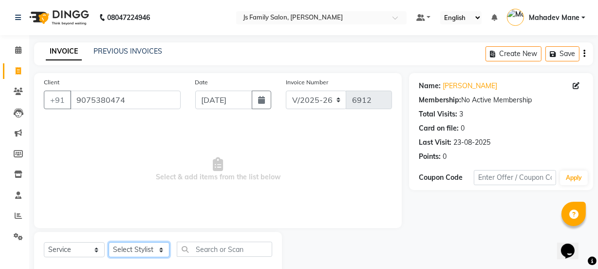
click at [148, 251] on select "Select Stylist [PERSON_NAME] Vaidyakar [PERSON_NAME] [PERSON_NAME] Mane Mosin […" at bounding box center [139, 249] width 61 height 15
click at [109, 242] on select "Select Stylist [PERSON_NAME] Vaidyakar [PERSON_NAME] [PERSON_NAME] Mane Mosin […" at bounding box center [139, 249] width 61 height 15
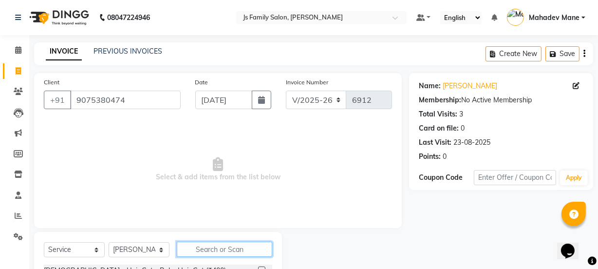
click at [209, 244] on input "text" at bounding box center [224, 248] width 95 height 15
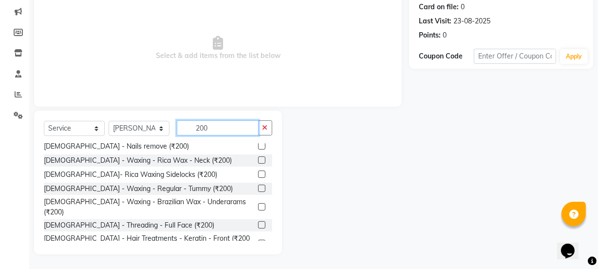
scroll to position [438, 0]
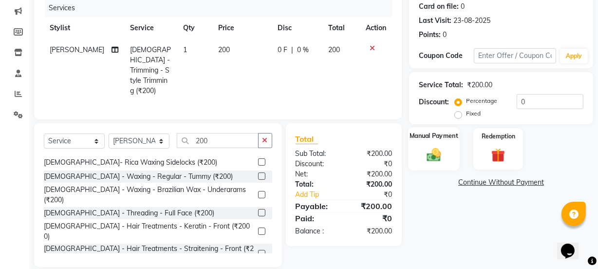
click at [444, 148] on img at bounding box center [433, 154] width 23 height 17
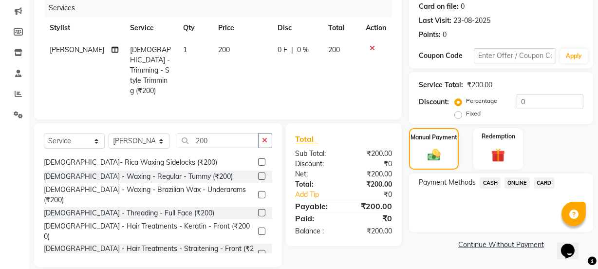
click at [494, 180] on span "CASH" at bounding box center [489, 182] width 21 height 11
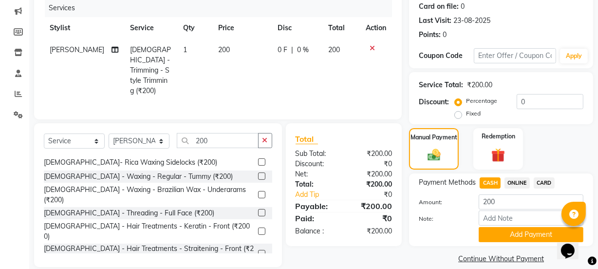
click at [525, 252] on div "Name: [PERSON_NAME] Membership: No Active Membership Total Visits: 3 Card on fi…" at bounding box center [504, 108] width 191 height 315
click at [520, 235] on button "Add Payment" at bounding box center [530, 234] width 105 height 15
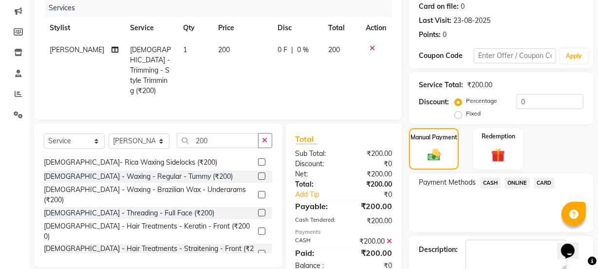
scroll to position [174, 0]
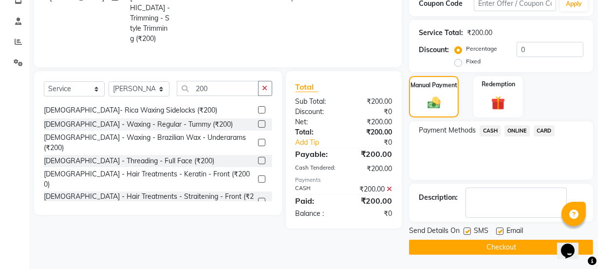
click at [514, 247] on button "Checkout" at bounding box center [501, 246] width 184 height 15
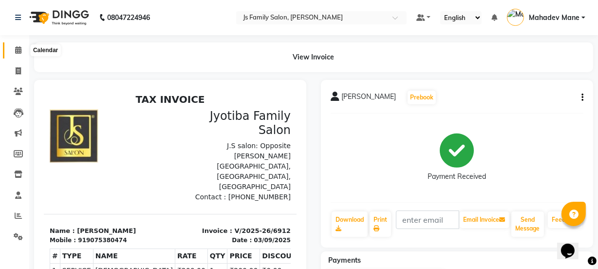
click at [20, 52] on icon at bounding box center [18, 49] width 6 height 7
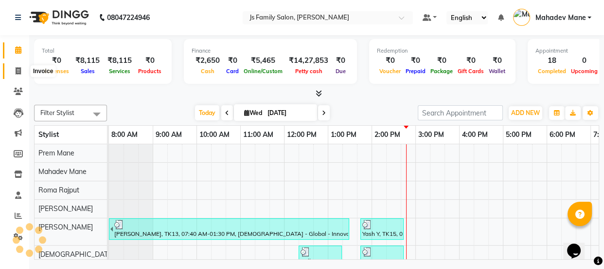
click at [18, 66] on span at bounding box center [18, 71] width 17 height 11
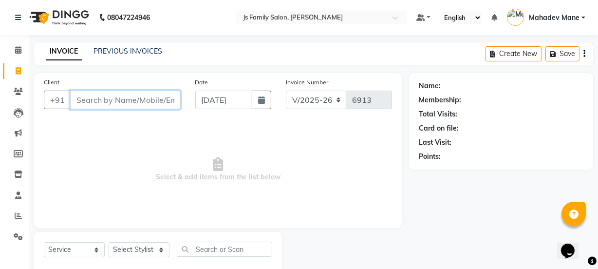
click at [102, 100] on input "Client" at bounding box center [125, 100] width 110 height 18
click at [8, 88] on link "Clients" at bounding box center [14, 92] width 23 height 16
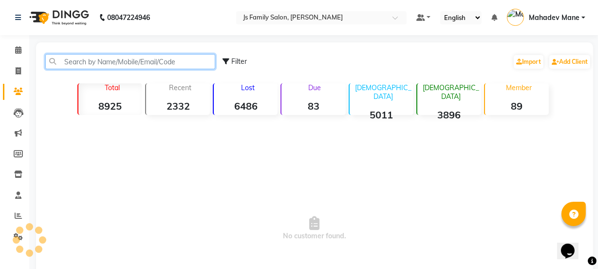
click at [154, 61] on input "text" at bounding box center [130, 61] width 170 height 15
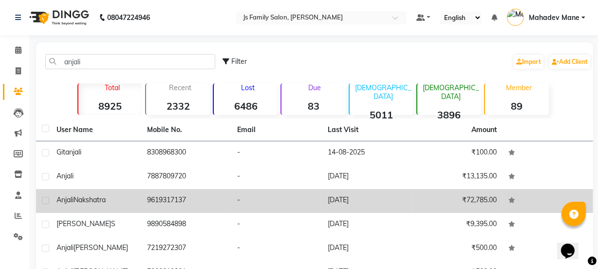
click at [157, 192] on td "9619317137" at bounding box center [186, 201] width 91 height 24
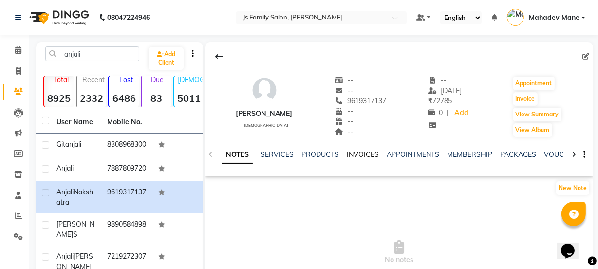
click at [358, 156] on link "INVOICES" at bounding box center [362, 154] width 32 height 9
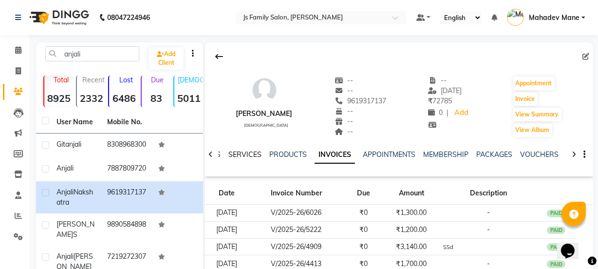
click at [243, 153] on link "SERVICES" at bounding box center [244, 154] width 33 height 9
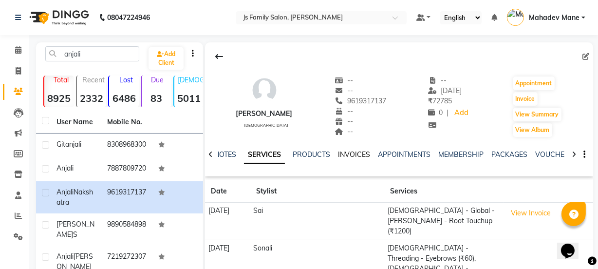
click at [356, 152] on link "INVOICES" at bounding box center [354, 154] width 32 height 9
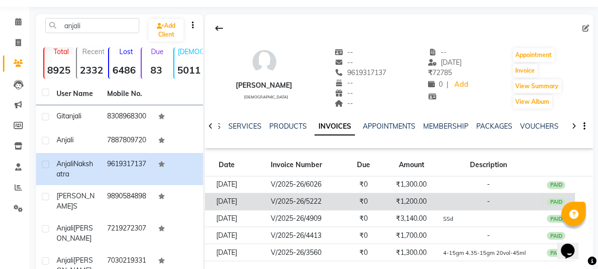
scroll to position [44, 0]
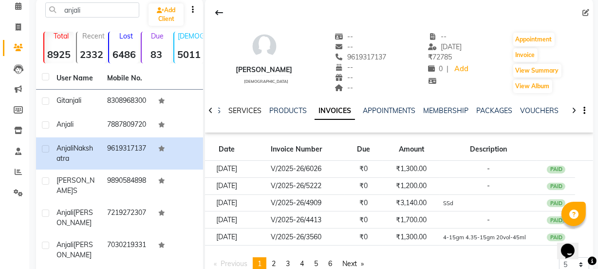
click at [253, 111] on link "SERVICES" at bounding box center [244, 110] width 33 height 9
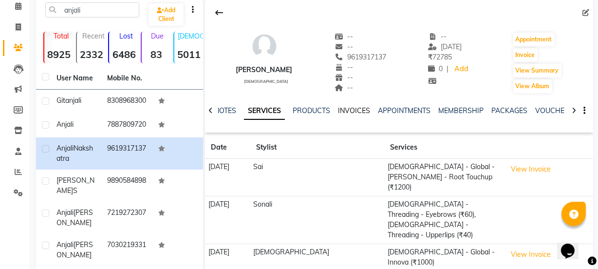
click at [359, 107] on link "INVOICES" at bounding box center [354, 110] width 32 height 9
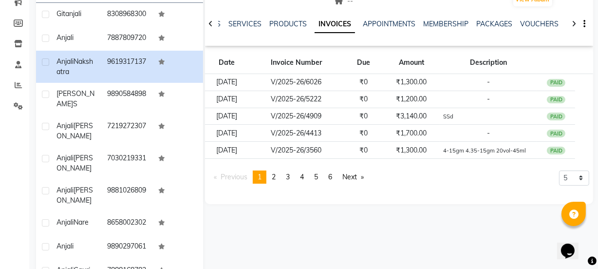
scroll to position [132, 0]
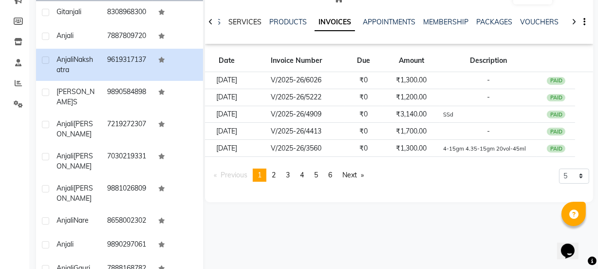
click at [249, 18] on link "SERVICES" at bounding box center [244, 22] width 33 height 9
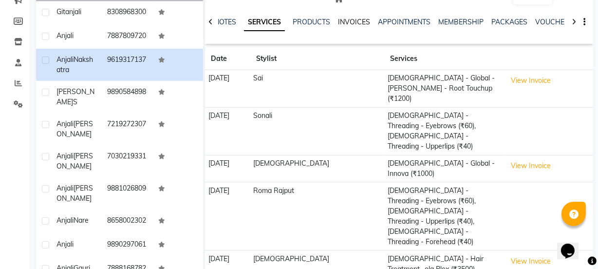
click at [360, 19] on link "INVOICES" at bounding box center [354, 22] width 32 height 9
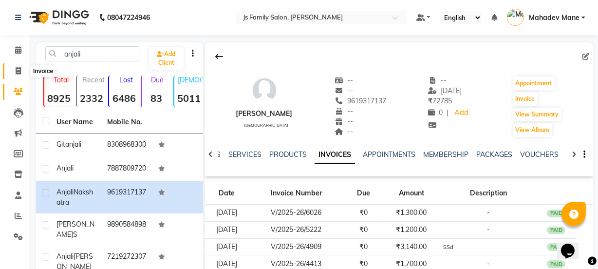
click at [16, 73] on icon at bounding box center [18, 70] width 5 height 7
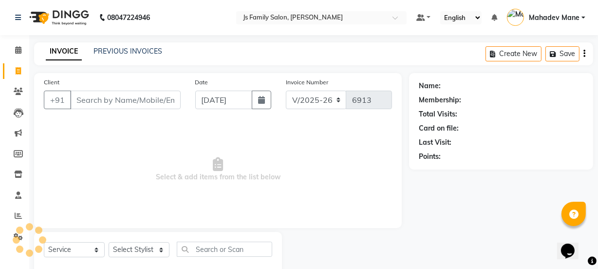
scroll to position [24, 0]
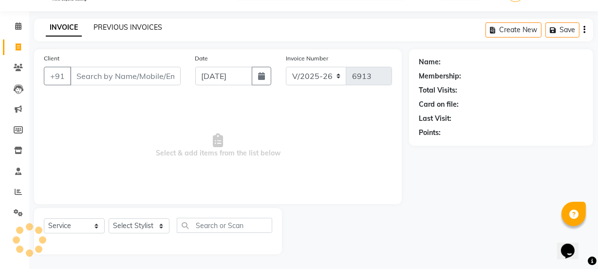
click at [117, 25] on link "PREVIOUS INVOICES" at bounding box center [127, 27] width 69 height 9
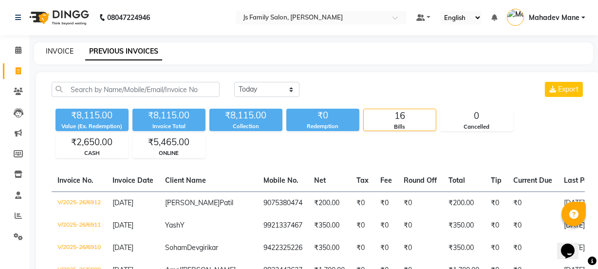
click at [59, 49] on link "INVOICE" at bounding box center [60, 51] width 28 height 9
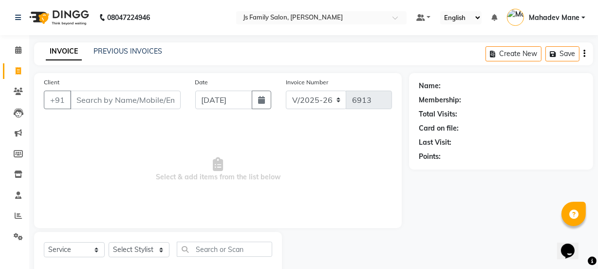
scroll to position [24, 0]
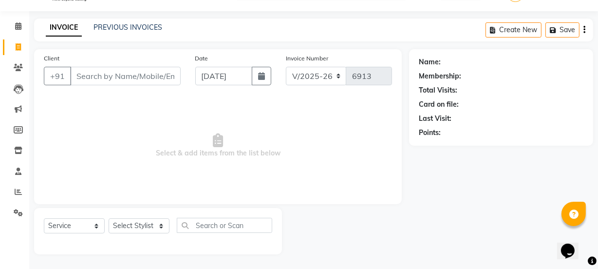
click at [96, 82] on input "Client" at bounding box center [125, 76] width 110 height 18
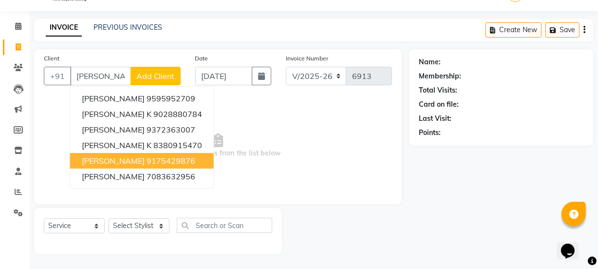
click at [120, 156] on span "[PERSON_NAME]" at bounding box center [113, 161] width 63 height 10
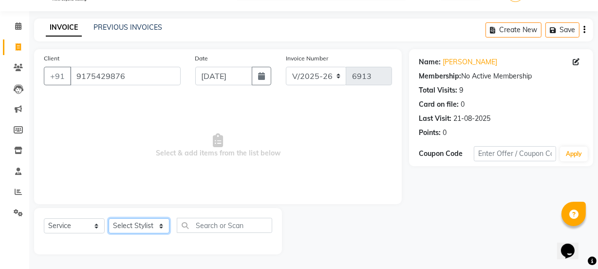
click at [130, 223] on select "Select Stylist [PERSON_NAME] Vaidyakar [PERSON_NAME] [PERSON_NAME] Mane Mosin […" at bounding box center [139, 225] width 61 height 15
click at [109, 218] on select "Select Stylist [PERSON_NAME] Vaidyakar [PERSON_NAME] [PERSON_NAME] Mane Mosin […" at bounding box center [139, 225] width 61 height 15
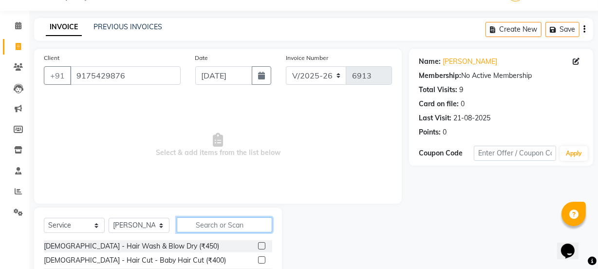
click at [184, 223] on input "text" at bounding box center [224, 224] width 95 height 15
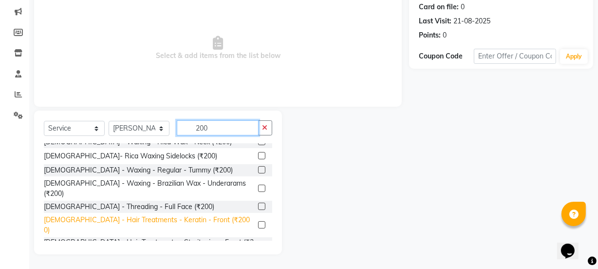
scroll to position [438, 0]
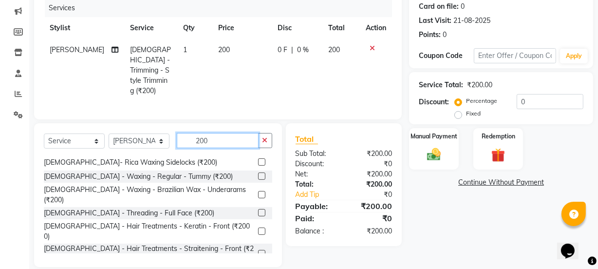
click at [223, 142] on input "200" at bounding box center [218, 140] width 82 height 15
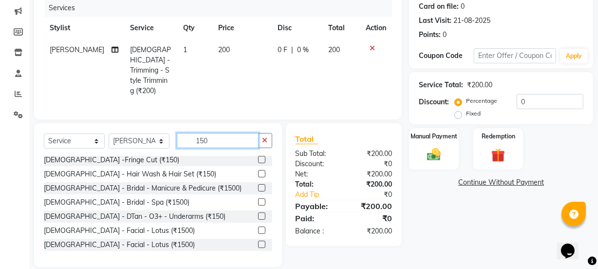
scroll to position [0, 0]
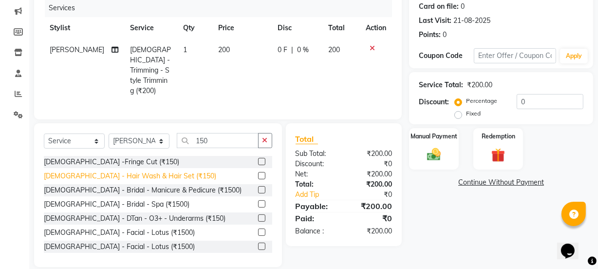
click at [93, 175] on div "[DEMOGRAPHIC_DATA] - Hair Wash & Hair Set (₹150)" at bounding box center [130, 176] width 172 height 10
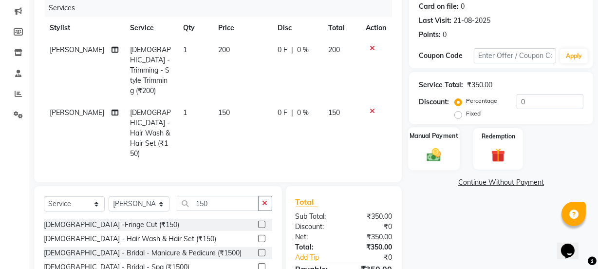
click at [448, 159] on div "Manual Payment" at bounding box center [434, 148] width 52 height 43
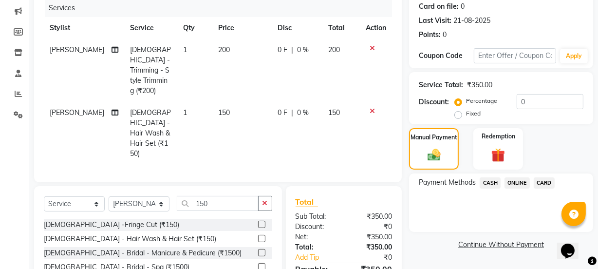
click at [514, 180] on span "ONLINE" at bounding box center [516, 182] width 25 height 11
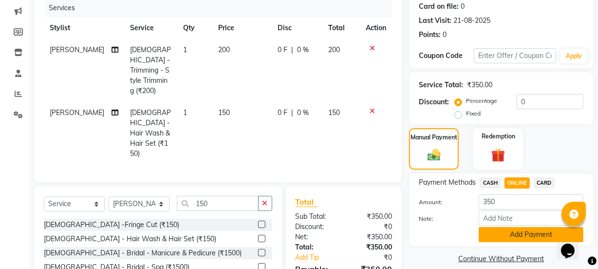
click at [513, 231] on button "Add Payment" at bounding box center [530, 234] width 105 height 15
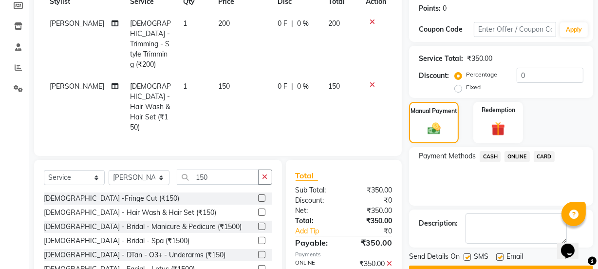
scroll to position [174, 0]
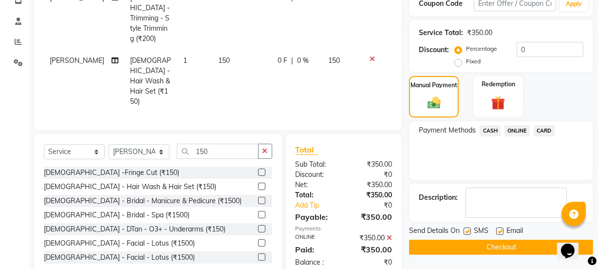
click at [510, 247] on button "Checkout" at bounding box center [501, 246] width 184 height 15
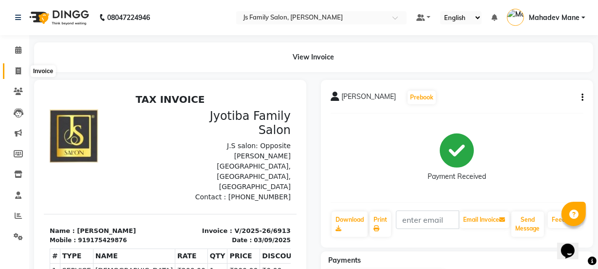
click at [22, 73] on span at bounding box center [18, 71] width 17 height 11
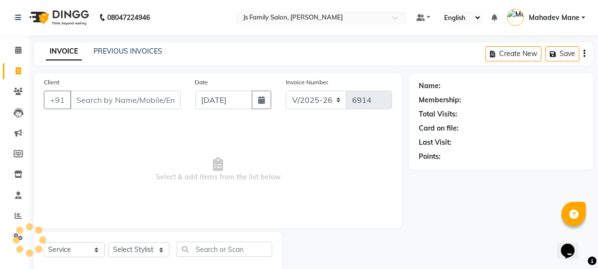
scroll to position [24, 0]
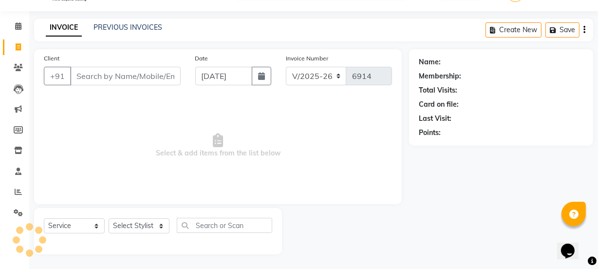
click at [150, 75] on input "Client" at bounding box center [125, 76] width 110 height 18
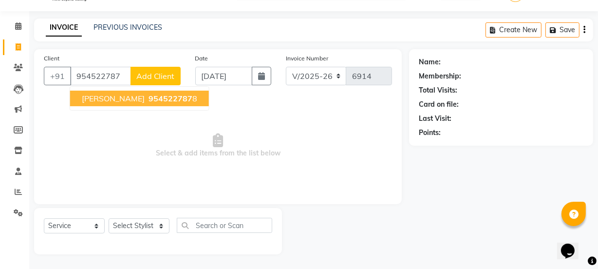
click at [133, 89] on ngb-typeahead-window "[PERSON_NAME] 954522787 8" at bounding box center [140, 98] width 140 height 24
click at [148, 93] on span "954522787" at bounding box center [170, 98] width 44 height 10
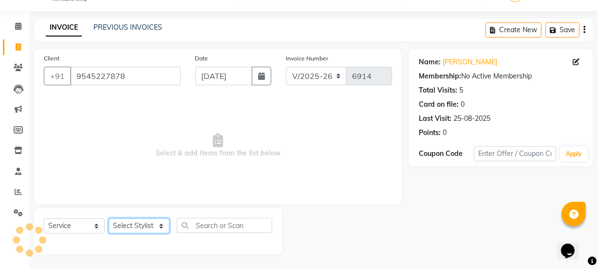
click at [142, 219] on select "Select Stylist [PERSON_NAME] Vaidyakar [PERSON_NAME] [PERSON_NAME] Mane Mosin […" at bounding box center [139, 225] width 61 height 15
click at [109, 218] on select "Select Stylist [PERSON_NAME] Vaidyakar [PERSON_NAME] [PERSON_NAME] Mane Mosin […" at bounding box center [139, 225] width 61 height 15
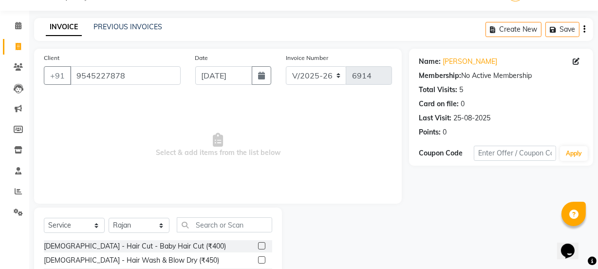
click at [205, 233] on div "Select Service Product Membership Package Voucher Prepaid Gift Card Select Styl…" at bounding box center [158, 228] width 228 height 23
click at [201, 226] on input "text" at bounding box center [224, 224] width 95 height 15
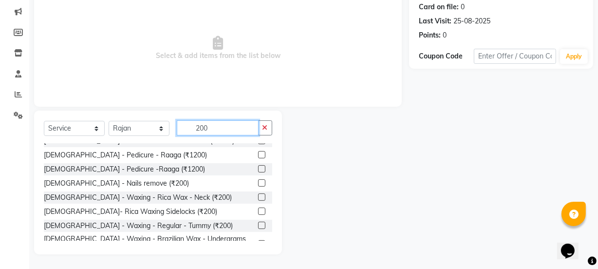
scroll to position [438, 0]
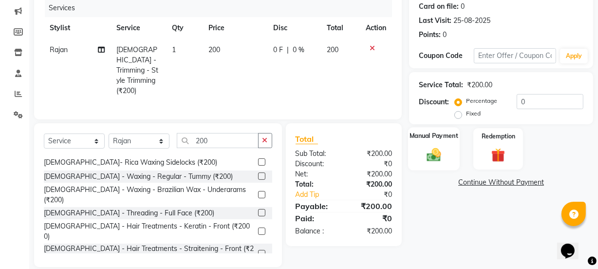
click at [443, 152] on img at bounding box center [433, 154] width 23 height 17
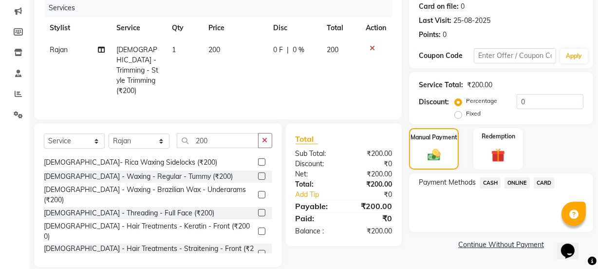
click at [511, 182] on span "ONLINE" at bounding box center [516, 182] width 25 height 11
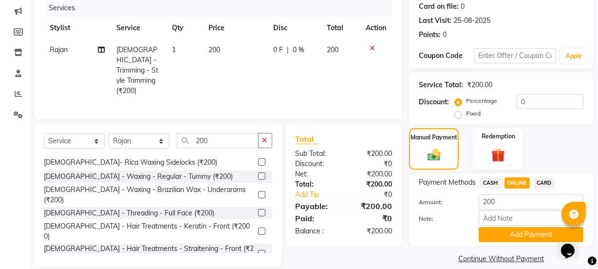
drag, startPoint x: 513, startPoint y: 228, endPoint x: 515, endPoint y: 234, distance: 6.6
click at [514, 228] on button "Add Payment" at bounding box center [530, 234] width 105 height 15
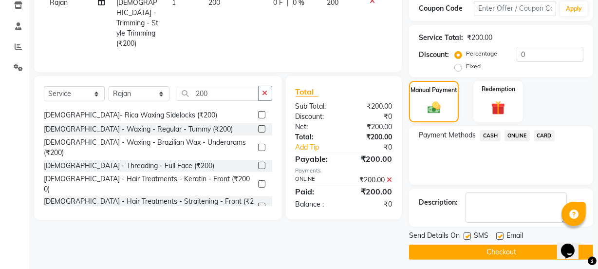
scroll to position [174, 0]
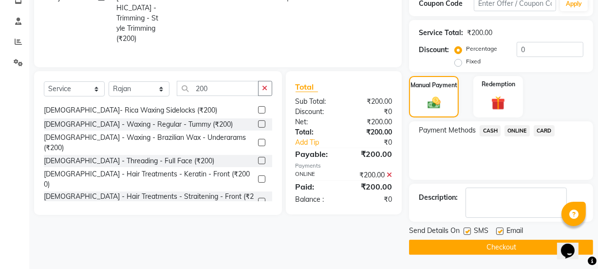
click at [513, 244] on button "Checkout" at bounding box center [501, 246] width 184 height 15
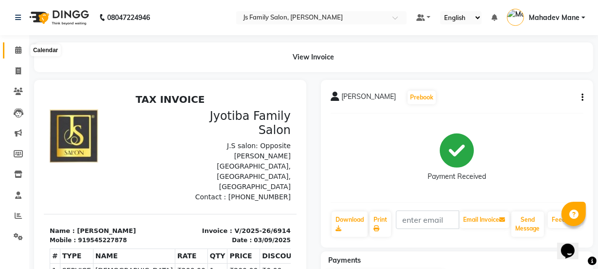
click at [11, 51] on span at bounding box center [18, 50] width 17 height 11
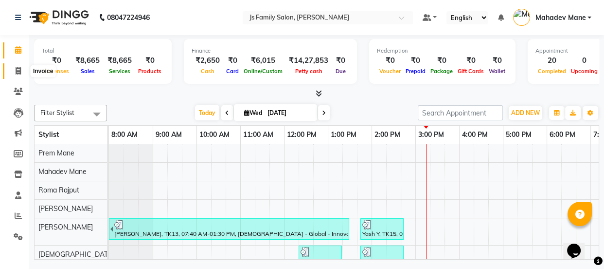
click at [11, 68] on span at bounding box center [18, 71] width 17 height 11
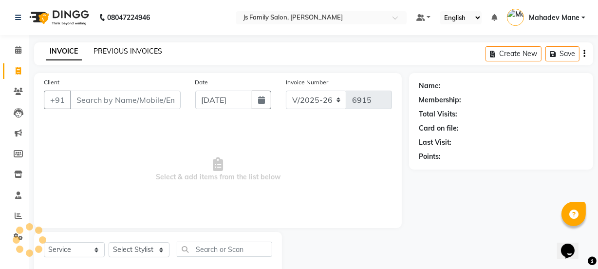
click at [104, 49] on link "PREVIOUS INVOICES" at bounding box center [127, 51] width 69 height 9
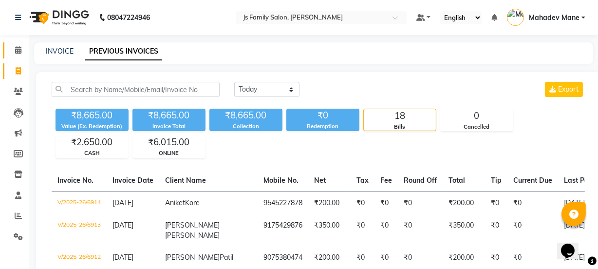
click at [18, 51] on icon at bounding box center [18, 49] width 6 height 7
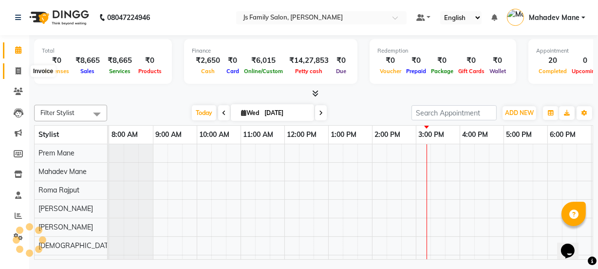
click at [14, 70] on span at bounding box center [18, 71] width 17 height 11
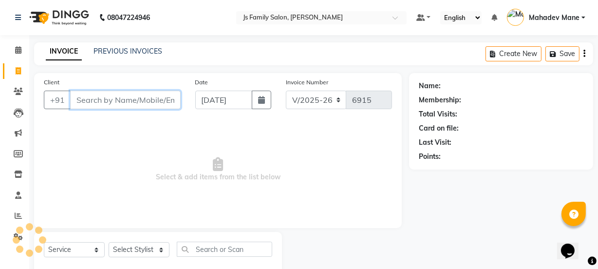
click at [94, 102] on input "Client" at bounding box center [125, 100] width 110 height 18
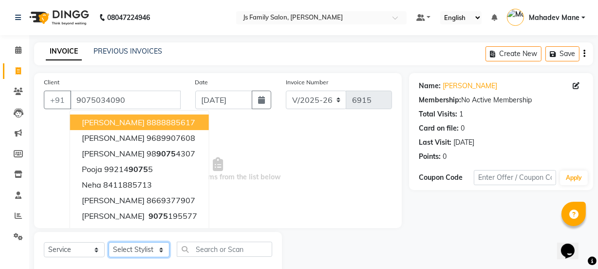
click at [117, 249] on select "Select Stylist [PERSON_NAME] Vaidyakar [PERSON_NAME] [PERSON_NAME] Mane Mosin […" at bounding box center [139, 249] width 61 height 15
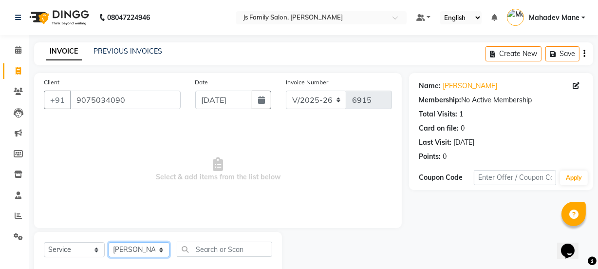
click at [109, 242] on select "Select Stylist [PERSON_NAME] Vaidyakar [PERSON_NAME] [PERSON_NAME] Mane Mosin […" at bounding box center [139, 249] width 61 height 15
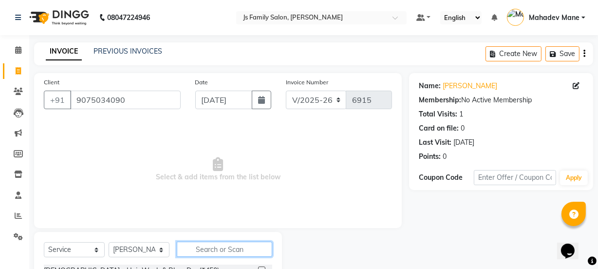
click at [192, 248] on input "text" at bounding box center [224, 248] width 95 height 15
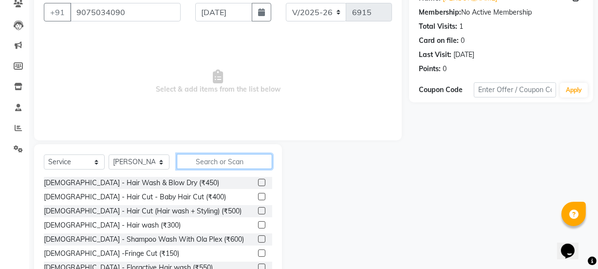
scroll to position [88, 0]
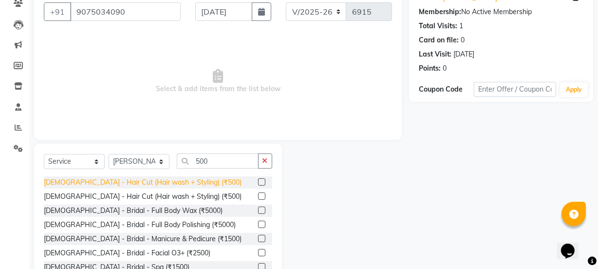
click at [178, 182] on div "[DEMOGRAPHIC_DATA] - Hair Cut (Hair wash + Styling) (₹500)" at bounding box center [143, 182] width 198 height 10
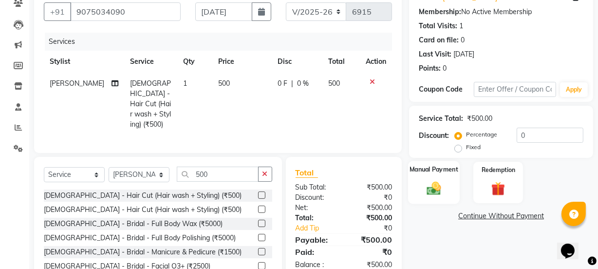
click at [424, 190] on img at bounding box center [433, 188] width 23 height 17
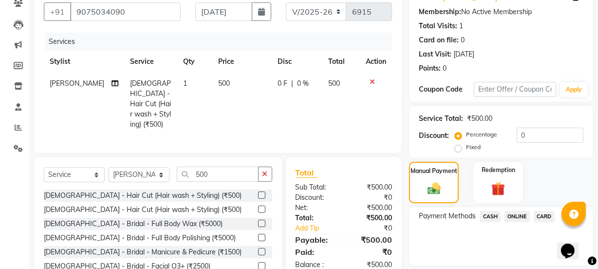
drag, startPoint x: 520, startPoint y: 211, endPoint x: 517, endPoint y: 218, distance: 7.2
click at [519, 212] on span "ONLINE" at bounding box center [516, 216] width 25 height 11
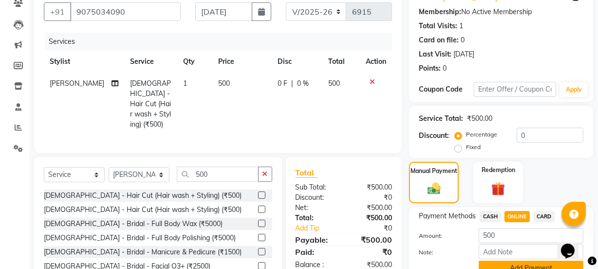
click at [516, 260] on button "Add Payment" at bounding box center [530, 267] width 105 height 15
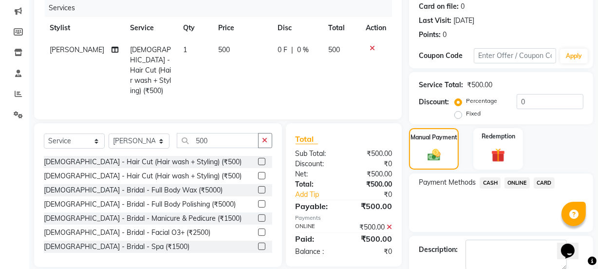
scroll to position [174, 0]
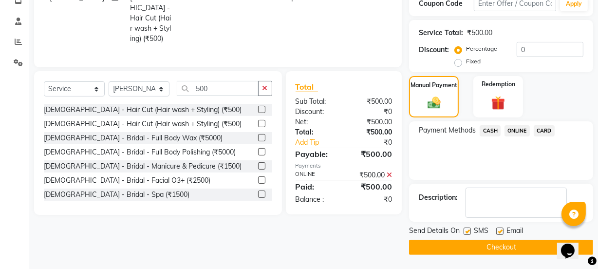
click at [527, 251] on button "Checkout" at bounding box center [501, 246] width 184 height 15
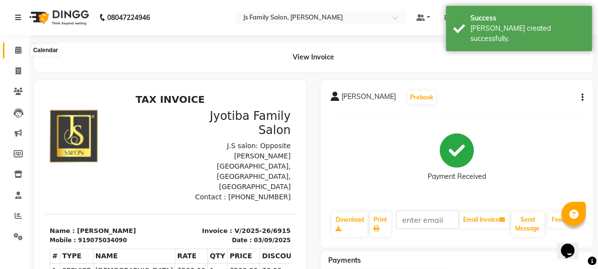
click at [19, 46] on icon at bounding box center [18, 49] width 6 height 7
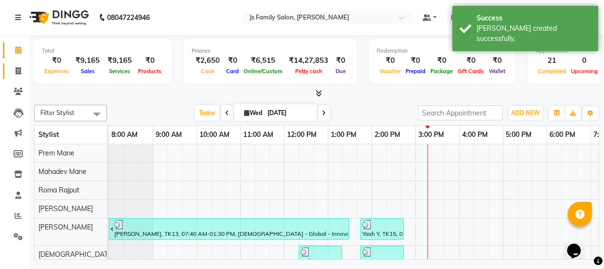
click at [18, 63] on link "Invoice" at bounding box center [14, 71] width 23 height 16
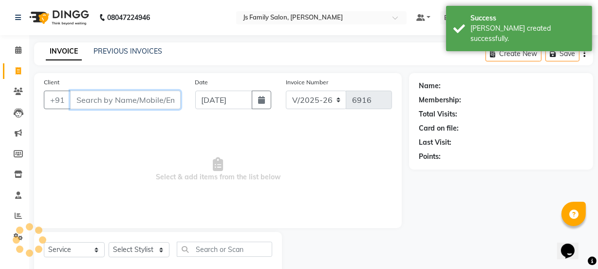
click at [102, 103] on input "Client" at bounding box center [125, 100] width 110 height 18
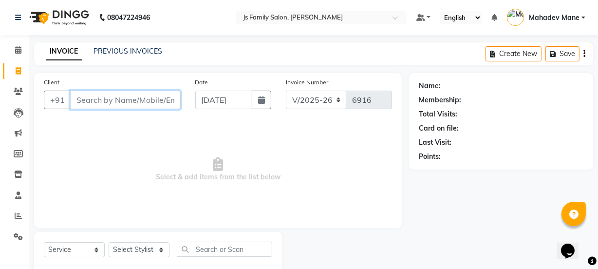
click at [124, 100] on input "Client" at bounding box center [125, 100] width 110 height 18
click at [126, 54] on link "PREVIOUS INVOICES" at bounding box center [127, 51] width 69 height 9
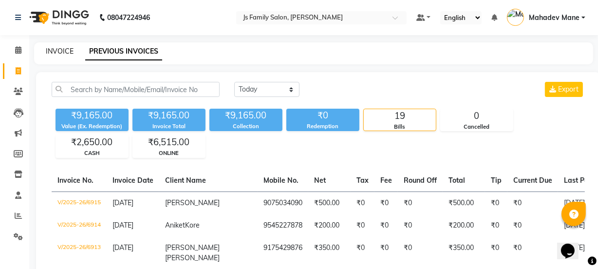
click at [57, 50] on link "INVOICE" at bounding box center [60, 51] width 28 height 9
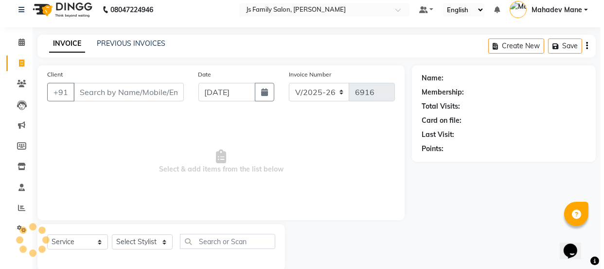
scroll to position [24, 0]
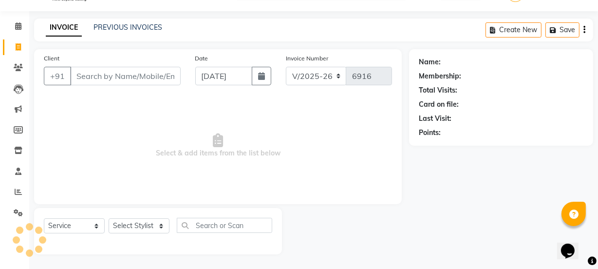
click at [81, 76] on input "Client" at bounding box center [125, 76] width 110 height 18
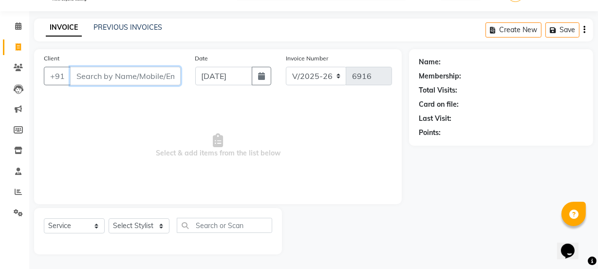
click at [127, 67] on input "Client" at bounding box center [125, 76] width 110 height 18
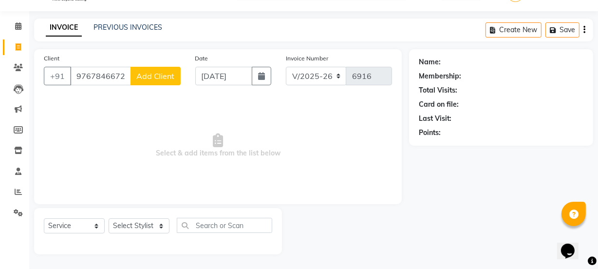
click at [145, 69] on button "Add Client" at bounding box center [155, 76] width 50 height 18
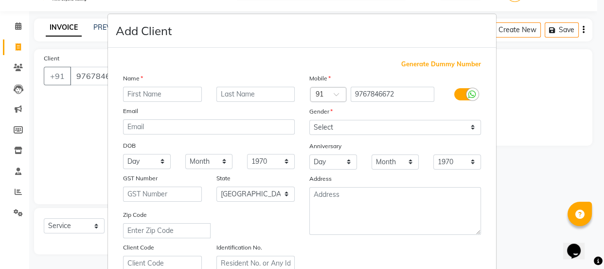
click at [139, 92] on input "text" at bounding box center [162, 94] width 79 height 15
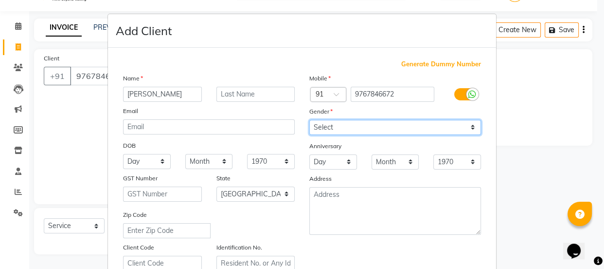
click at [376, 133] on select "Select [DEMOGRAPHIC_DATA] [DEMOGRAPHIC_DATA] Other Prefer Not To Say" at bounding box center [395, 127] width 172 height 15
click at [309, 120] on select "Select [DEMOGRAPHIC_DATA] [DEMOGRAPHIC_DATA] Other Prefer Not To Say" at bounding box center [395, 127] width 172 height 15
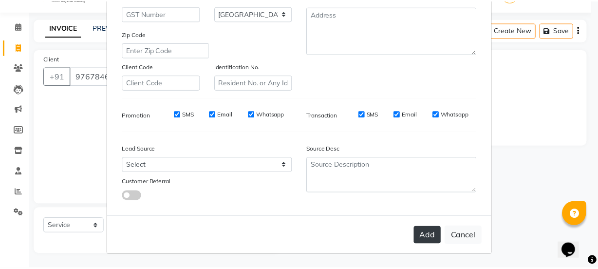
scroll to position [183, 0]
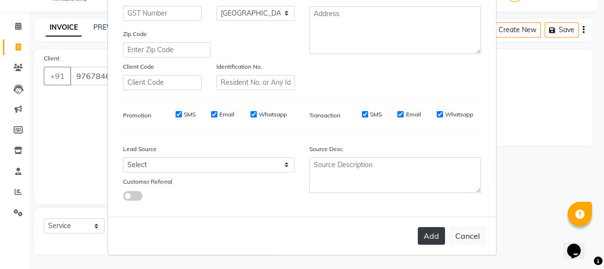
click at [426, 234] on button "Add" at bounding box center [431, 236] width 27 height 18
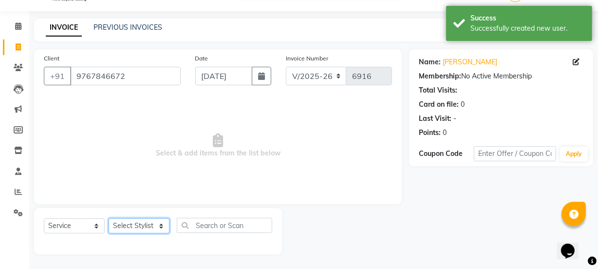
click at [130, 228] on select "Select Stylist [PERSON_NAME] Vaidyakar [PERSON_NAME] [PERSON_NAME] Mane Mosin […" at bounding box center [139, 225] width 61 height 15
click at [109, 218] on select "Select Stylist [PERSON_NAME] Vaidyakar [PERSON_NAME] [PERSON_NAME] Mane Mosin […" at bounding box center [139, 225] width 61 height 15
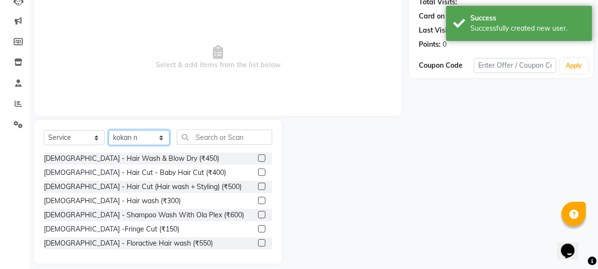
scroll to position [112, 0]
drag, startPoint x: 198, startPoint y: 127, endPoint x: 198, endPoint y: 134, distance: 6.3
click at [198, 128] on div "Select Service Product Membership Package Voucher Prepaid Gift Card Select Styl…" at bounding box center [158, 191] width 248 height 144
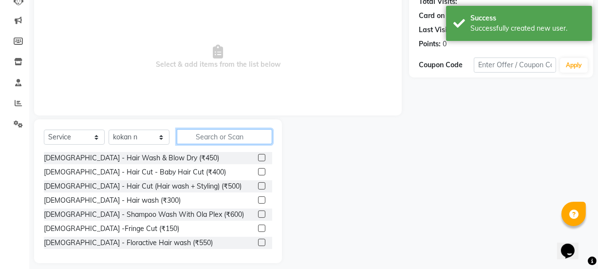
click at [198, 135] on input "text" at bounding box center [224, 136] width 95 height 15
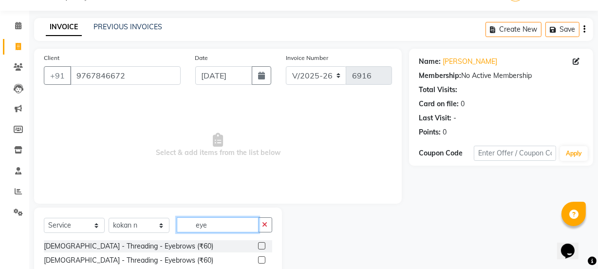
scroll to position [52, 0]
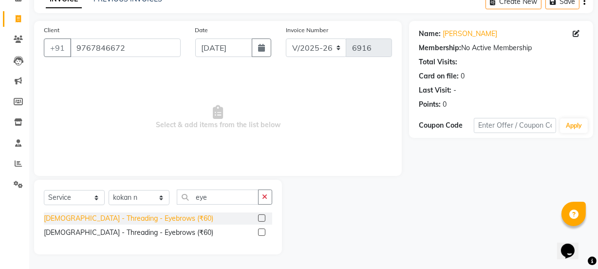
click at [153, 217] on div "[DEMOGRAPHIC_DATA] - Threading - Eyebrows (₹60)" at bounding box center [128, 218] width 169 height 10
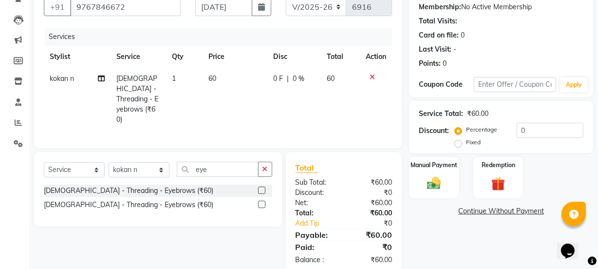
scroll to position [100, 0]
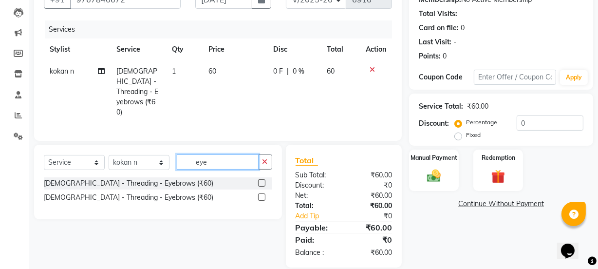
click at [239, 154] on input "eye" at bounding box center [218, 161] width 82 height 15
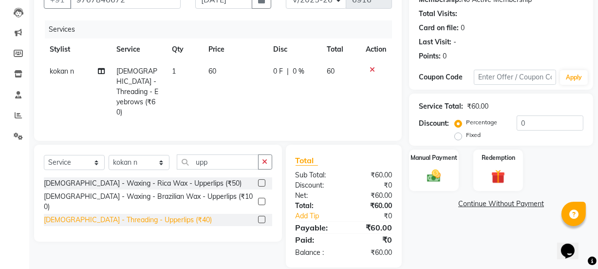
click at [136, 215] on div "[DEMOGRAPHIC_DATA] - Threading - Upperlips (₹40)" at bounding box center [128, 220] width 168 height 10
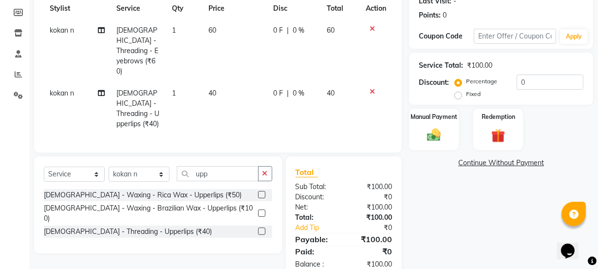
scroll to position [142, 0]
click at [225, 165] on input "upp" at bounding box center [218, 172] width 82 height 15
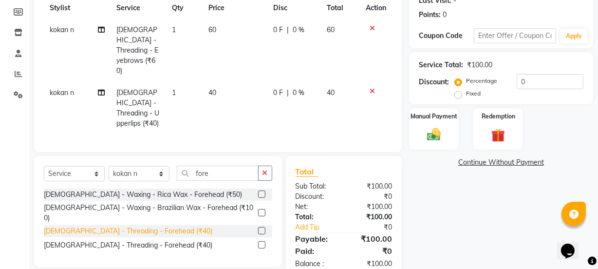
click at [156, 226] on div "[DEMOGRAPHIC_DATA] - Threading - Forehead (₹40)" at bounding box center [128, 231] width 168 height 10
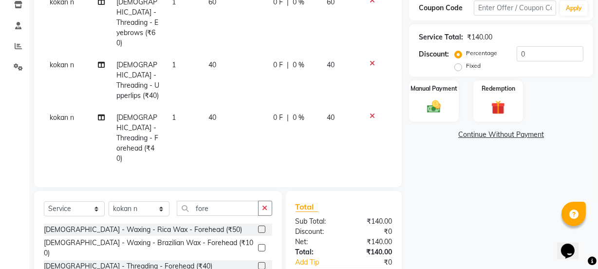
scroll to position [184, 0]
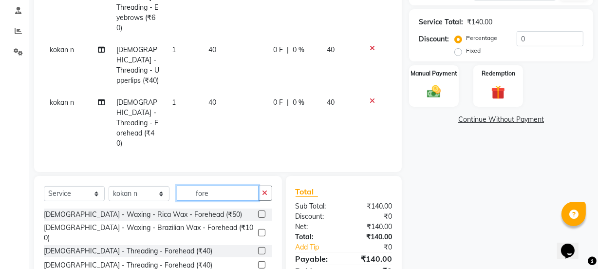
click at [216, 185] on input "fore" at bounding box center [218, 192] width 82 height 15
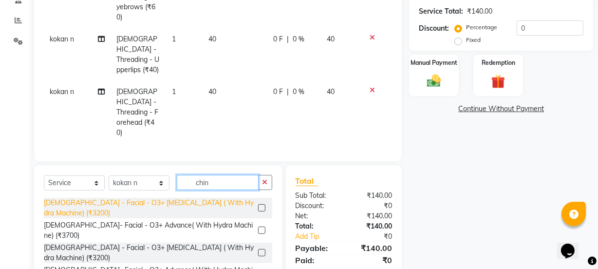
scroll to position [205, 0]
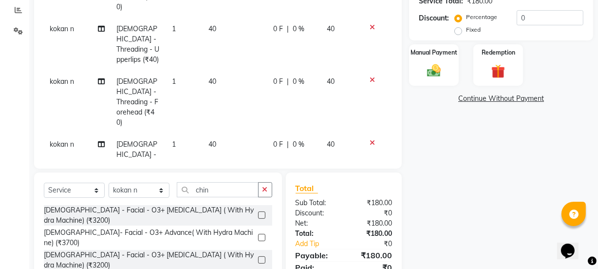
scroll to position [248, 0]
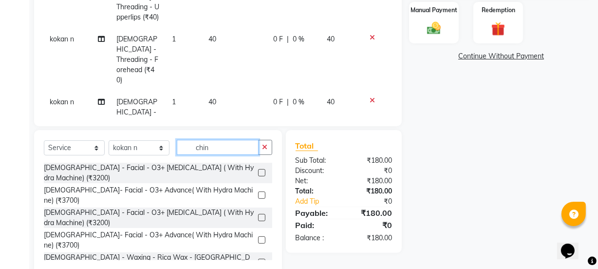
click at [245, 140] on input "chin" at bounding box center [218, 147] width 82 height 15
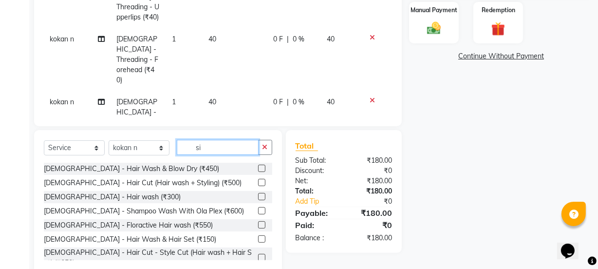
scroll to position [227, 0]
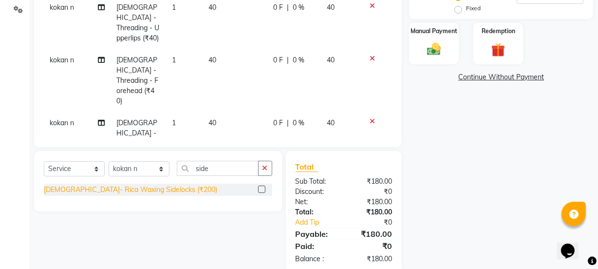
click at [160, 184] on div "[DEMOGRAPHIC_DATA]- Rica Waxing Sidelocks (₹200)" at bounding box center [130, 189] width 173 height 10
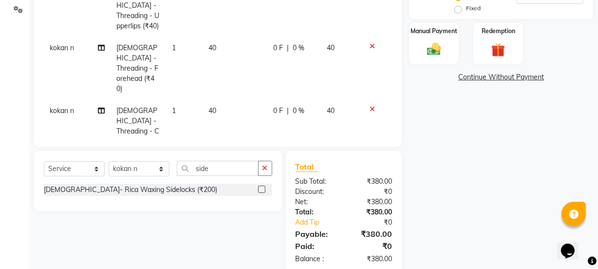
scroll to position [22, 0]
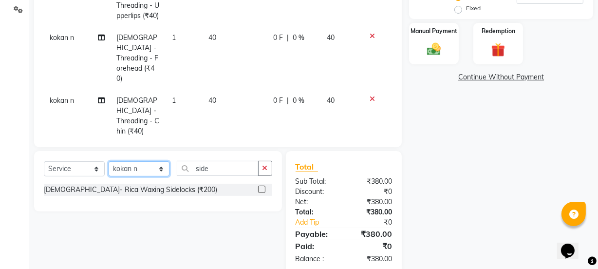
click at [131, 164] on select "Select Stylist [PERSON_NAME] Vaidyakar [PERSON_NAME] [PERSON_NAME] Mane Mosin […" at bounding box center [139, 168] width 61 height 15
click at [109, 161] on select "Select Stylist [PERSON_NAME] Vaidyakar [PERSON_NAME] [PERSON_NAME] Mane Mosin […" at bounding box center [139, 168] width 61 height 15
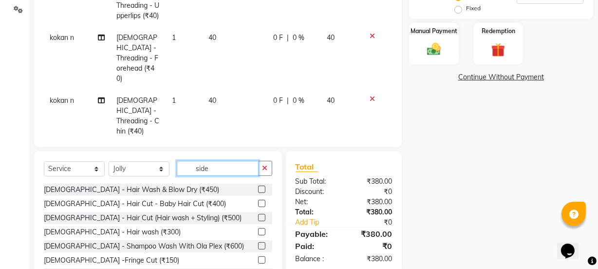
click at [225, 175] on input "side" at bounding box center [218, 168] width 82 height 15
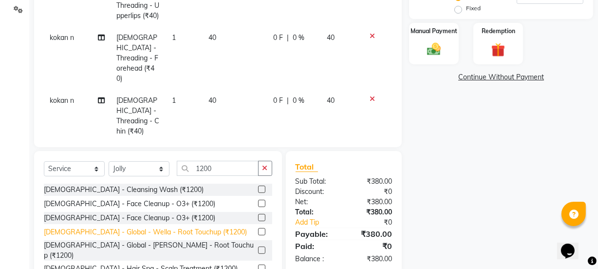
click at [157, 231] on div "[DEMOGRAPHIC_DATA] - Global - Wella - Root Touchup (₹1200)" at bounding box center [145, 232] width 203 height 10
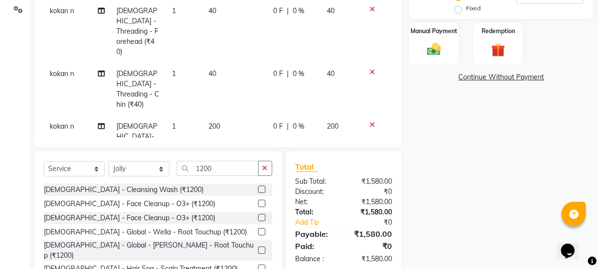
scroll to position [75, 0]
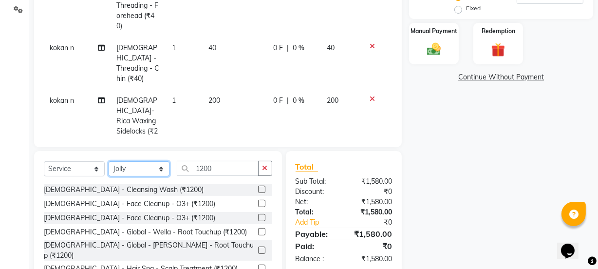
click at [125, 166] on select "Select Stylist [PERSON_NAME] Vaidyakar [PERSON_NAME] [PERSON_NAME] Mane Mosin […" at bounding box center [139, 168] width 61 height 15
click at [109, 161] on select "Select Stylist [PERSON_NAME] Vaidyakar [PERSON_NAME] [PERSON_NAME] Mane Mosin […" at bounding box center [139, 168] width 61 height 15
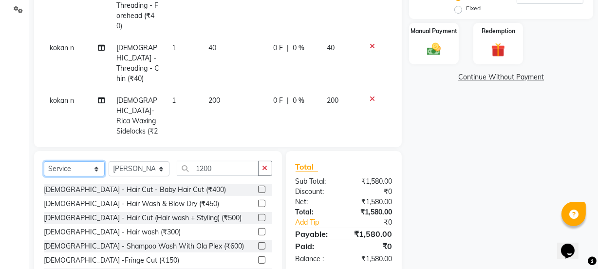
click at [92, 174] on select "Select Service Product Membership Package Voucher Prepaid Gift Card" at bounding box center [74, 168] width 61 height 15
click at [44, 161] on select "Select Service Product Membership Package Voucher Prepaid Gift Card" at bounding box center [74, 168] width 61 height 15
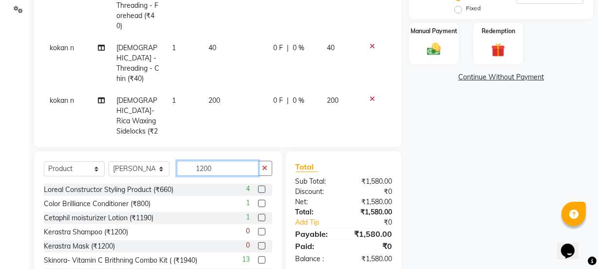
click at [253, 166] on input "1200" at bounding box center [218, 168] width 82 height 15
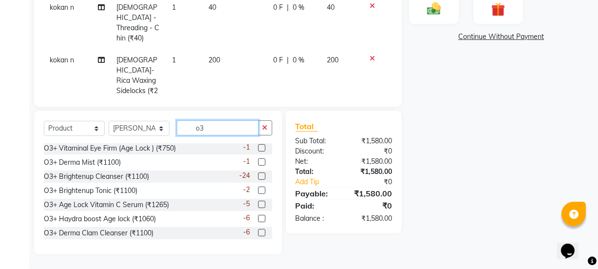
scroll to position [58, 0]
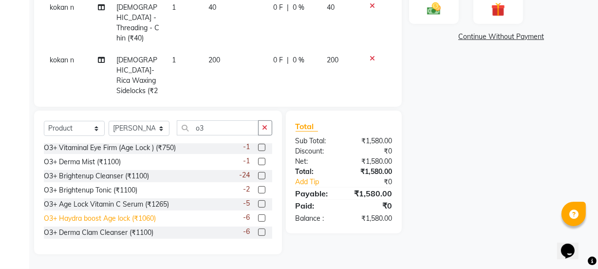
click at [121, 223] on div "O3+ Haydra boost Age lock (₹1060)" at bounding box center [100, 218] width 112 height 10
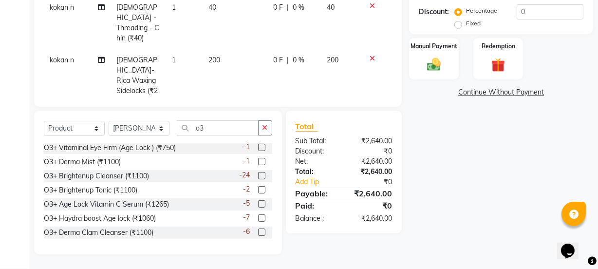
click at [282, 112] on td "0 F | 0 %" at bounding box center [294, 143] width 54 height 63
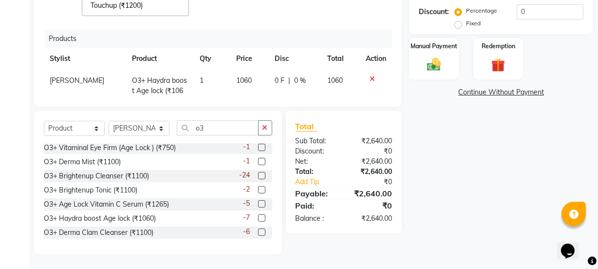
scroll to position [92, 0]
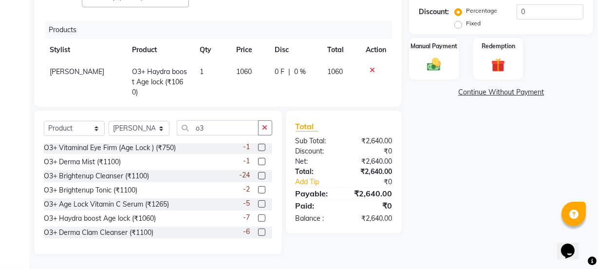
click at [269, 73] on td "0 F | 0 %" at bounding box center [295, 82] width 53 height 42
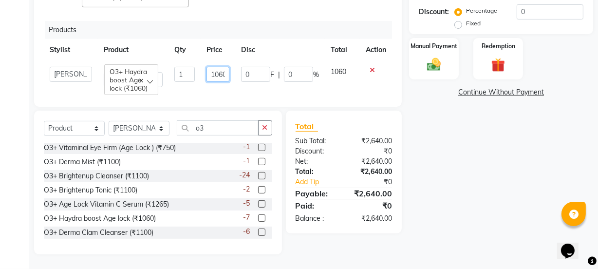
click at [214, 67] on input "1060" at bounding box center [217, 74] width 23 height 15
click at [217, 67] on input "1060" at bounding box center [217, 74] width 23 height 15
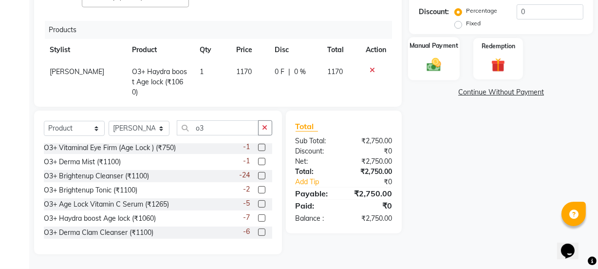
click at [440, 66] on img at bounding box center [433, 64] width 23 height 17
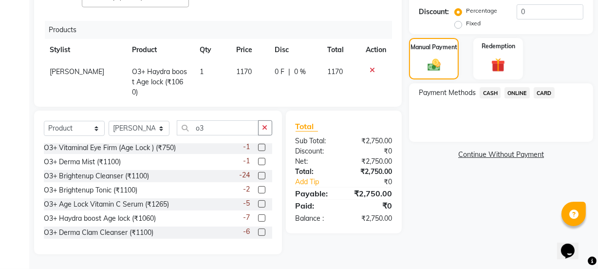
click at [482, 89] on span "CASH" at bounding box center [489, 92] width 21 height 11
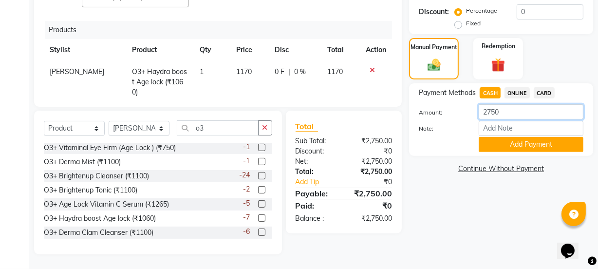
click at [490, 111] on input "2750" at bounding box center [530, 111] width 105 height 15
click at [511, 113] on input "2750" at bounding box center [530, 111] width 105 height 15
click at [514, 144] on button "Add Payment" at bounding box center [530, 144] width 105 height 15
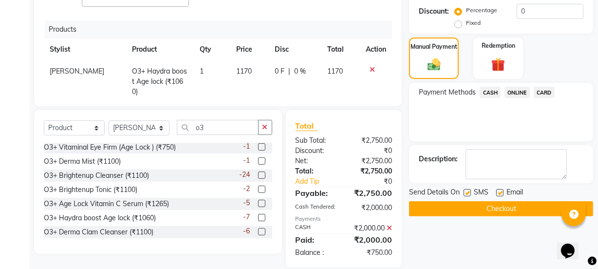
click at [524, 86] on div "Payment Methods CASH ONLINE CARD" at bounding box center [501, 112] width 184 height 58
click at [516, 92] on span "ONLINE" at bounding box center [516, 92] width 25 height 11
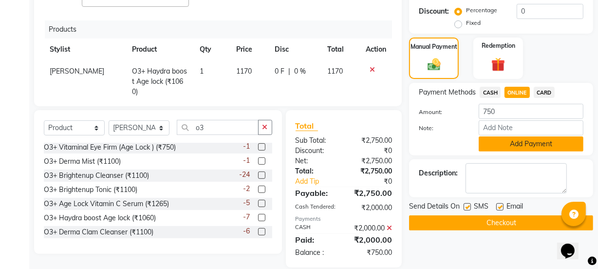
drag, startPoint x: 534, startPoint y: 146, endPoint x: 541, endPoint y: 157, distance: 12.3
click at [535, 147] on button "Add Payment" at bounding box center [530, 143] width 105 height 15
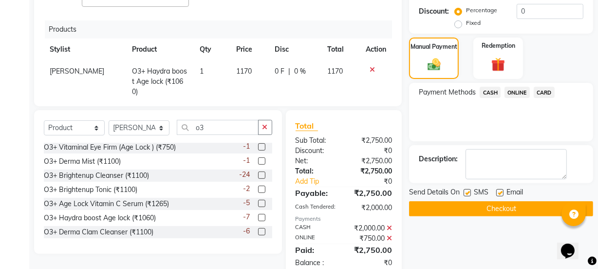
click at [545, 210] on button "Checkout" at bounding box center [501, 208] width 184 height 15
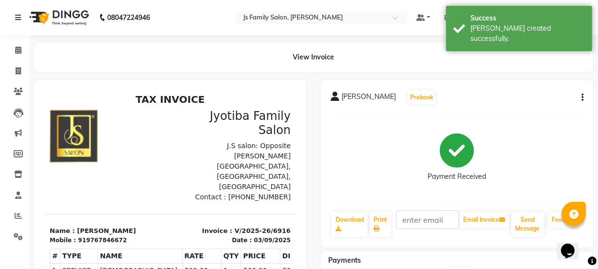
click at [581, 97] on icon "button" at bounding box center [582, 97] width 2 height 0
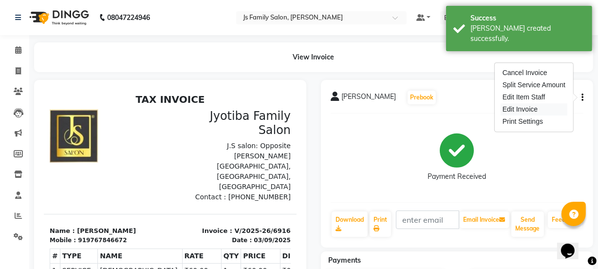
click at [518, 110] on div "Edit Invoice" at bounding box center [533, 109] width 67 height 12
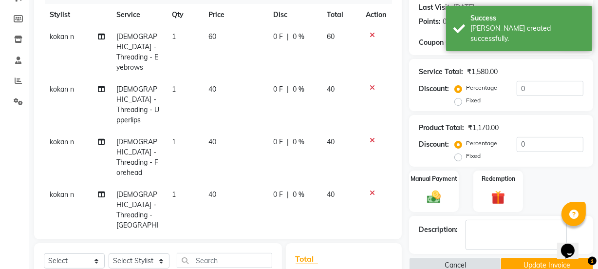
scroll to position [201, 0]
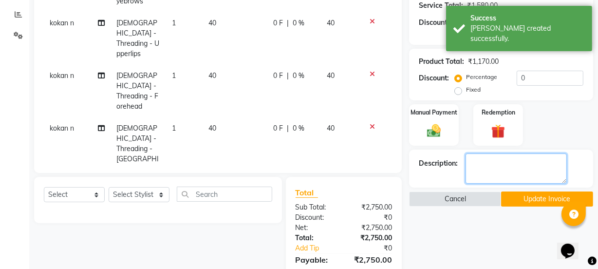
click at [517, 177] on textarea at bounding box center [515, 168] width 101 height 30
paste textarea "3no=20gm 20vol=30ml"
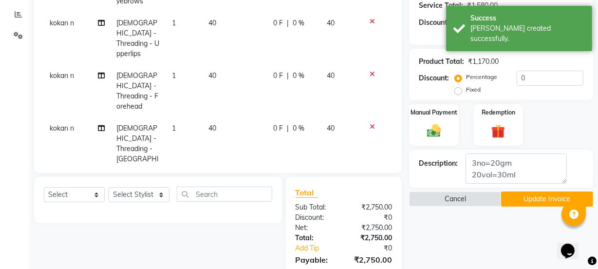
click at [520, 198] on button "Update Invoice" at bounding box center [547, 198] width 92 height 15
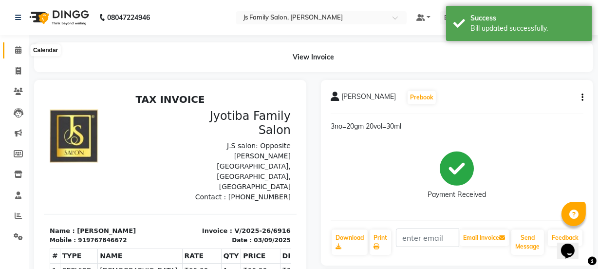
click at [22, 45] on span at bounding box center [18, 50] width 17 height 11
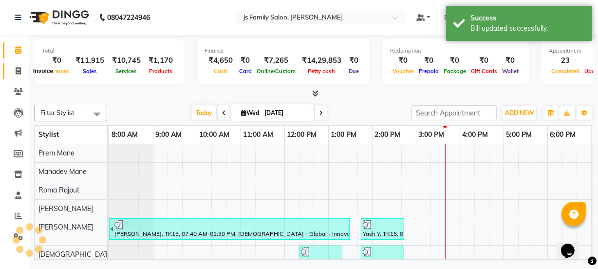
click at [19, 70] on icon at bounding box center [18, 70] width 5 height 7
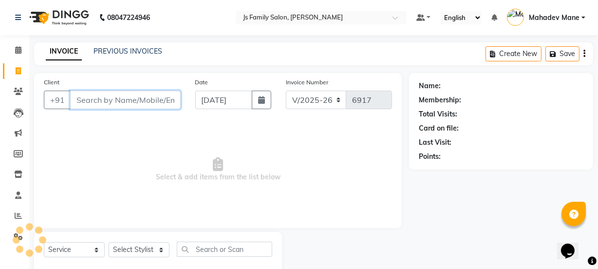
click at [96, 99] on input "Client" at bounding box center [125, 100] width 110 height 18
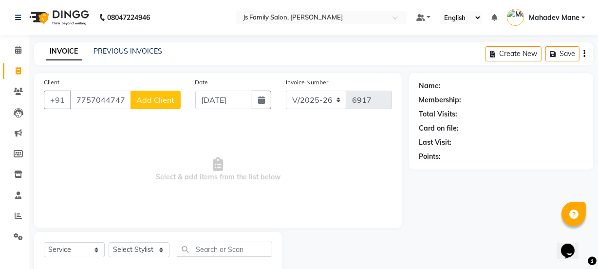
click at [171, 104] on span "Add Client" at bounding box center [155, 100] width 38 height 10
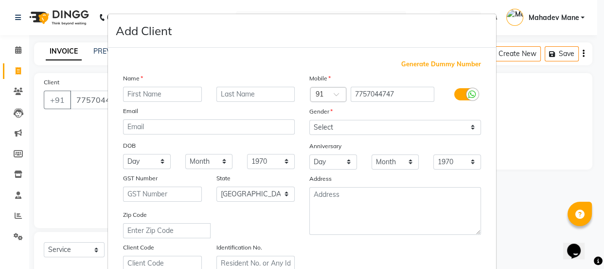
click at [164, 96] on input "text" at bounding box center [162, 94] width 79 height 15
click at [260, 95] on input "text" at bounding box center [256, 94] width 79 height 15
click at [320, 114] on label "Gender" at bounding box center [320, 111] width 23 height 9
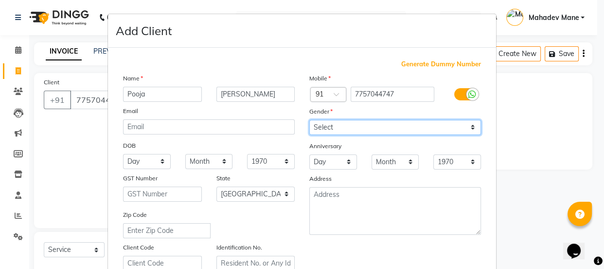
click at [325, 129] on select "Select [DEMOGRAPHIC_DATA] [DEMOGRAPHIC_DATA] Other Prefer Not To Say" at bounding box center [395, 127] width 172 height 15
click at [309, 120] on select "Select [DEMOGRAPHIC_DATA] [DEMOGRAPHIC_DATA] Other Prefer Not To Say" at bounding box center [395, 127] width 172 height 15
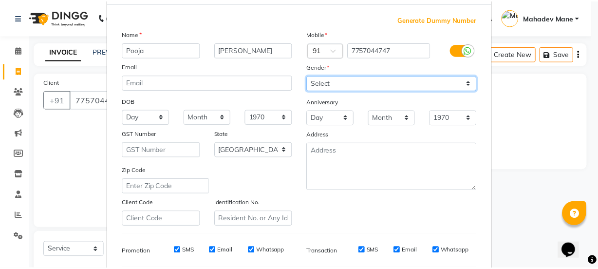
scroll to position [183, 0]
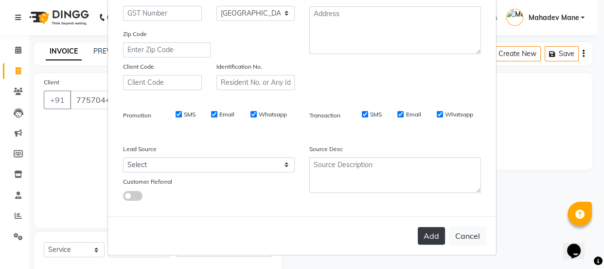
click at [435, 232] on button "Add" at bounding box center [431, 236] width 27 height 18
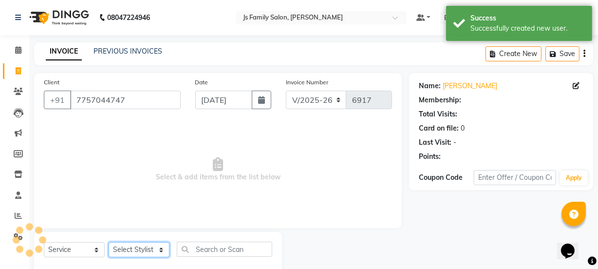
click at [151, 252] on select "Select Stylist [PERSON_NAME] Vaidyakar [PERSON_NAME] [PERSON_NAME] Mane Mosin […" at bounding box center [139, 249] width 61 height 15
click at [109, 242] on select "Select Stylist [PERSON_NAME] Vaidyakar [PERSON_NAME] [PERSON_NAME] Mane Mosin […" at bounding box center [139, 249] width 61 height 15
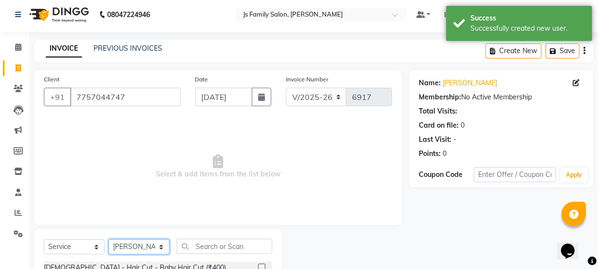
scroll to position [122, 0]
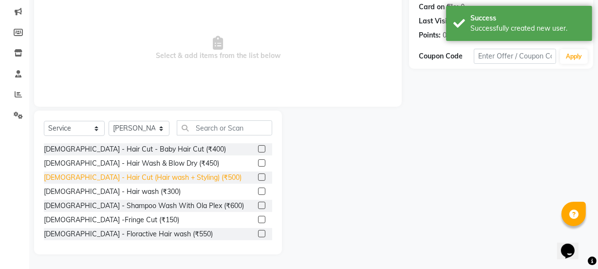
click at [180, 178] on div "[DEMOGRAPHIC_DATA] - Hair Cut (Hair wash + Styling) (₹500)" at bounding box center [143, 177] width 198 height 10
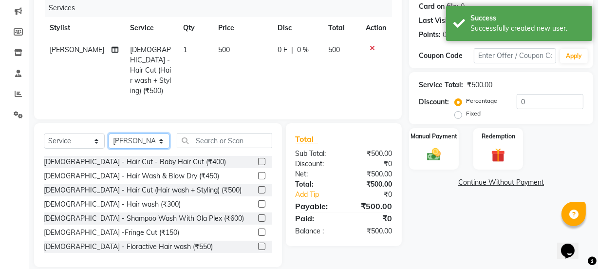
click at [137, 140] on select "Select Stylist [PERSON_NAME] Vaidyakar [PERSON_NAME] [PERSON_NAME] Mane Mosin […" at bounding box center [139, 140] width 61 height 15
click at [109, 133] on select "Select Stylist [PERSON_NAME] Vaidyakar [PERSON_NAME] [PERSON_NAME] Mane Mosin […" at bounding box center [139, 140] width 61 height 15
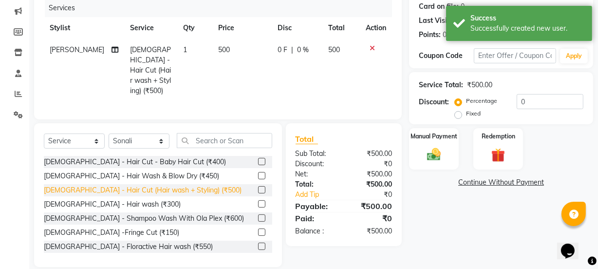
click at [161, 188] on div "[DEMOGRAPHIC_DATA] - Hair Cut (Hair wash + Styling) (₹500)" at bounding box center [143, 190] width 198 height 10
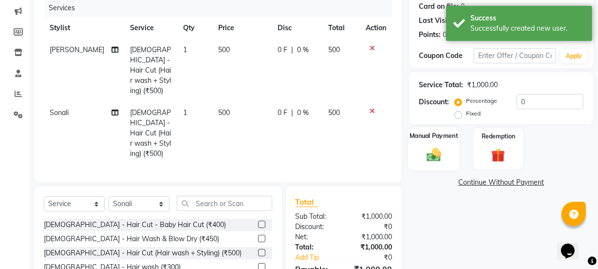
click at [436, 157] on img at bounding box center [433, 154] width 23 height 17
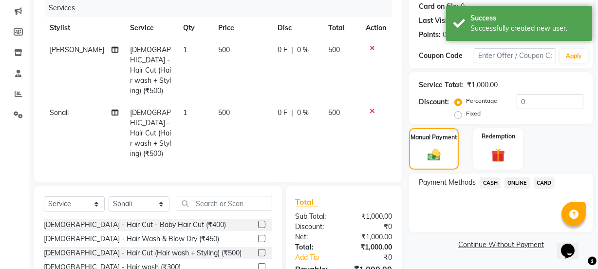
drag, startPoint x: 514, startPoint y: 178, endPoint x: 515, endPoint y: 190, distance: 12.3
click at [514, 180] on span "ONLINE" at bounding box center [516, 182] width 25 height 11
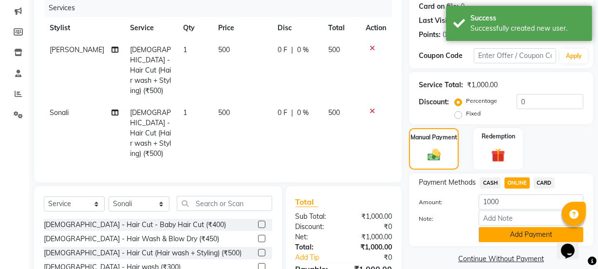
click at [518, 231] on button "Add Payment" at bounding box center [530, 234] width 105 height 15
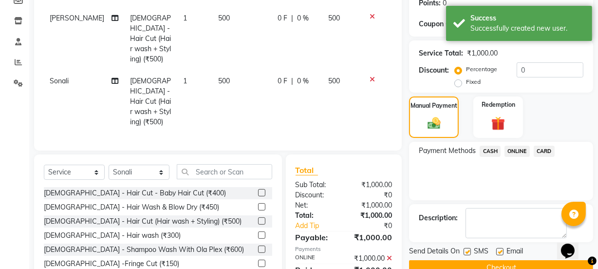
scroll to position [183, 0]
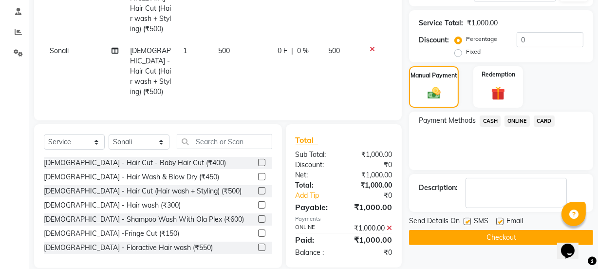
click at [518, 238] on button "Checkout" at bounding box center [501, 237] width 184 height 15
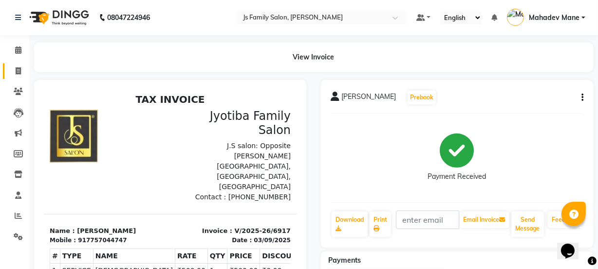
click at [10, 76] on link "Invoice" at bounding box center [14, 71] width 23 height 16
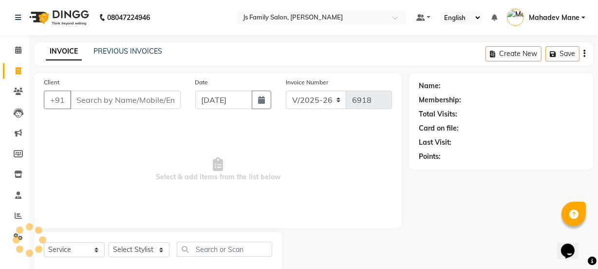
scroll to position [24, 0]
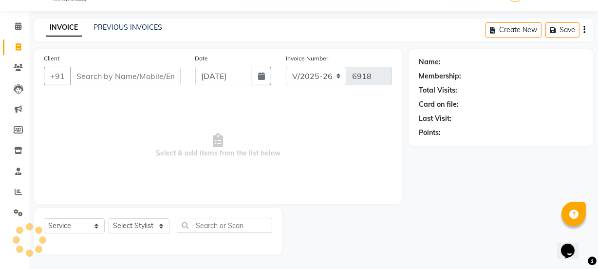
click at [90, 72] on input "Client" at bounding box center [125, 76] width 110 height 18
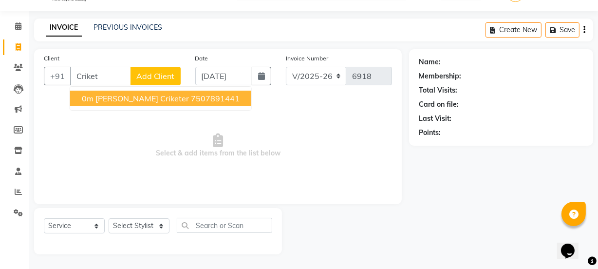
click at [101, 96] on span "0m [PERSON_NAME] criketer" at bounding box center [135, 98] width 107 height 10
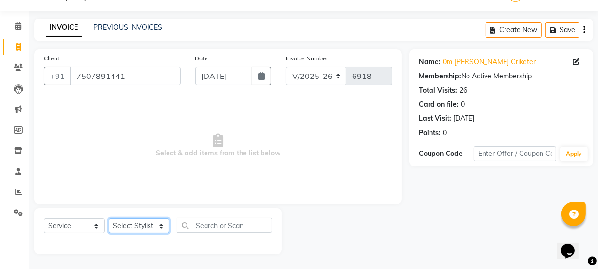
click at [135, 228] on select "Select Stylist [PERSON_NAME] Vaidyakar [PERSON_NAME] [PERSON_NAME] Mane Mosin […" at bounding box center [139, 225] width 61 height 15
click at [109, 218] on select "Select Stylist [PERSON_NAME] Vaidyakar [PERSON_NAME] [PERSON_NAME] Mane Mosin […" at bounding box center [139, 225] width 61 height 15
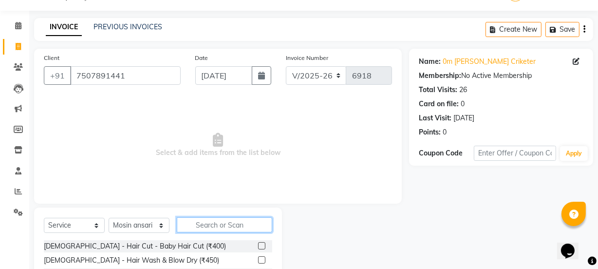
click at [203, 223] on input "text" at bounding box center [224, 224] width 95 height 15
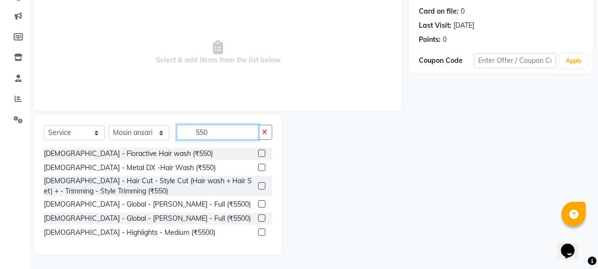
scroll to position [117, 0]
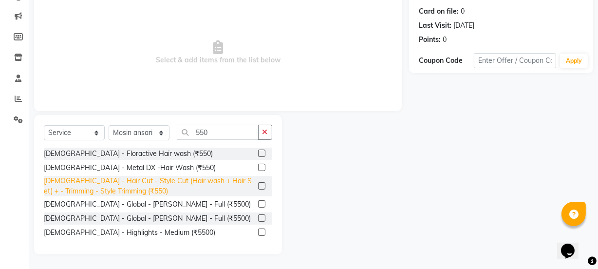
click at [214, 186] on div "[DEMOGRAPHIC_DATA] - Hair Cut - Style Cut (Hair wash + Hair Set) + - Trimming -…" at bounding box center [149, 186] width 210 height 20
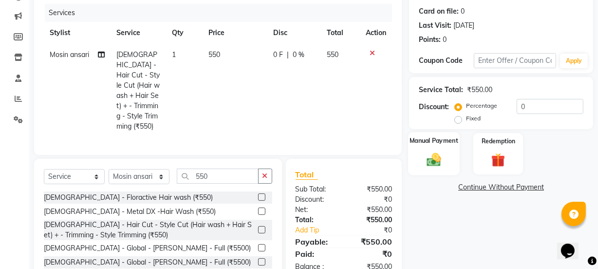
click at [445, 167] on div "Manual Payment" at bounding box center [434, 153] width 52 height 43
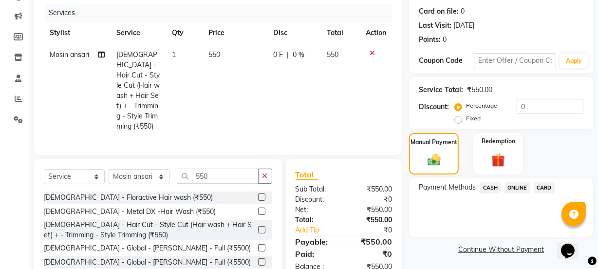
click at [519, 186] on span "ONLINE" at bounding box center [516, 187] width 25 height 11
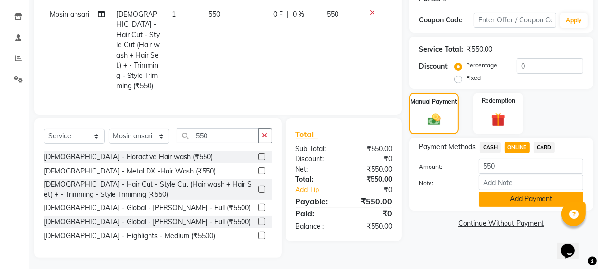
click at [517, 196] on button "Add Payment" at bounding box center [530, 198] width 105 height 15
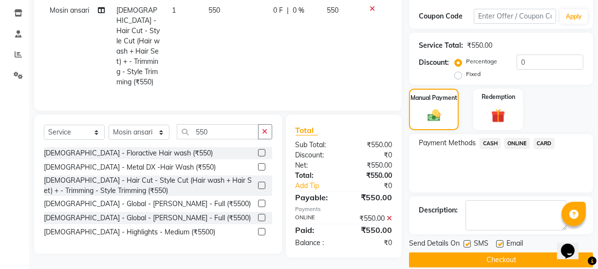
scroll to position [174, 0]
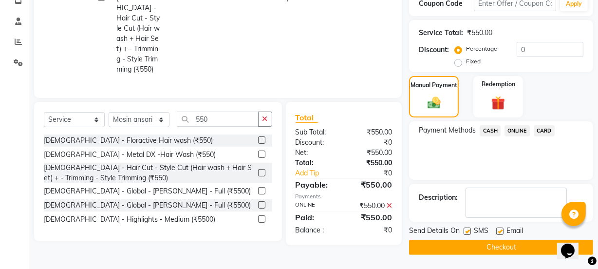
click at [526, 250] on button "Checkout" at bounding box center [501, 246] width 184 height 15
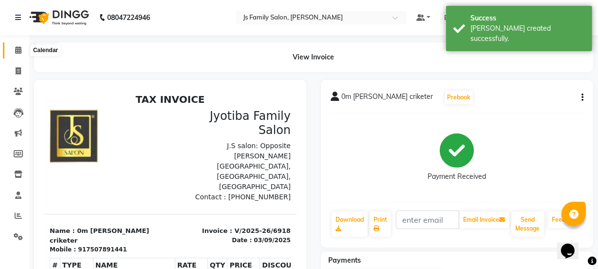
click at [19, 46] on icon at bounding box center [18, 49] width 6 height 7
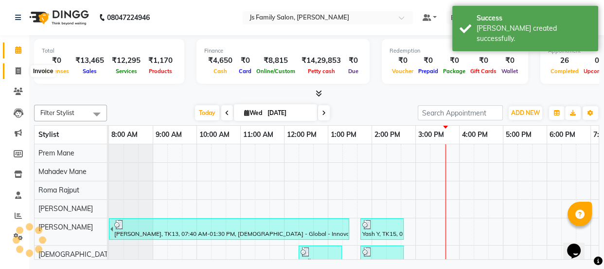
click at [18, 70] on icon at bounding box center [18, 70] width 5 height 7
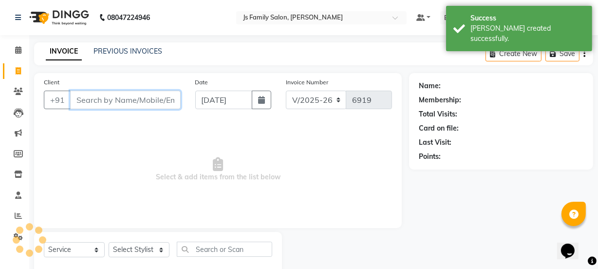
click at [77, 98] on input "Client" at bounding box center [125, 100] width 110 height 18
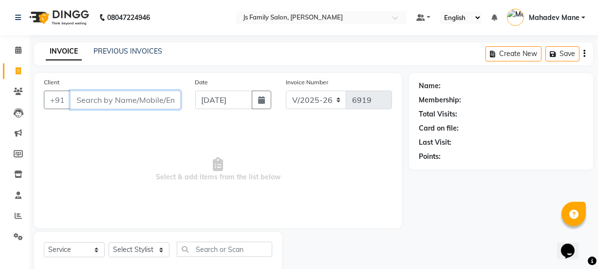
click at [85, 102] on input "Client" at bounding box center [125, 100] width 110 height 18
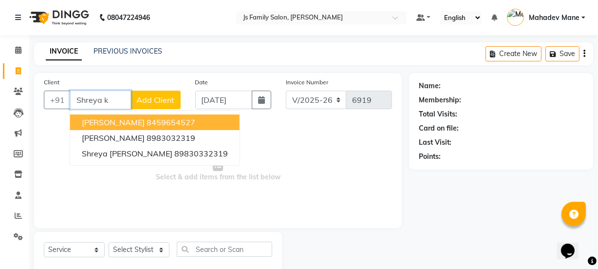
click at [153, 125] on ngb-highlight "8459654527" at bounding box center [170, 122] width 49 height 10
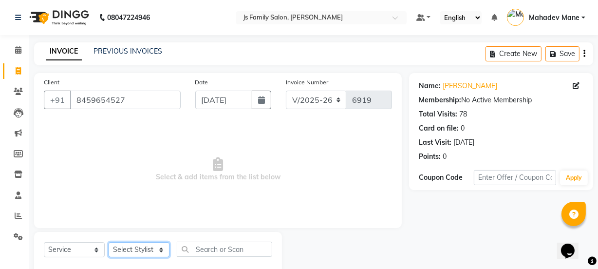
click at [146, 244] on select "Select Stylist [PERSON_NAME] Vaidyakar [PERSON_NAME] [PERSON_NAME] Mane Mosin […" at bounding box center [139, 249] width 61 height 15
click at [109, 242] on select "Select Stylist [PERSON_NAME] Vaidyakar [PERSON_NAME] [PERSON_NAME] Mane Mosin […" at bounding box center [139, 249] width 61 height 15
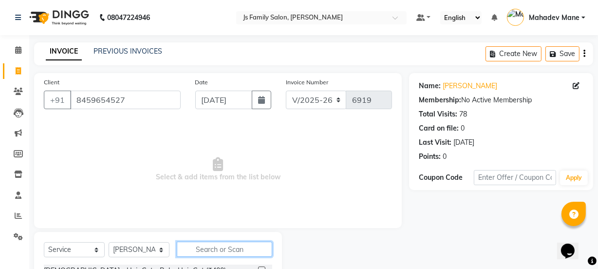
click at [209, 243] on input "text" at bounding box center [224, 248] width 95 height 15
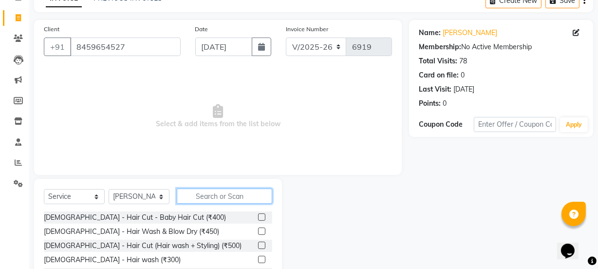
scroll to position [122, 0]
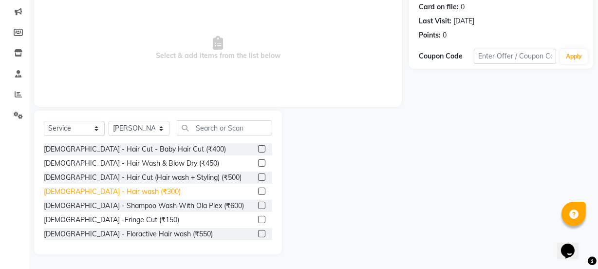
click at [102, 188] on div "[DEMOGRAPHIC_DATA] - Hair wash (₹300)" at bounding box center [112, 191] width 137 height 10
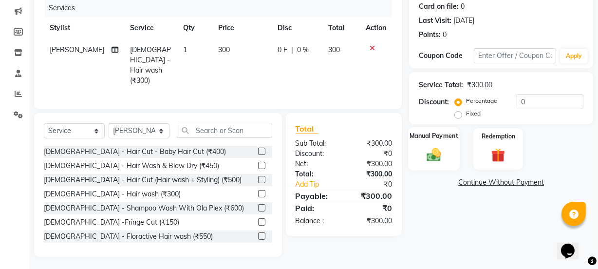
click at [442, 160] on img at bounding box center [433, 154] width 23 height 17
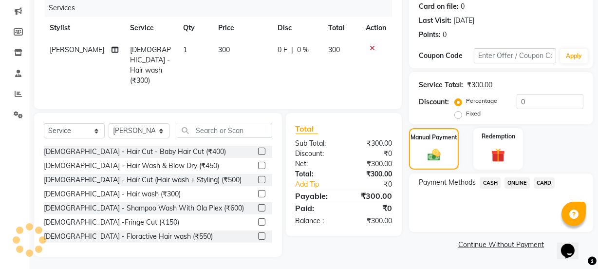
click at [511, 178] on span "ONLINE" at bounding box center [516, 182] width 25 height 11
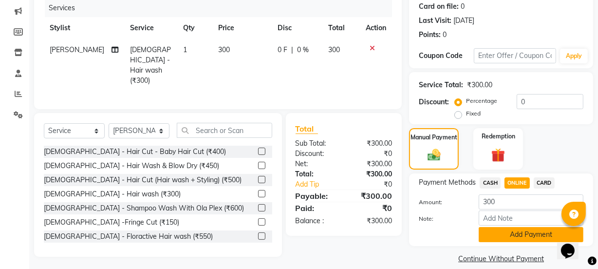
click at [521, 227] on button "Add Payment" at bounding box center [530, 234] width 105 height 15
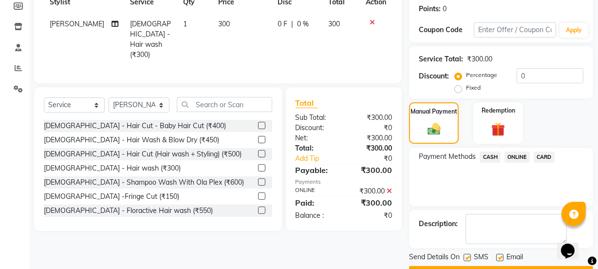
scroll to position [174, 0]
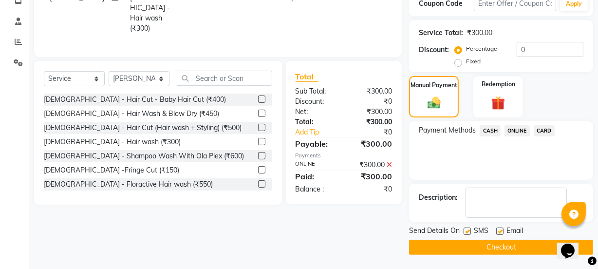
click at [522, 242] on button "Checkout" at bounding box center [501, 246] width 184 height 15
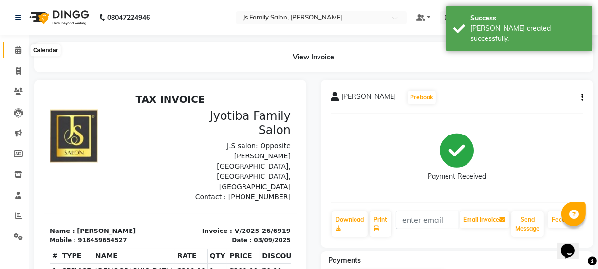
click at [19, 51] on icon at bounding box center [18, 49] width 6 height 7
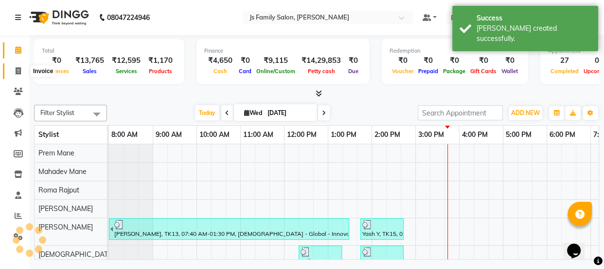
click at [16, 69] on icon at bounding box center [18, 70] width 5 height 7
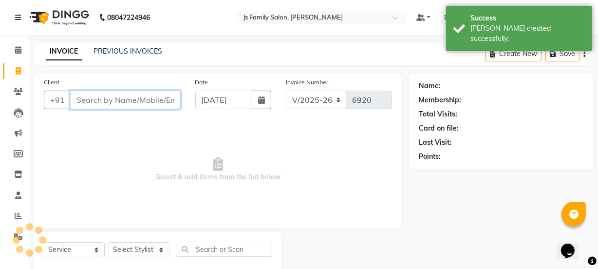
click at [110, 100] on input "Client" at bounding box center [125, 100] width 110 height 18
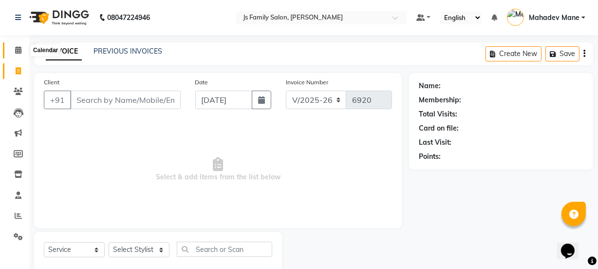
click at [17, 49] on icon at bounding box center [18, 49] width 6 height 7
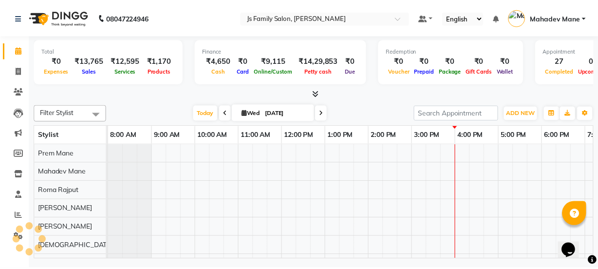
scroll to position [0, 79]
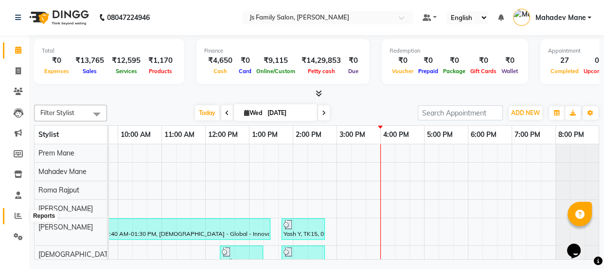
click at [10, 215] on span at bounding box center [18, 215] width 17 height 11
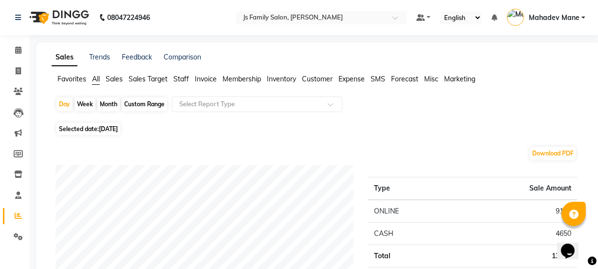
click at [104, 103] on div "Month" at bounding box center [108, 104] width 22 height 14
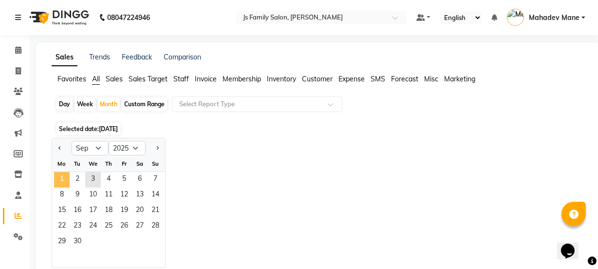
click at [55, 175] on span "1" at bounding box center [62, 180] width 16 height 16
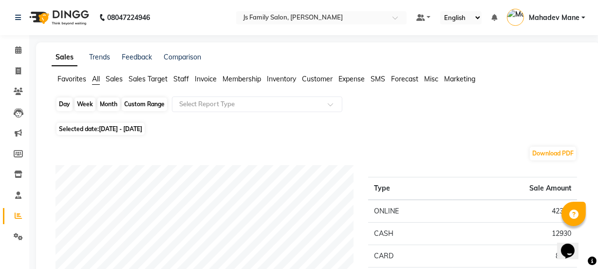
click at [108, 103] on div "Month" at bounding box center [108, 104] width 22 height 14
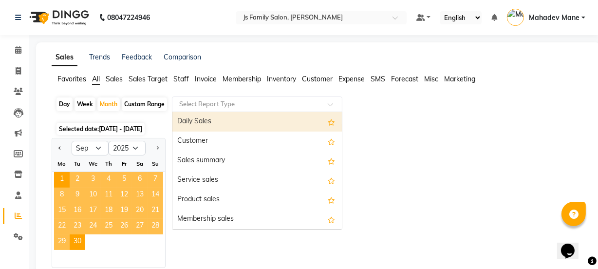
click at [195, 100] on input "text" at bounding box center [247, 104] width 140 height 10
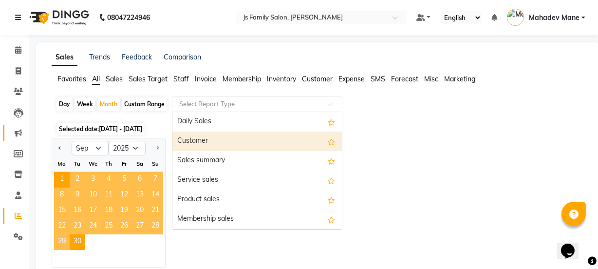
click at [24, 139] on link "Marketing" at bounding box center [14, 133] width 23 height 16
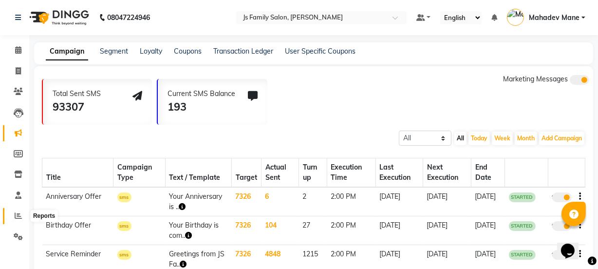
click at [18, 216] on icon at bounding box center [18, 215] width 7 height 7
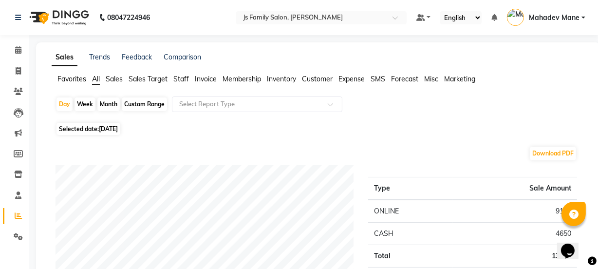
click at [183, 79] on span "Staff" at bounding box center [181, 78] width 16 height 9
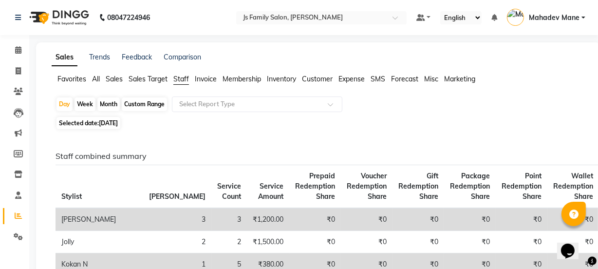
click at [110, 102] on div "Month" at bounding box center [108, 104] width 22 height 14
click at [111, 103] on div "Month" at bounding box center [108, 104] width 22 height 14
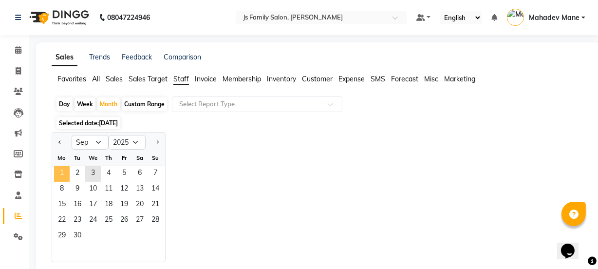
click at [66, 167] on span "1" at bounding box center [62, 174] width 16 height 16
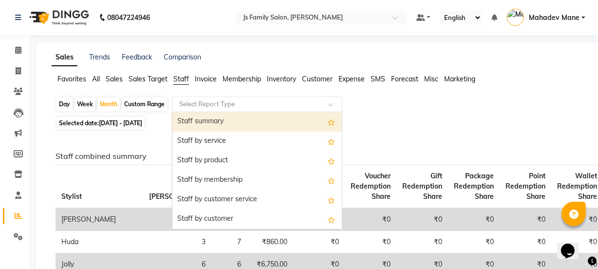
click at [228, 105] on input "text" at bounding box center [247, 104] width 140 height 10
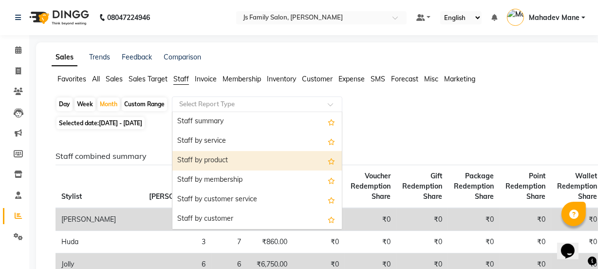
scroll to position [102, 0]
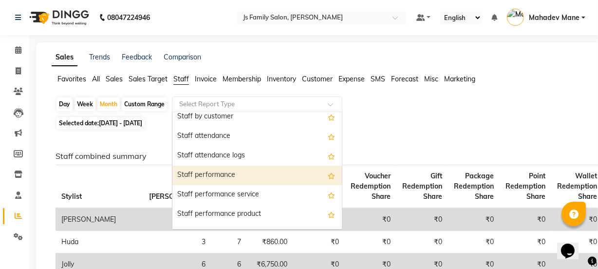
click at [249, 178] on div "Staff performance" at bounding box center [256, 174] width 169 height 19
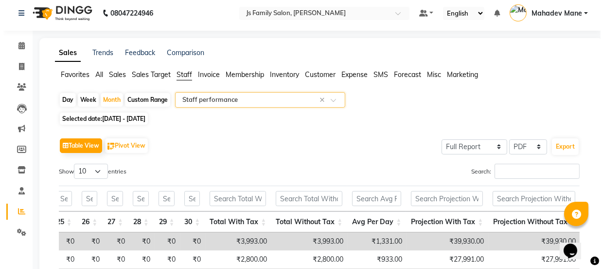
scroll to position [0, 0]
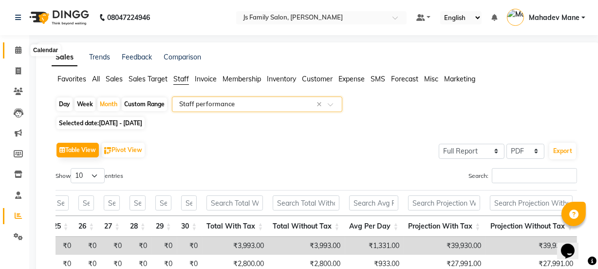
click at [18, 49] on icon at bounding box center [18, 49] width 6 height 7
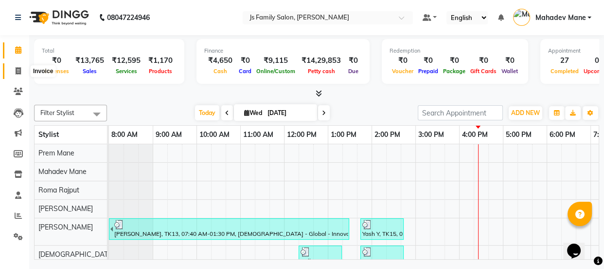
click at [18, 69] on icon at bounding box center [18, 70] width 5 height 7
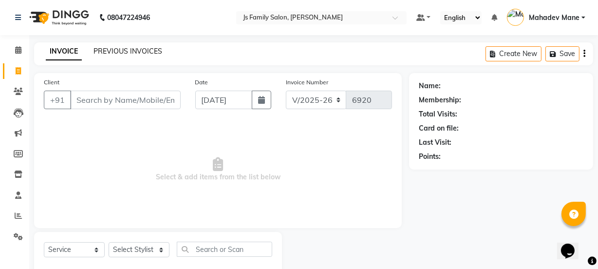
click at [104, 48] on link "PREVIOUS INVOICES" at bounding box center [127, 51] width 69 height 9
